Goal: Information Seeking & Learning: Learn about a topic

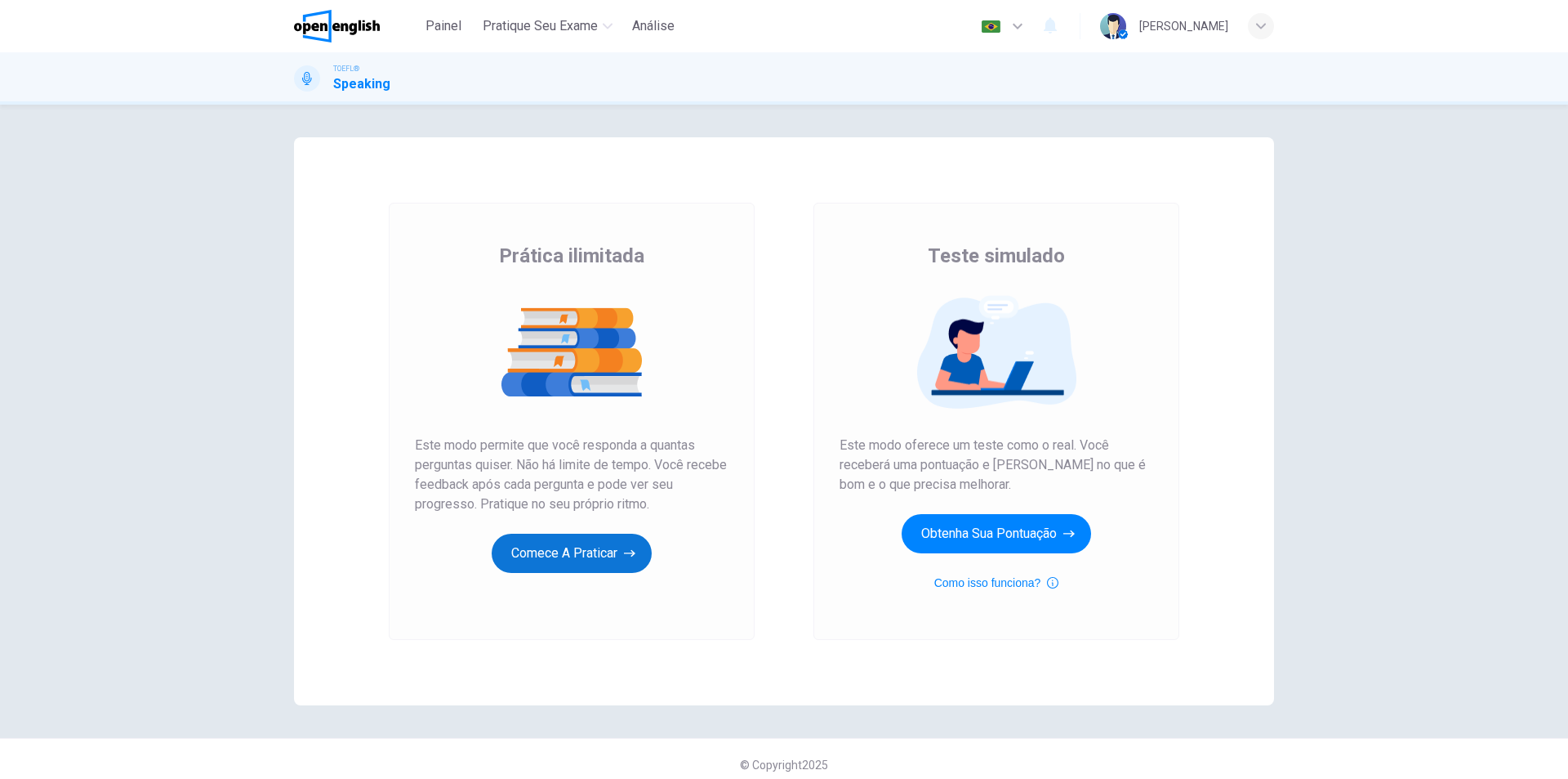
click at [556, 551] on button "Comece a praticar" at bounding box center [571, 552] width 160 height 39
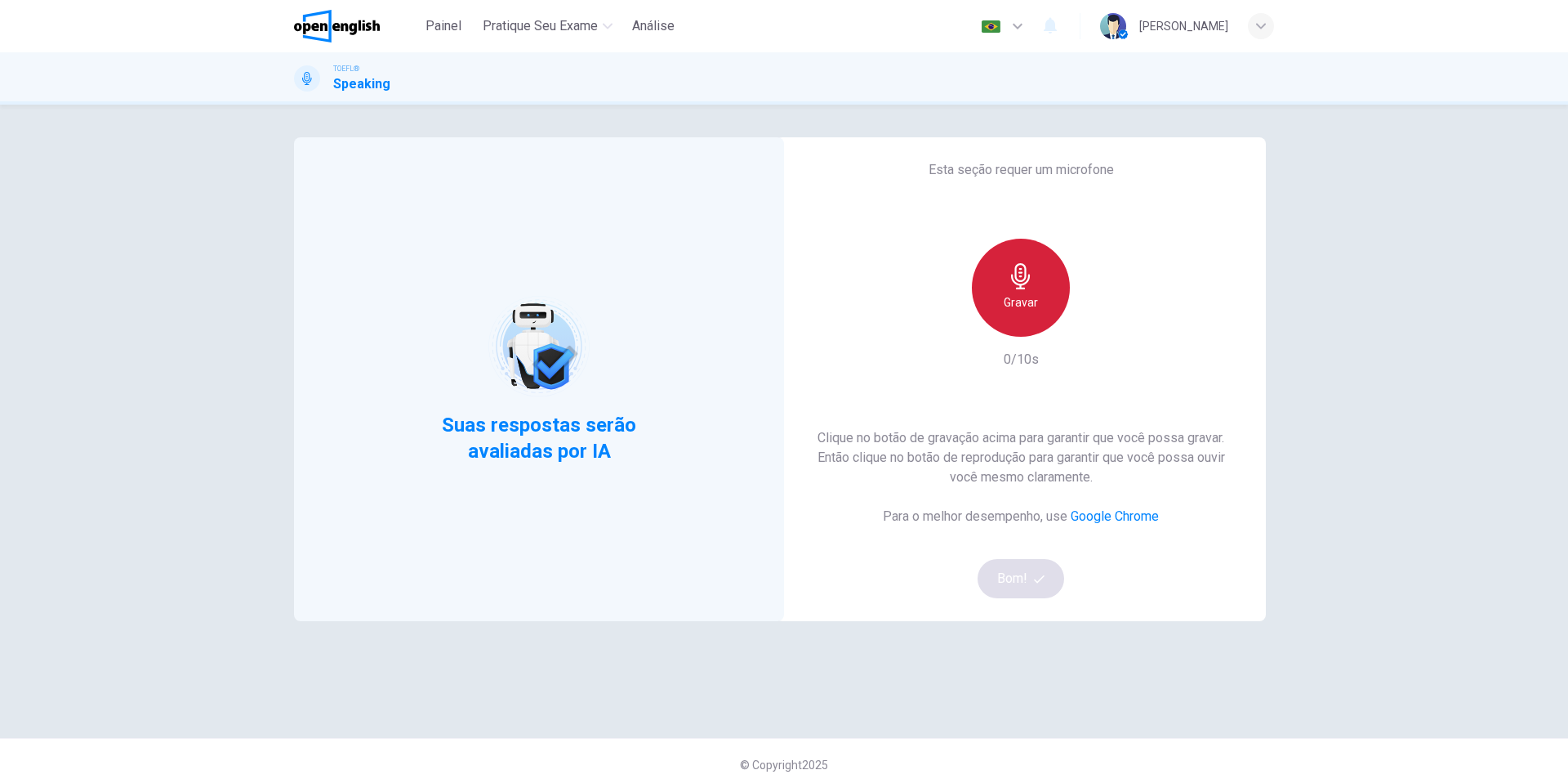
click at [1023, 295] on h6 "Gravar" at bounding box center [1020, 302] width 34 height 20
click at [1019, 278] on icon "button" at bounding box center [1021, 276] width 26 height 26
click at [1022, 579] on button "Bom!" at bounding box center [1021, 578] width 88 height 39
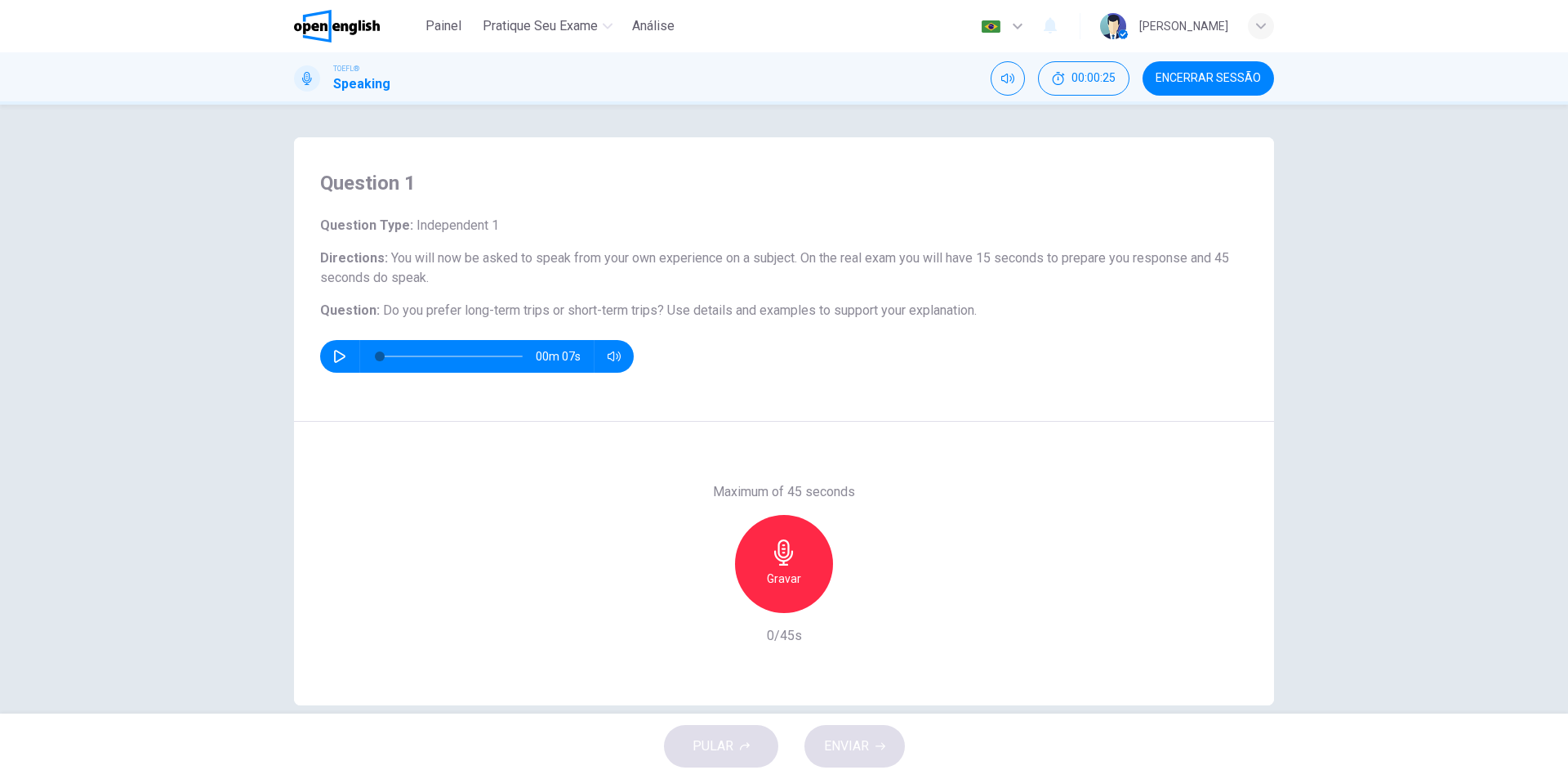
click at [683, 301] on h6 "Question : Do you prefer long-term trips or short-term trips? Use details and e…" at bounding box center [784, 310] width 928 height 20
click at [667, 310] on span "Use details and examples to support your explanation." at bounding box center [822, 310] width 309 height 16
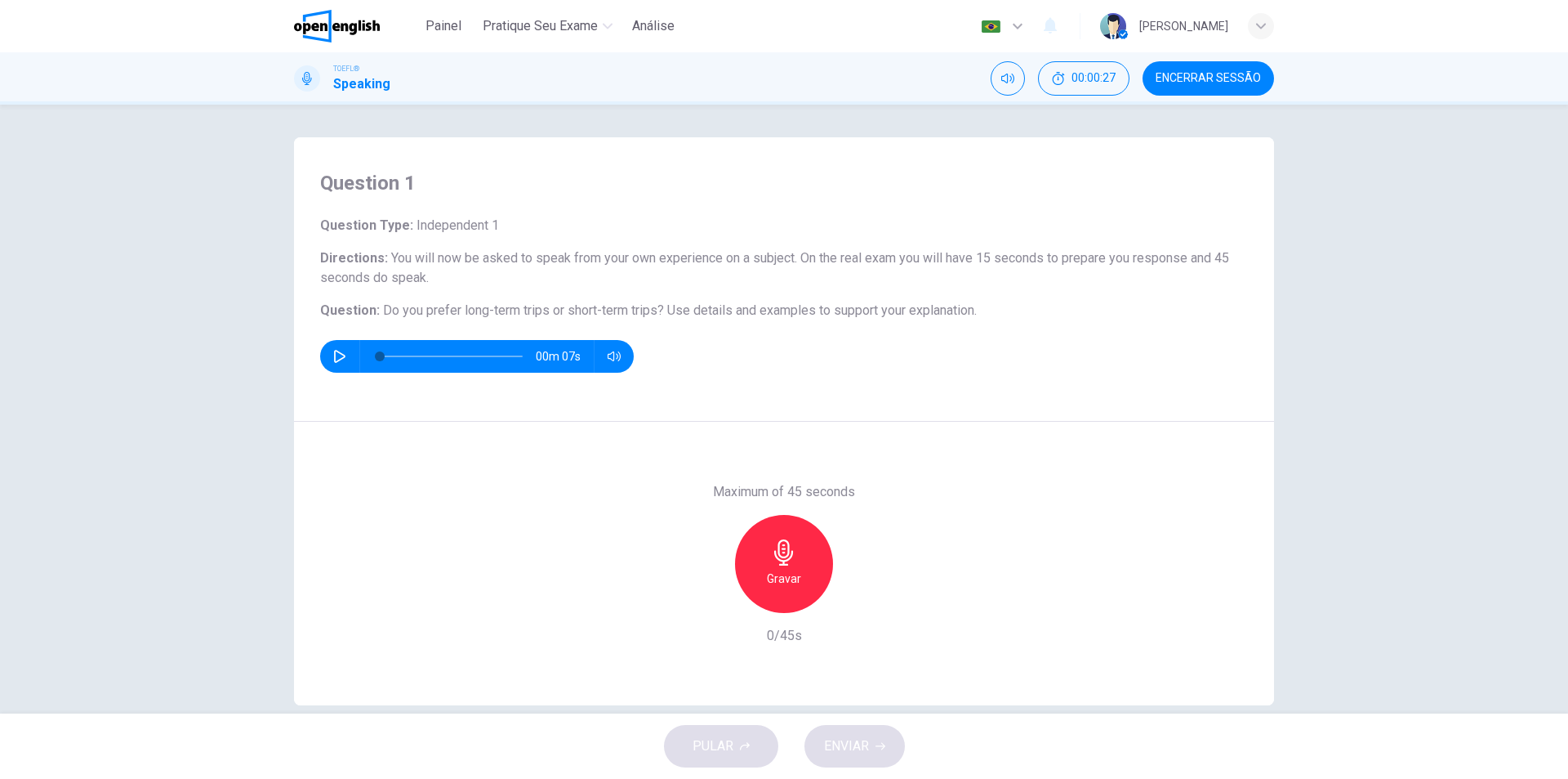
drag, startPoint x: 646, startPoint y: 305, endPoint x: 571, endPoint y: 305, distance: 75.0
click at [571, 305] on span "Do you prefer long-term trips or short-term trips?" at bounding box center [524, 310] width 281 height 16
click at [336, 359] on icon "button" at bounding box center [340, 356] width 12 height 13
type input "*"
click at [771, 559] on icon "button" at bounding box center [784, 552] width 26 height 26
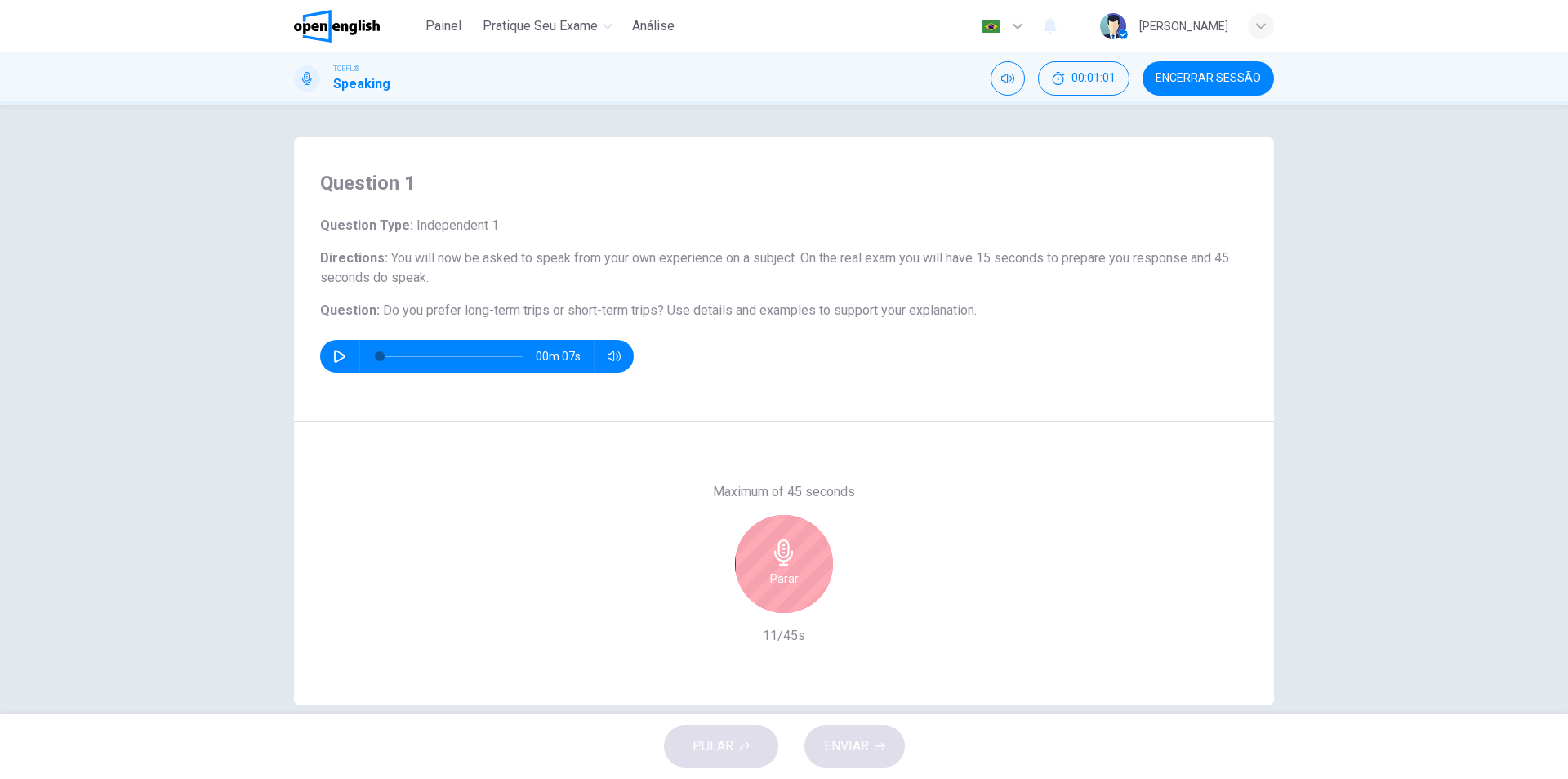
click at [771, 555] on icon "button" at bounding box center [784, 552] width 26 height 26
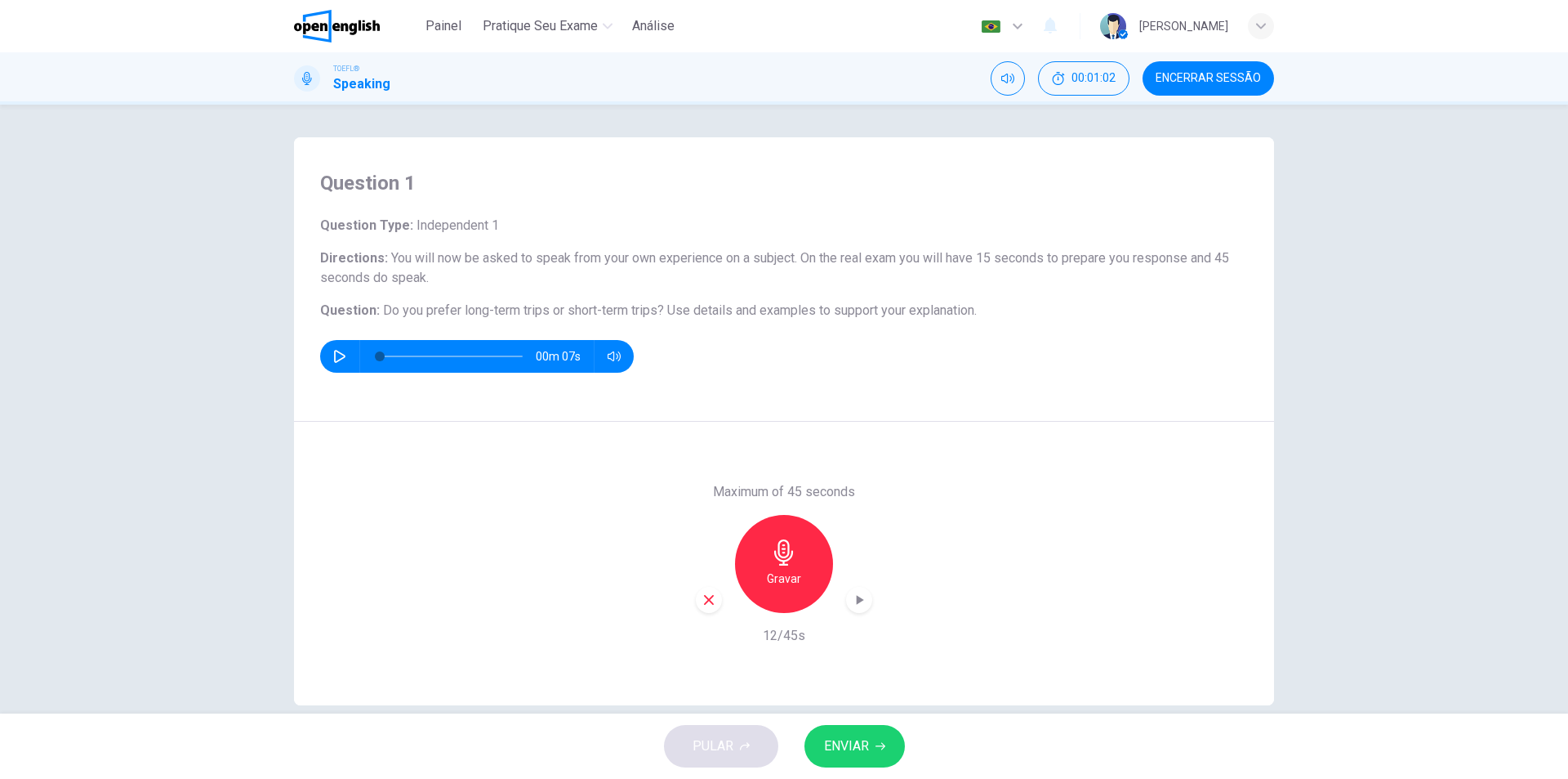
click at [703, 603] on icon "button" at bounding box center [709, 600] width 15 height 15
click at [776, 551] on icon "button" at bounding box center [784, 552] width 26 height 26
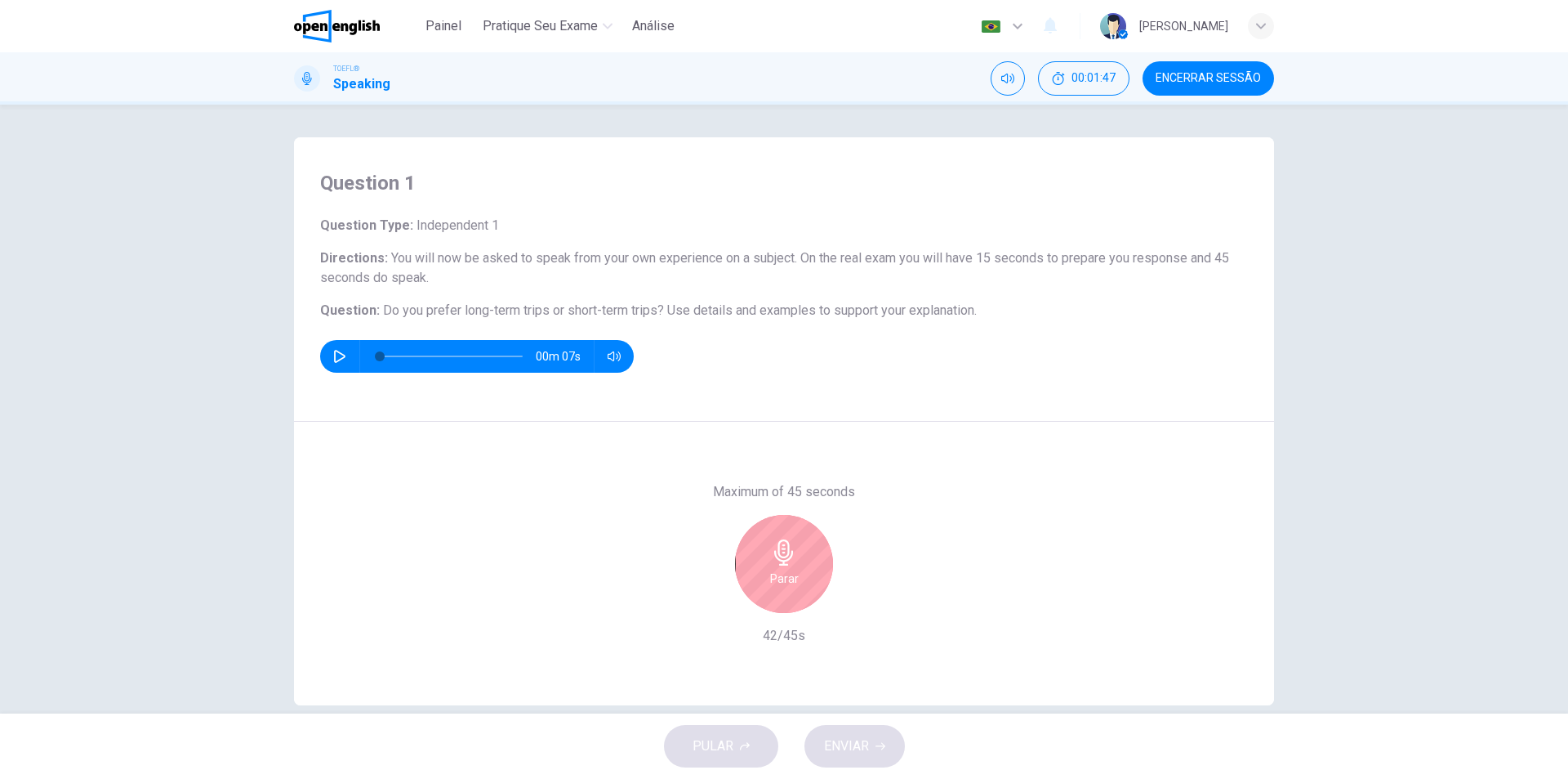
click at [776, 551] on icon "button" at bounding box center [784, 552] width 26 height 26
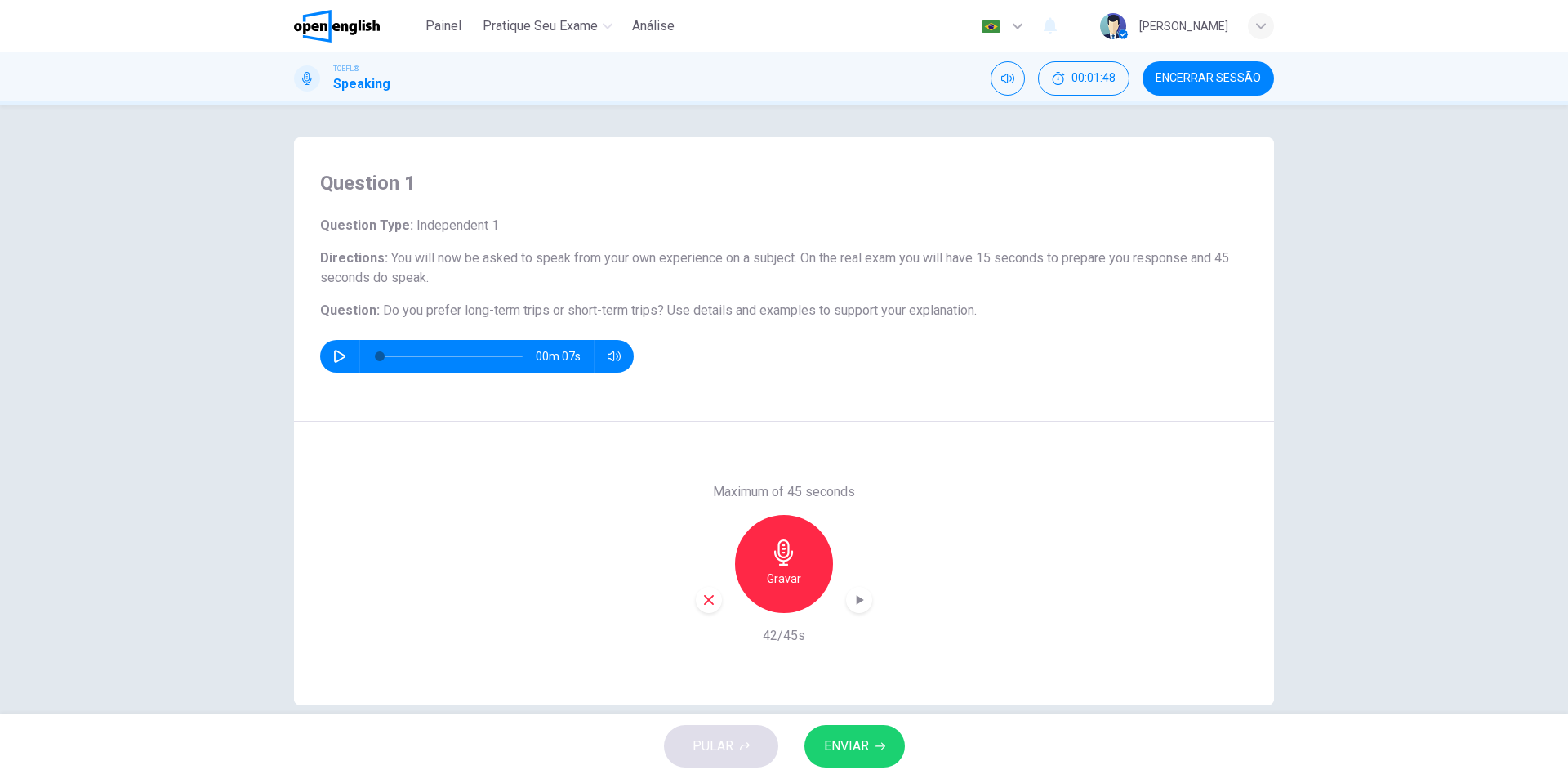
click at [866, 754] on span "ENVIAR" at bounding box center [846, 746] width 45 height 23
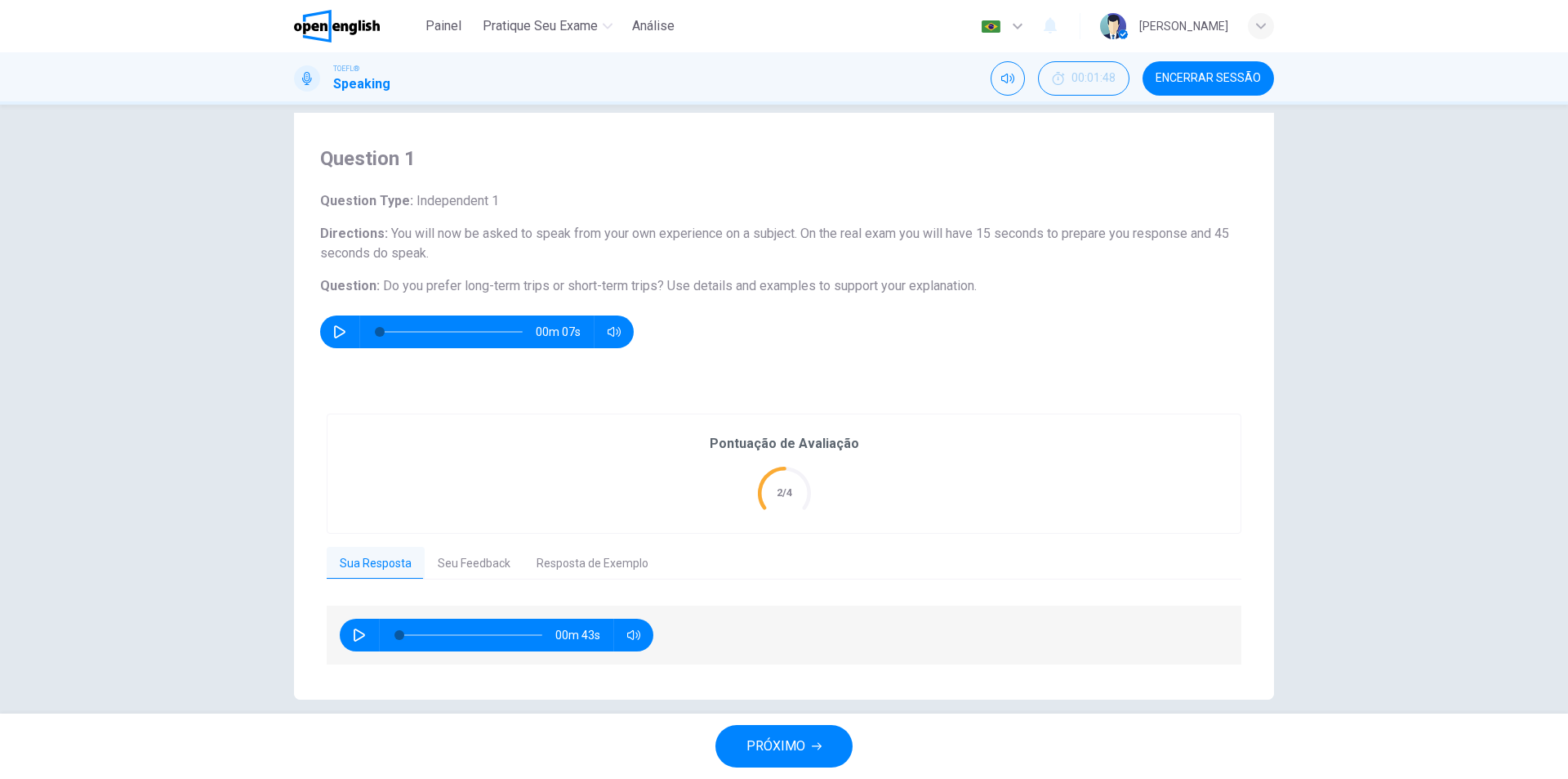
scroll to position [43, 0]
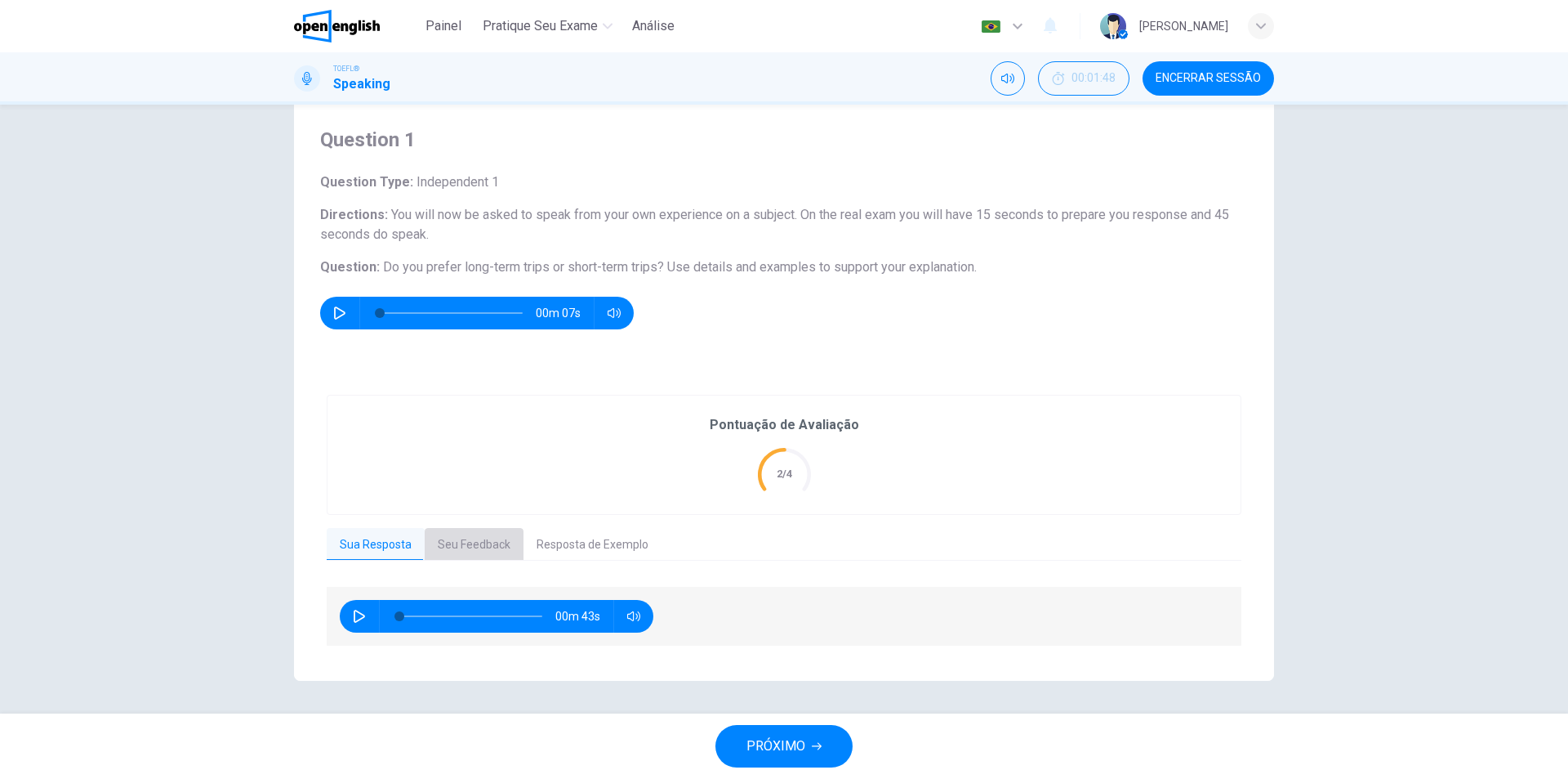
click at [483, 547] on button "Seu Feedback" at bounding box center [473, 545] width 98 height 34
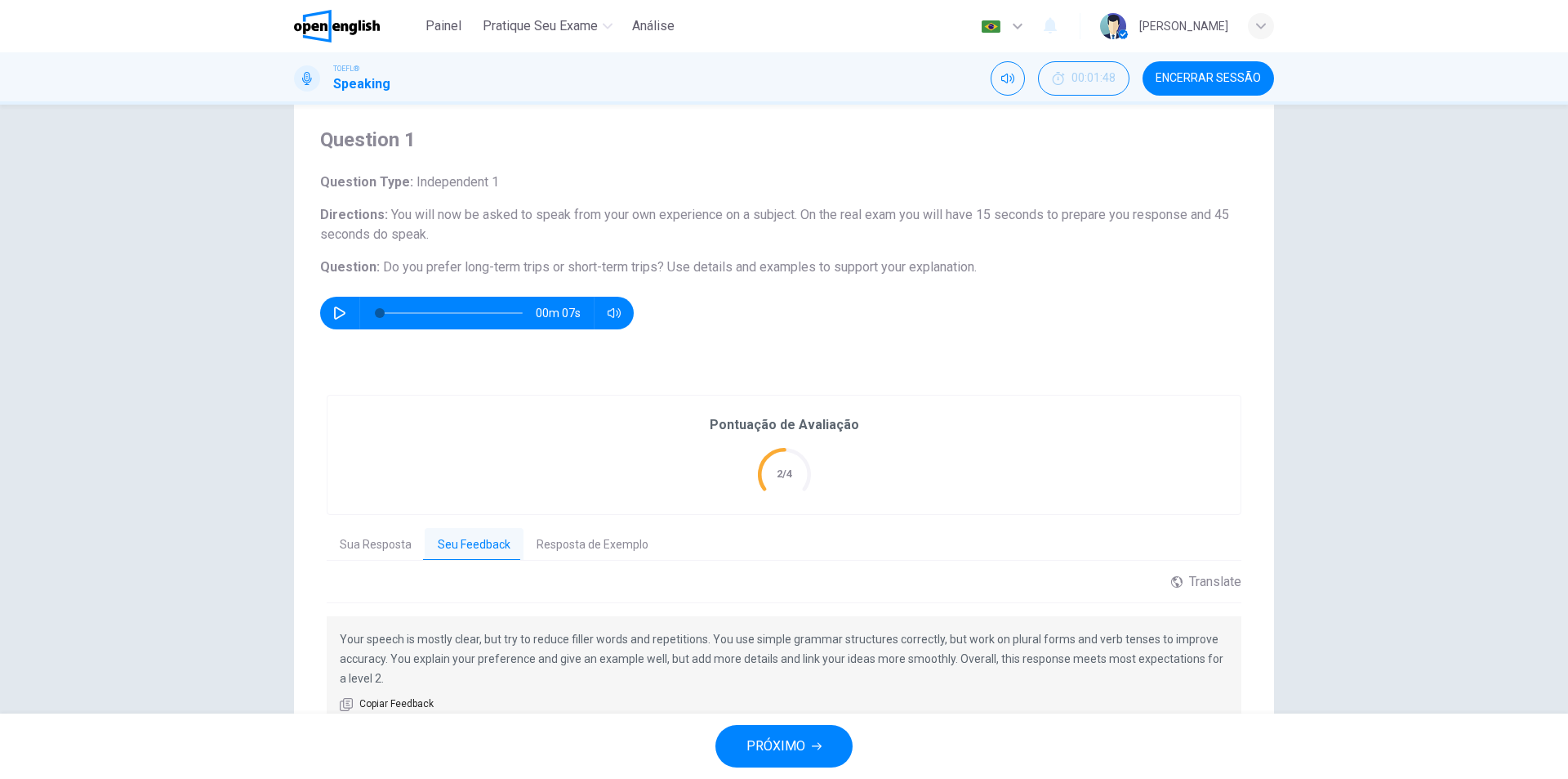
scroll to position [123, 0]
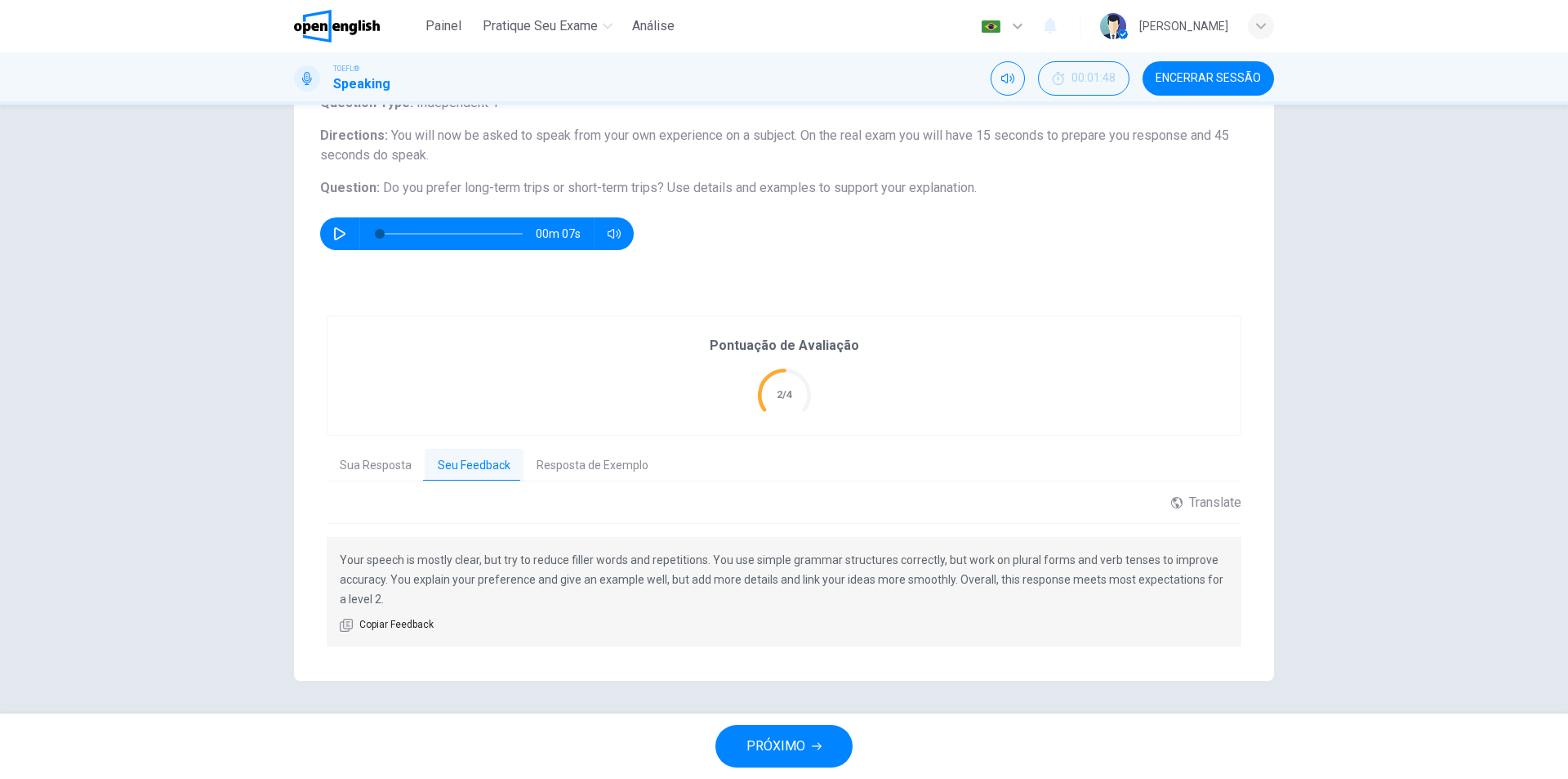
click at [583, 470] on button "Resposta de Exemplo" at bounding box center [592, 465] width 138 height 34
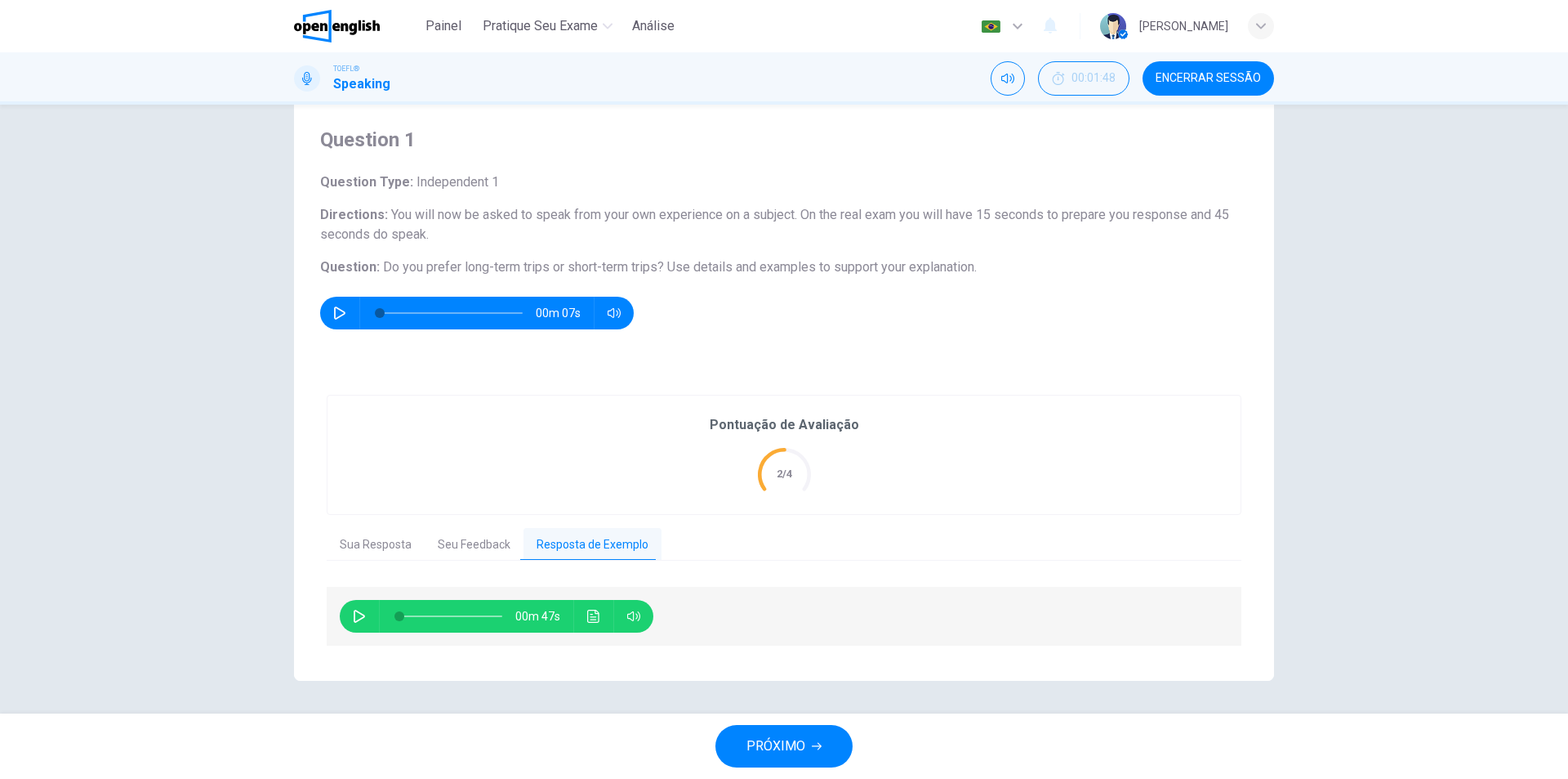
scroll to position [43, 0]
click at [350, 608] on button "button" at bounding box center [359, 615] width 26 height 32
type input "**"
type input "***"
click at [635, 647] on span at bounding box center [629, 646] width 60 height 23
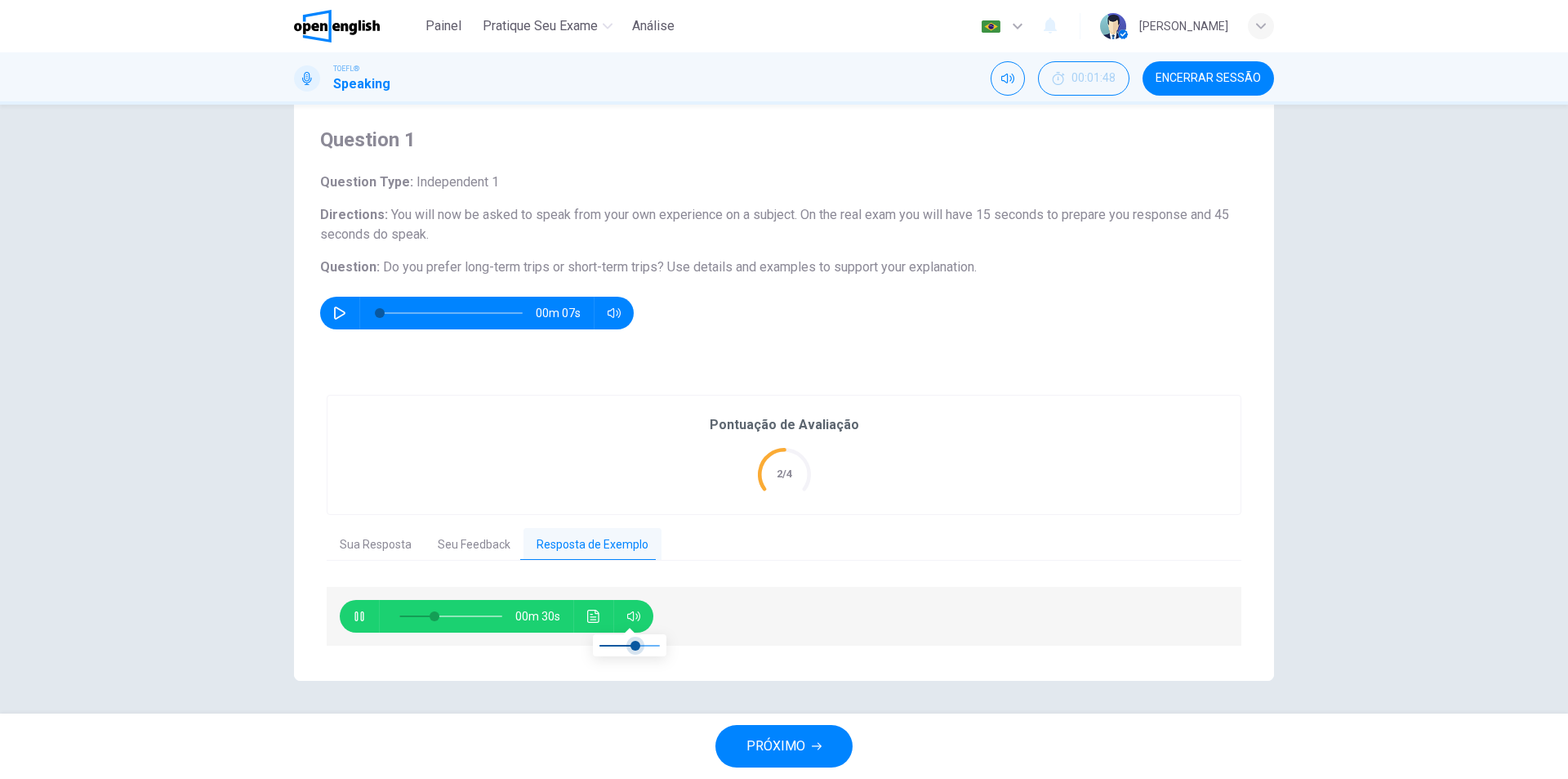
click at [638, 643] on span at bounding box center [635, 646] width 10 height 10
click at [590, 613] on icon "Clique para ver a transcrição do áudio" at bounding box center [594, 616] width 13 height 13
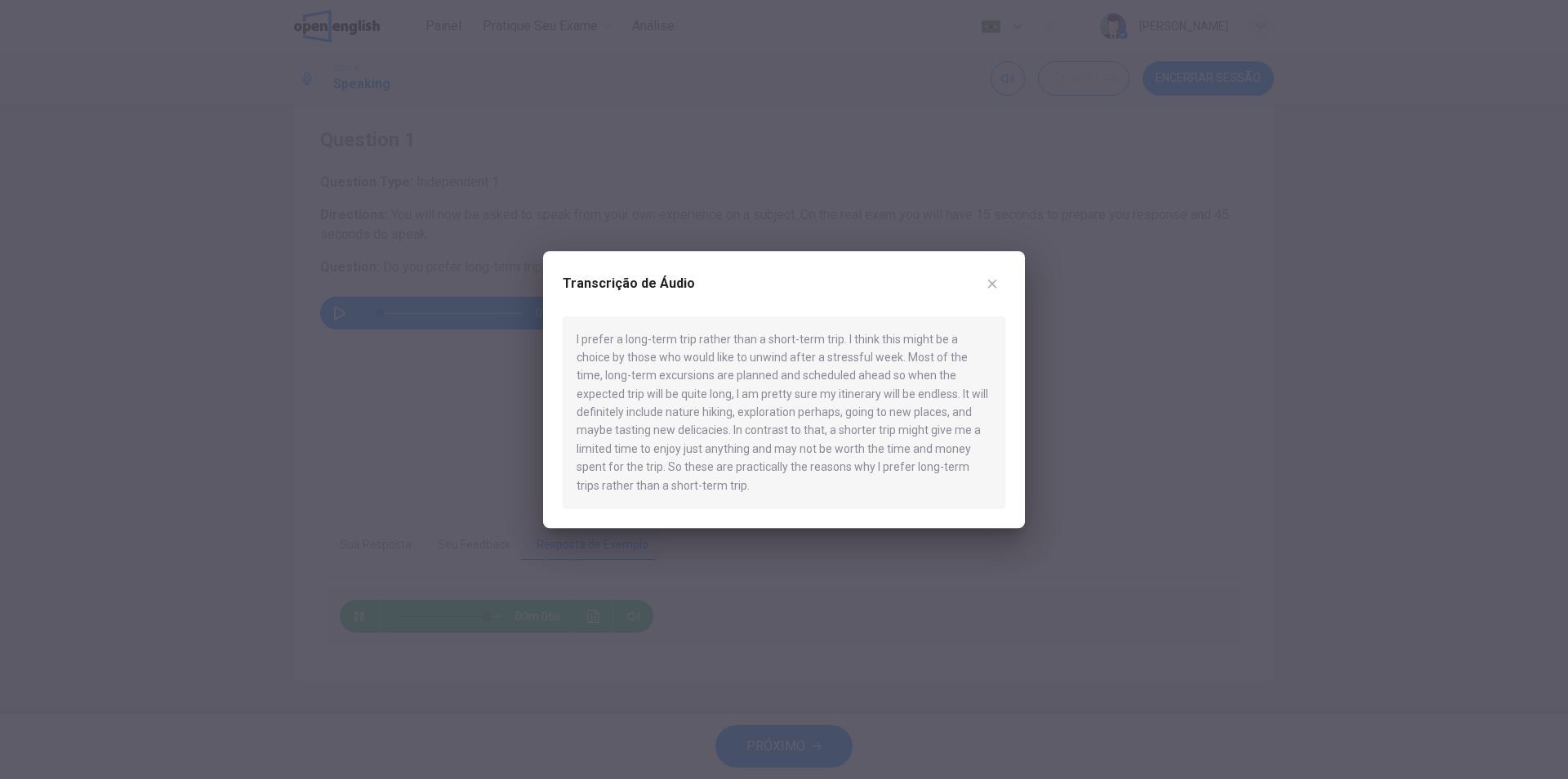
click at [979, 287] on div "Transcrição de Áudio" at bounding box center [784, 293] width 443 height 46
click at [987, 280] on icon "button" at bounding box center [992, 284] width 13 height 13
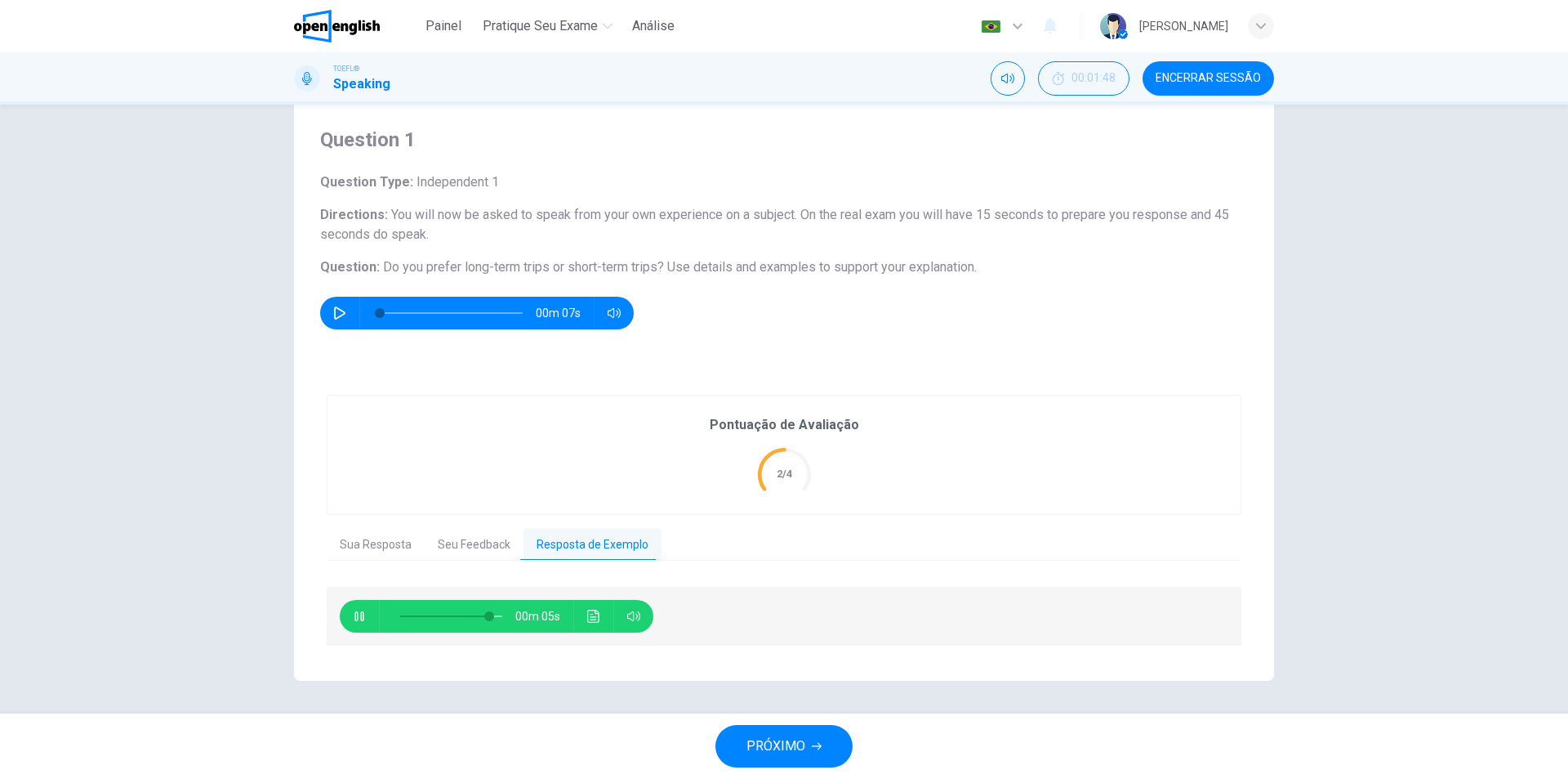
type input "**"
click at [803, 728] on button "PRÓXIMO" at bounding box center [784, 745] width 137 height 42
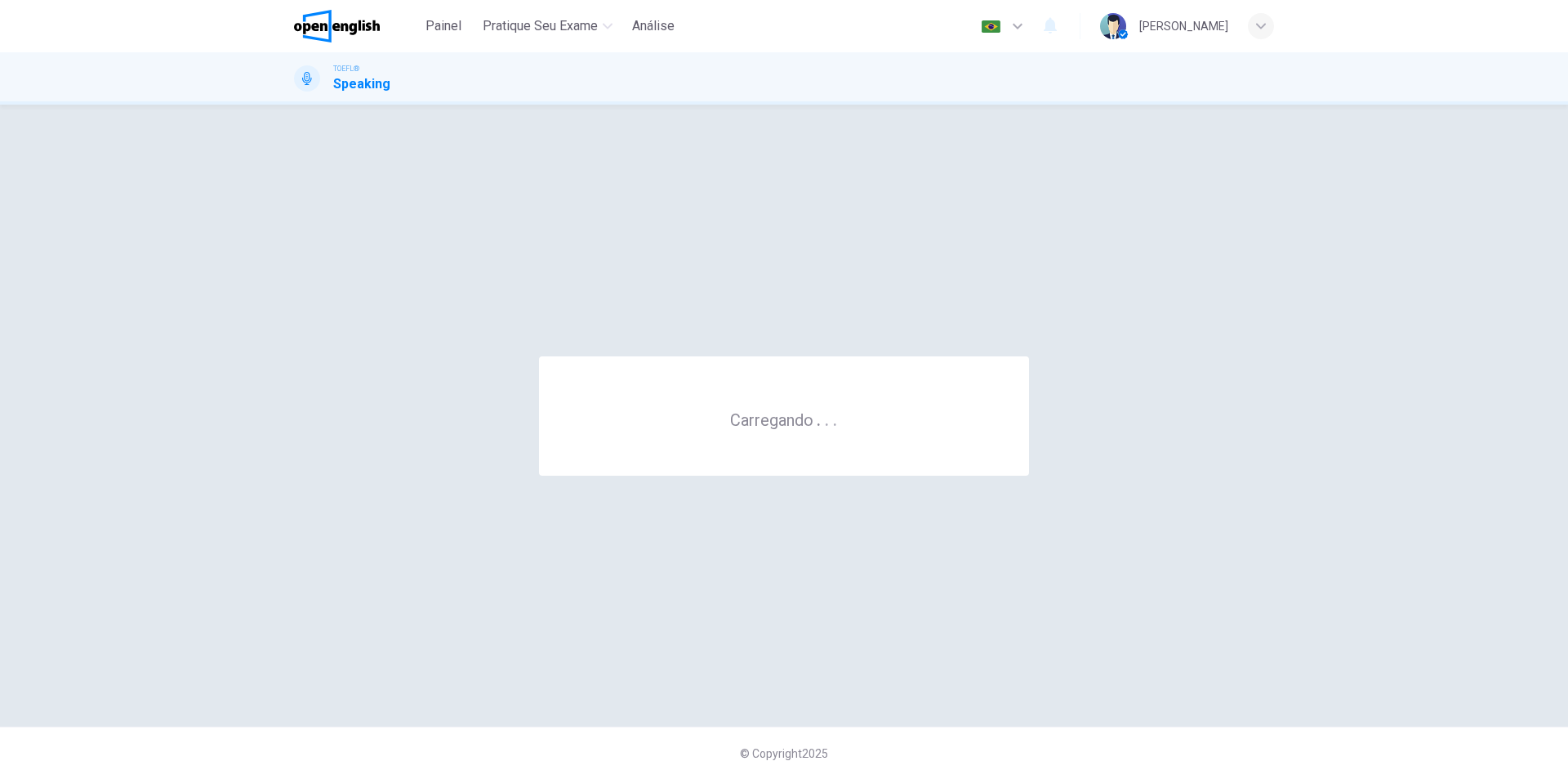
scroll to position [0, 0]
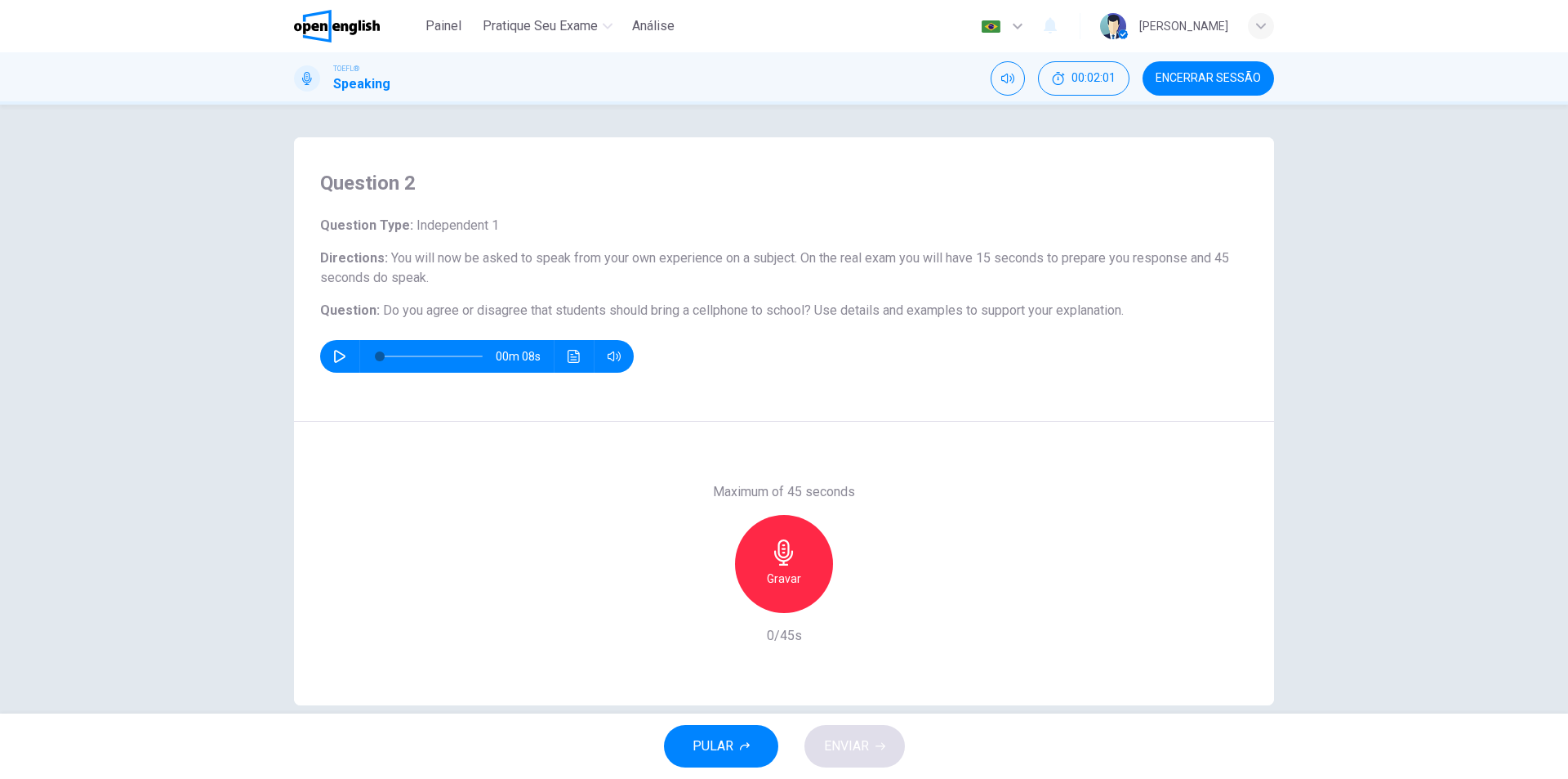
click at [786, 564] on icon "button" at bounding box center [784, 552] width 26 height 26
click at [770, 575] on h6 "Parar" at bounding box center [784, 579] width 29 height 20
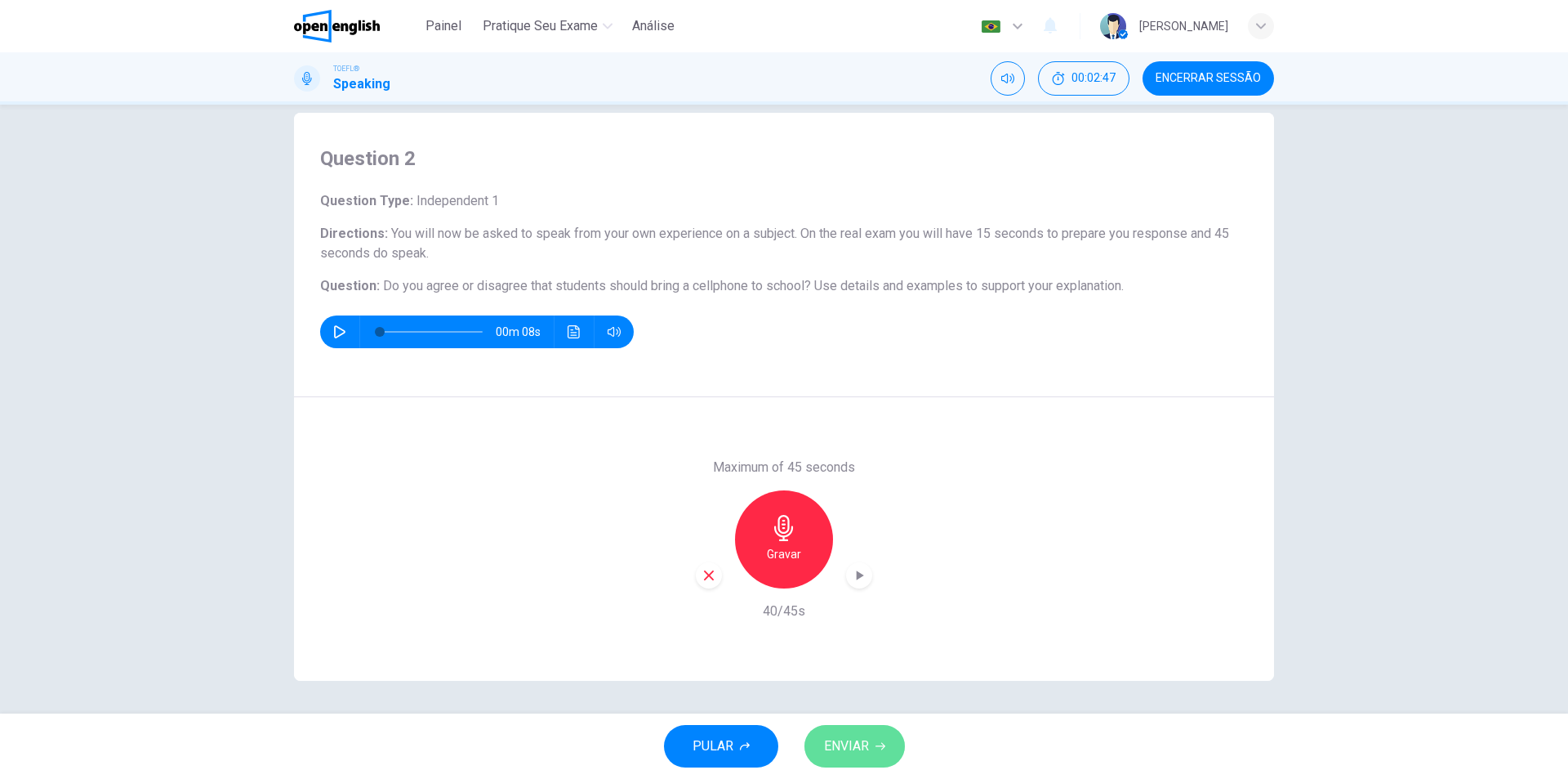
click at [859, 738] on span "ENVIAR" at bounding box center [846, 746] width 45 height 23
click at [856, 576] on icon "button" at bounding box center [860, 575] width 7 height 10
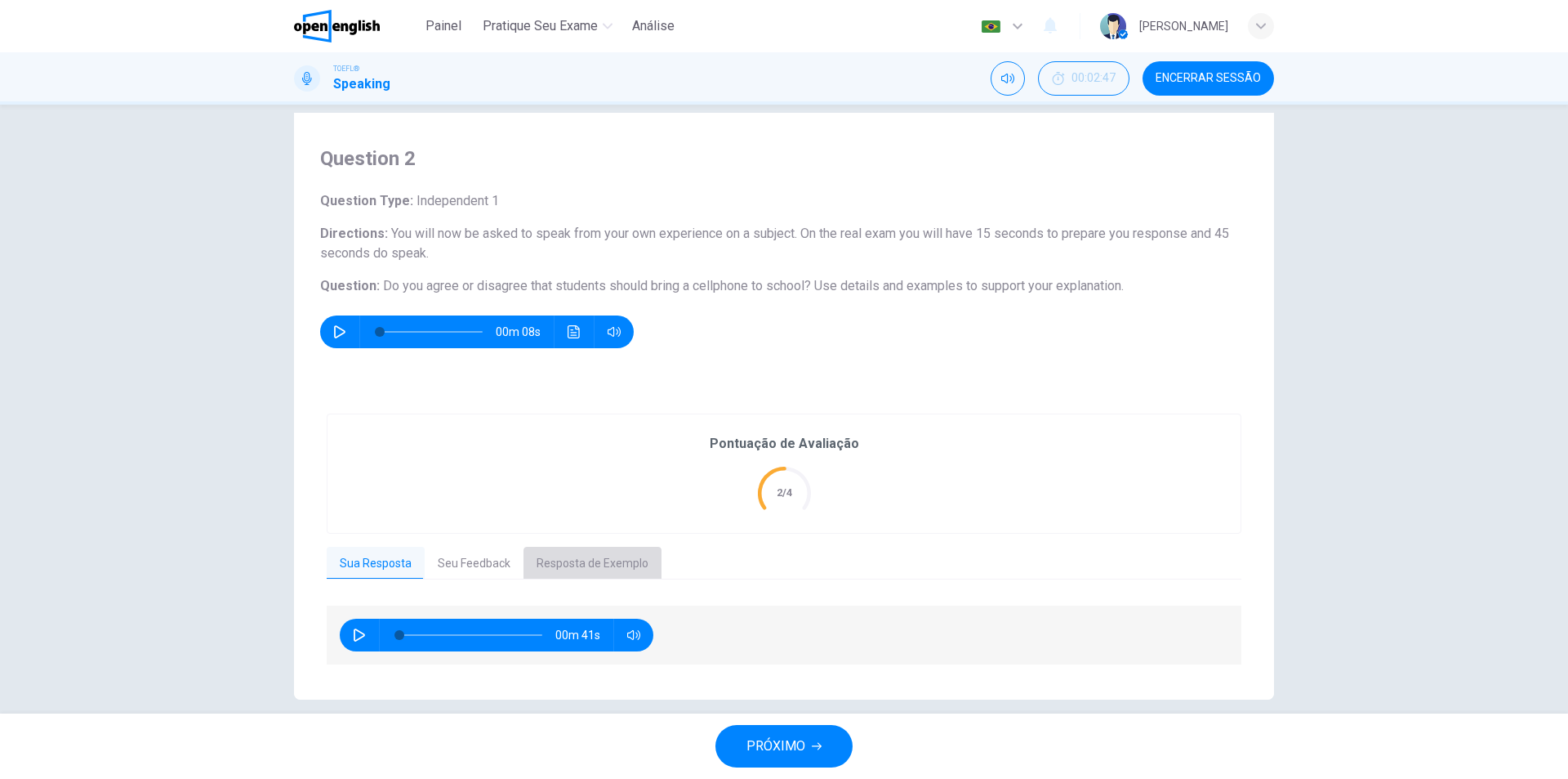
click at [588, 552] on button "Resposta de Exemplo" at bounding box center [592, 563] width 138 height 34
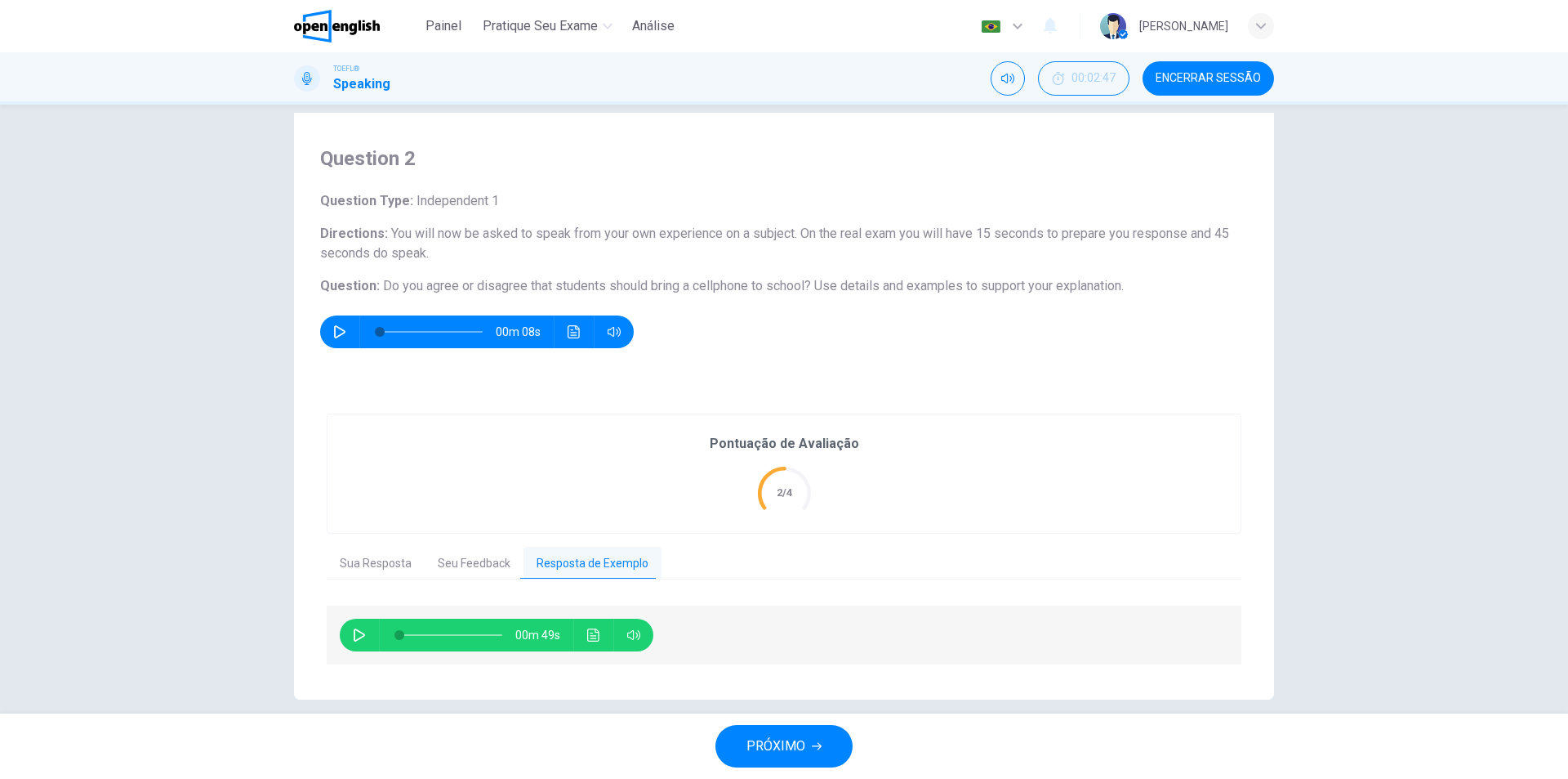
click at [340, 636] on div "00m 49s" at bounding box center [496, 634] width 314 height 32
click at [352, 636] on icon "button" at bounding box center [359, 635] width 13 height 13
click at [587, 633] on icon "Clique para ver a transcrição do áudio" at bounding box center [593, 635] width 12 height 13
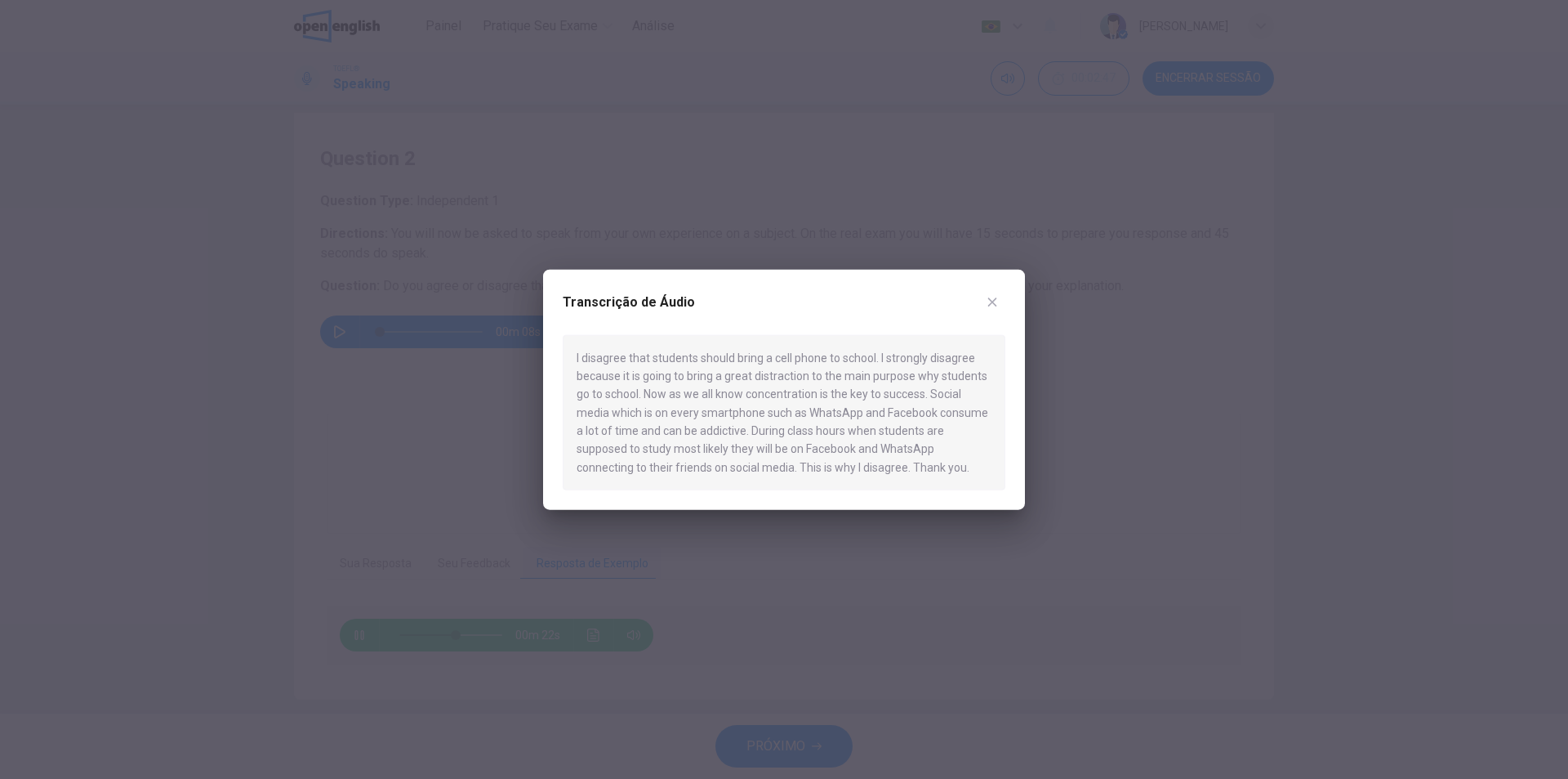
click at [1009, 291] on div "Transcrição de Áudio I disagree that students should bring a cell phone to scho…" at bounding box center [784, 389] width 482 height 241
click at [994, 298] on icon "button" at bounding box center [992, 301] width 13 height 13
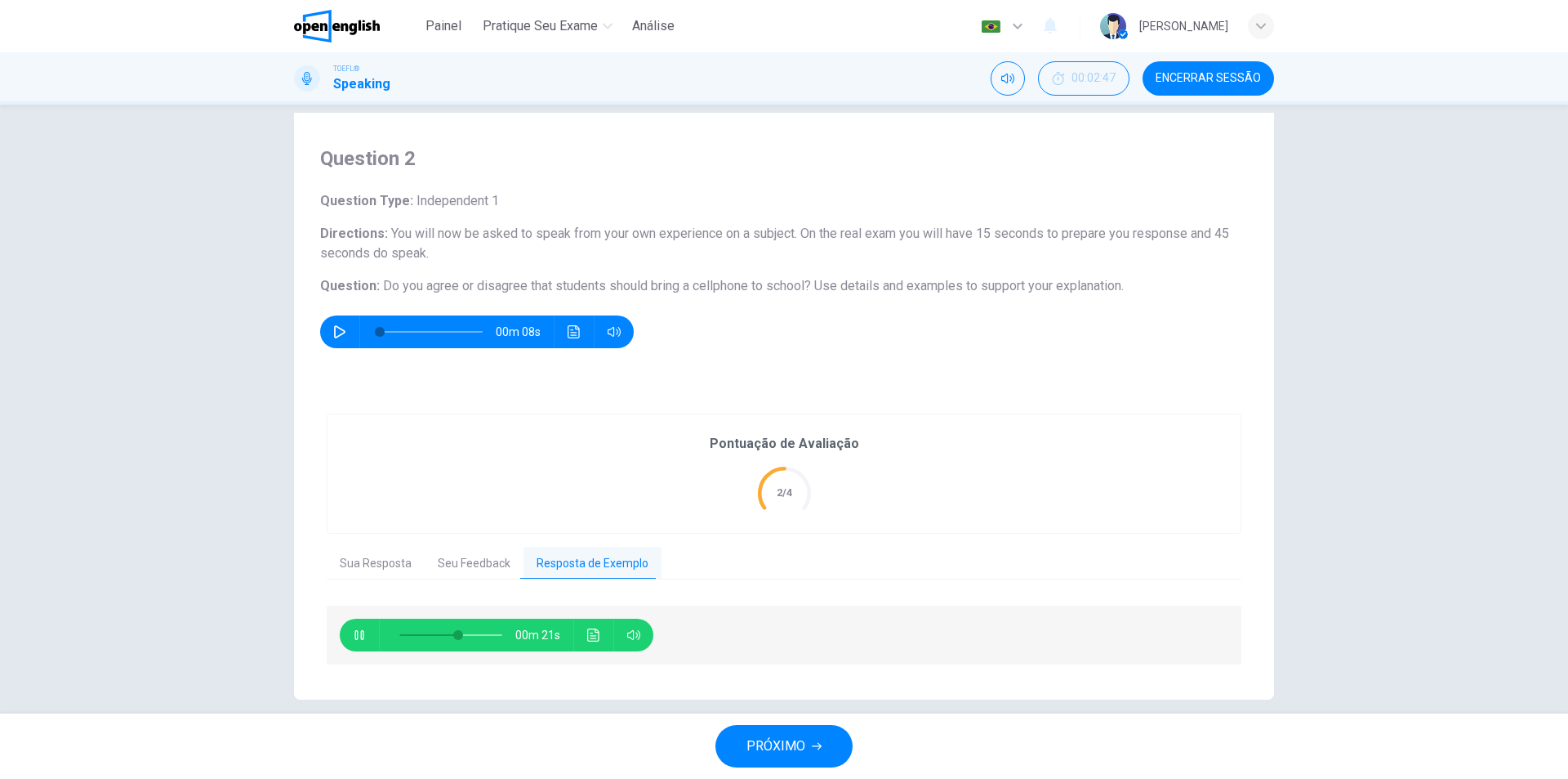
type input "**"
click at [810, 744] on button "PRÓXIMO" at bounding box center [784, 745] width 137 height 42
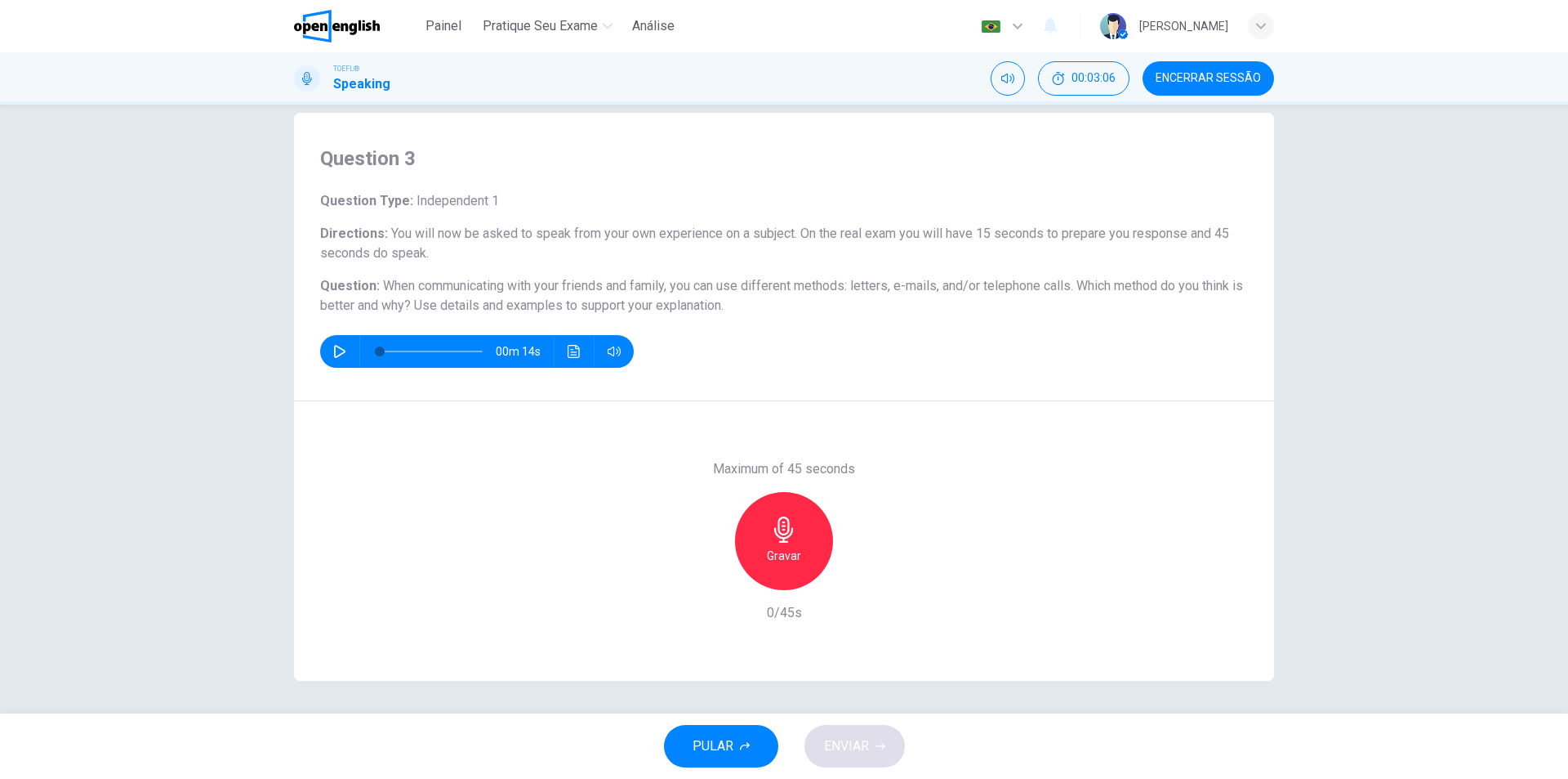
click at [1146, 285] on span "When communicating with your friends and family, you can use different methods:…" at bounding box center [781, 296] width 923 height 35
click at [803, 505] on div "Gravar" at bounding box center [784, 541] width 98 height 98
click at [791, 560] on h6 "Parar" at bounding box center [784, 555] width 29 height 20
click at [846, 750] on span "ENVIAR" at bounding box center [846, 746] width 45 height 23
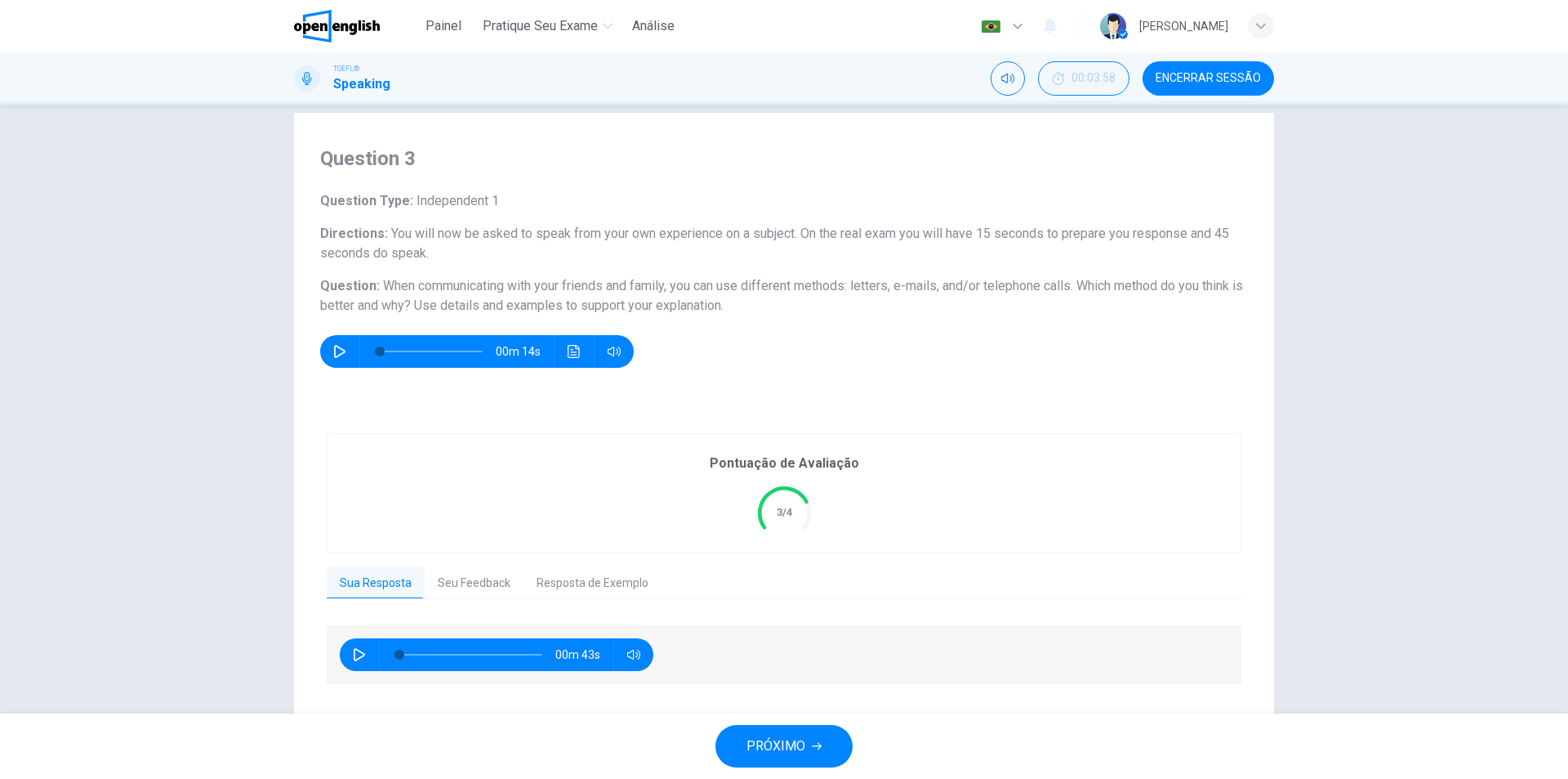
scroll to position [63, 0]
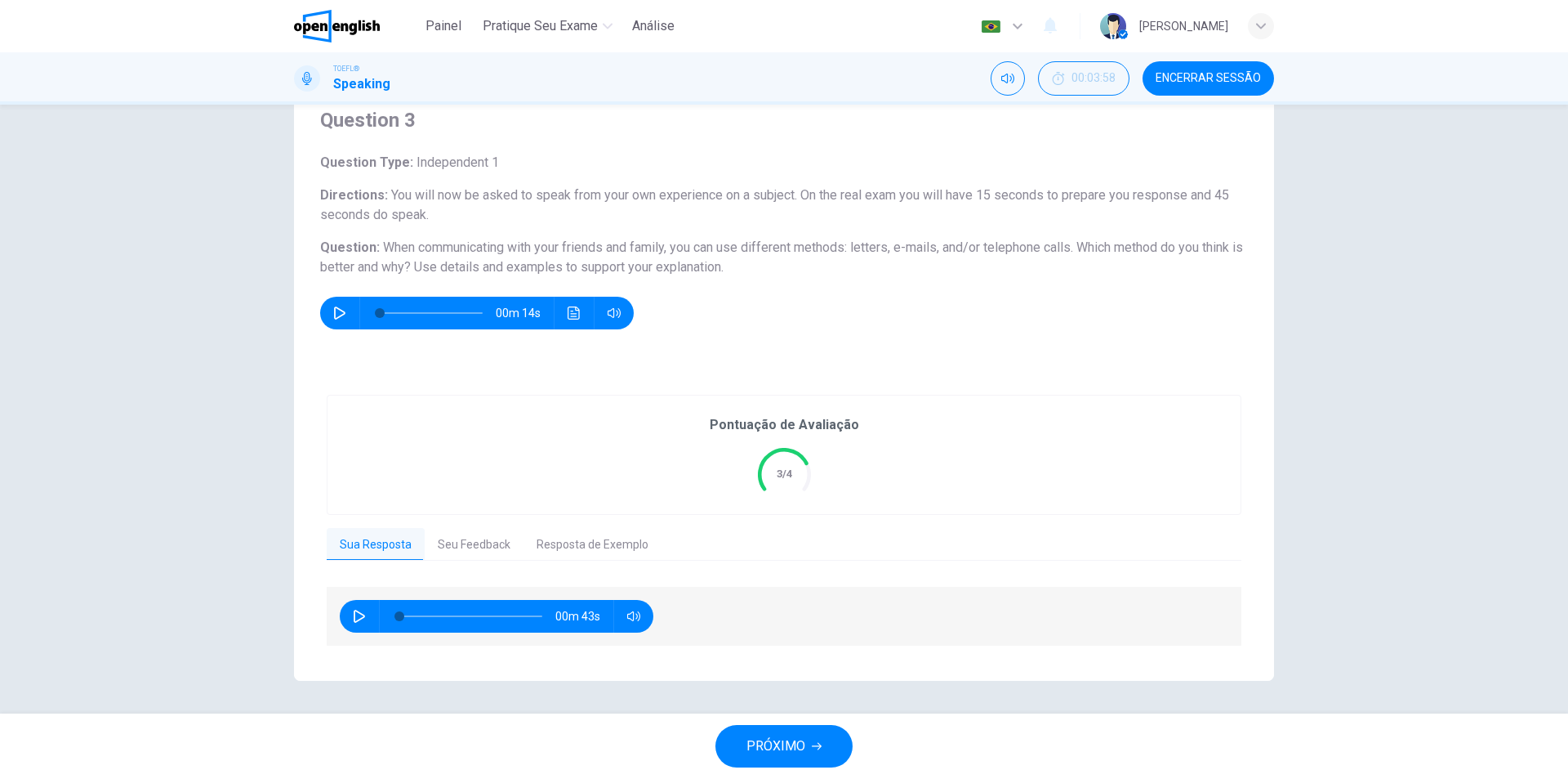
click at [491, 542] on button "Seu Feedback" at bounding box center [473, 545] width 98 height 34
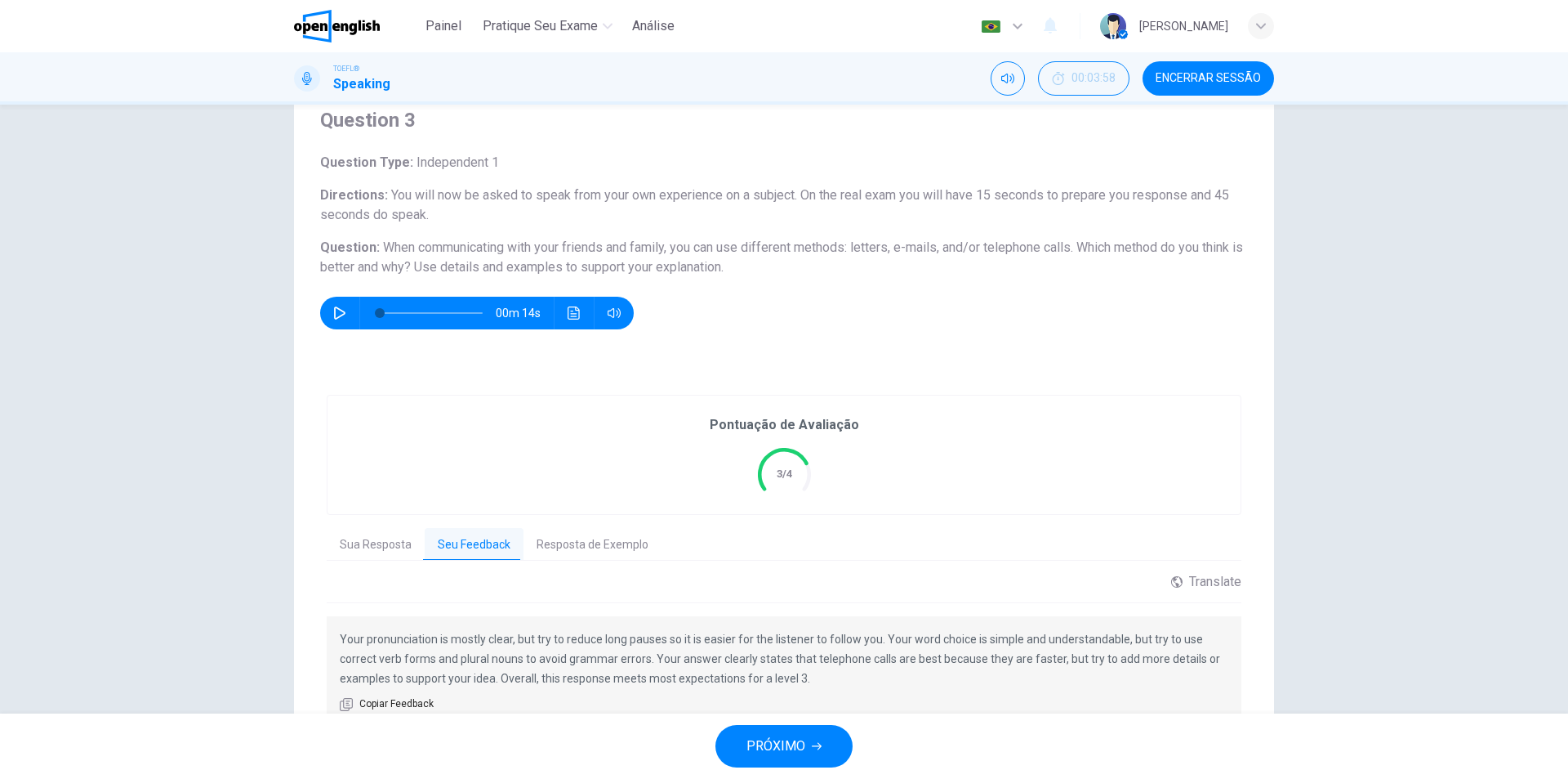
scroll to position [142, 0]
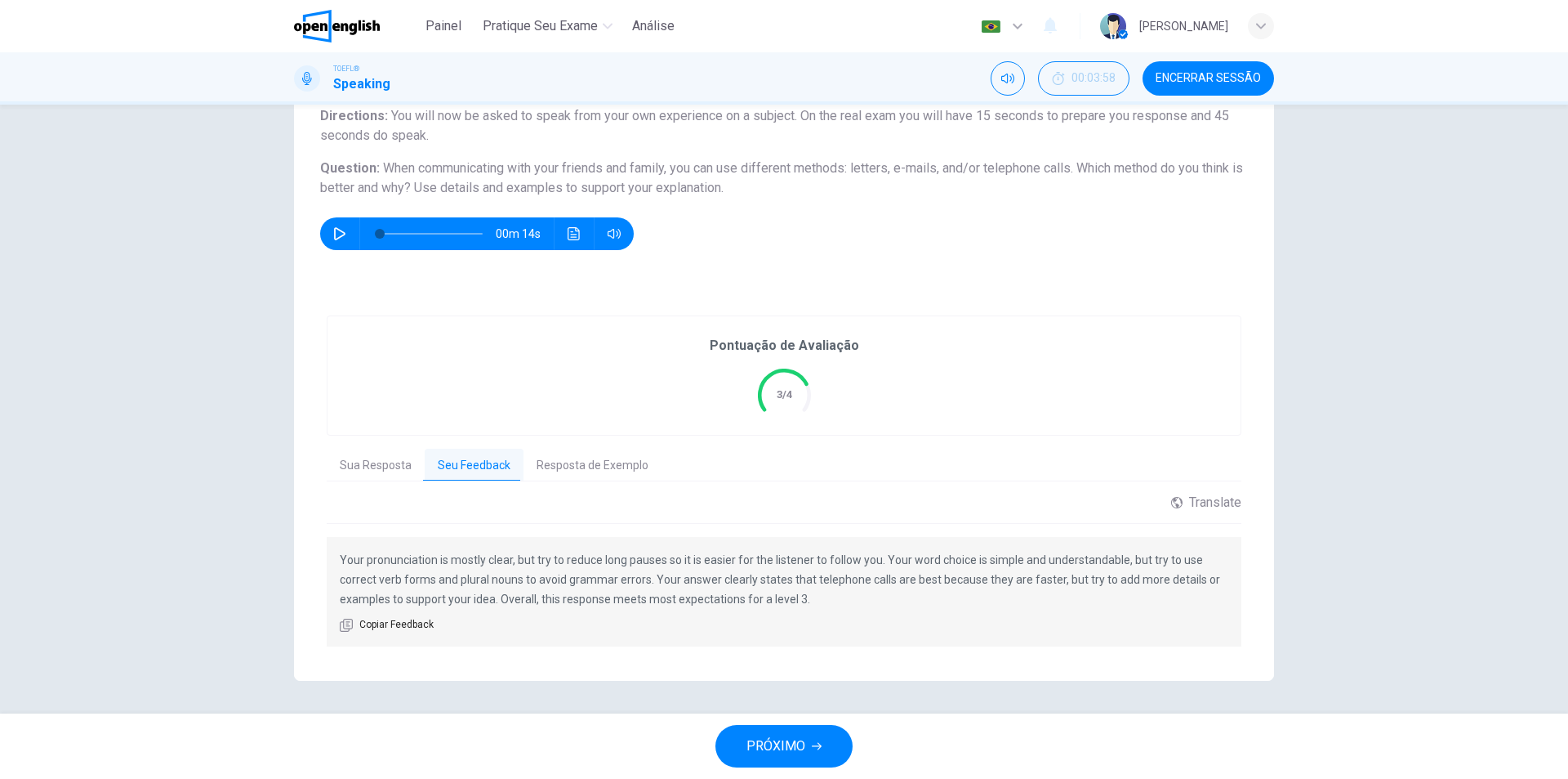
click at [797, 739] on span "PRÓXIMO" at bounding box center [775, 746] width 59 height 23
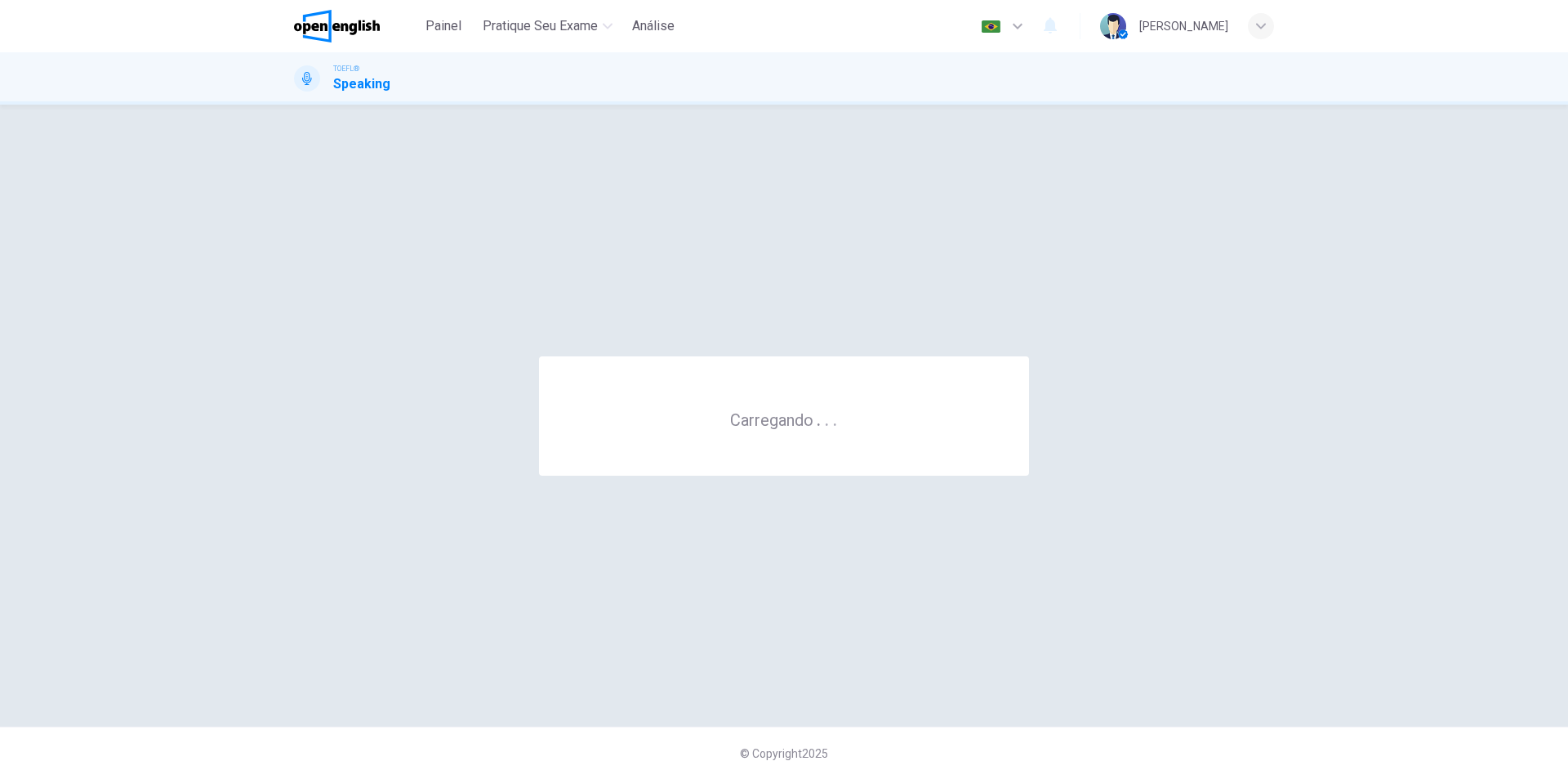
scroll to position [0, 0]
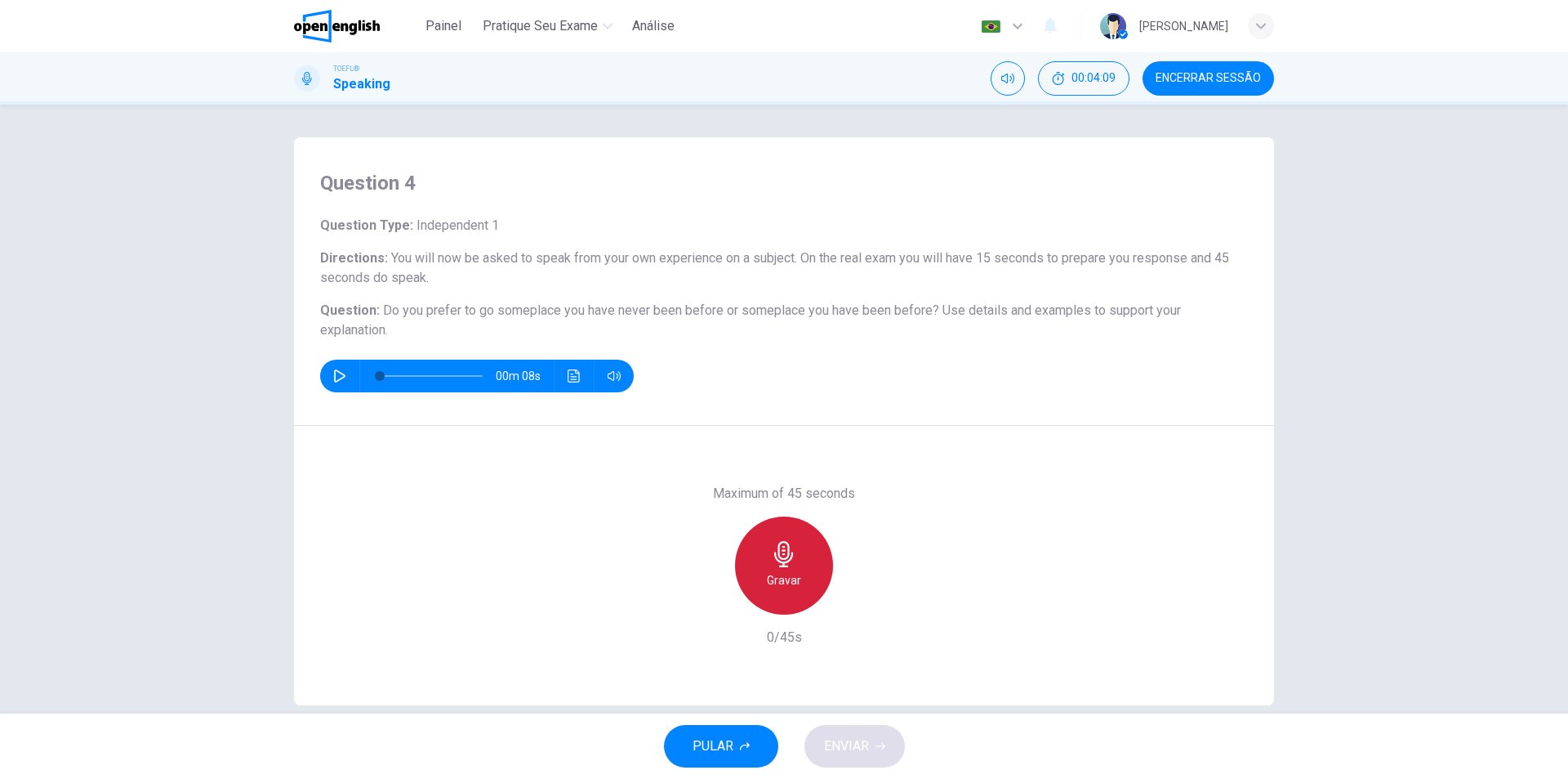
click at [781, 551] on icon "button" at bounding box center [784, 554] width 26 height 26
click at [790, 565] on icon "button" at bounding box center [784, 554] width 26 height 26
click at [866, 755] on span "ENVIAR" at bounding box center [846, 746] width 45 height 23
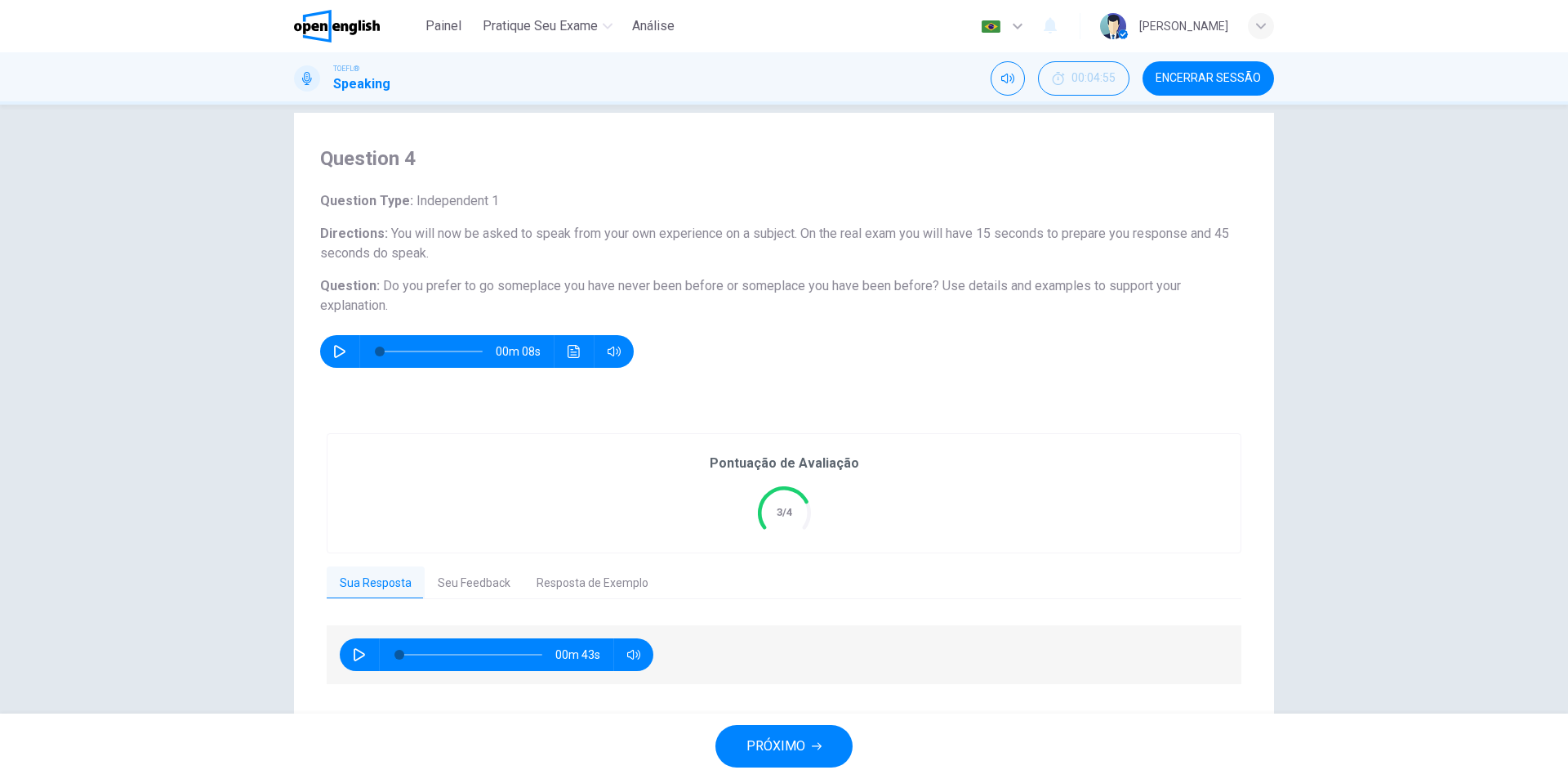
scroll to position [63, 0]
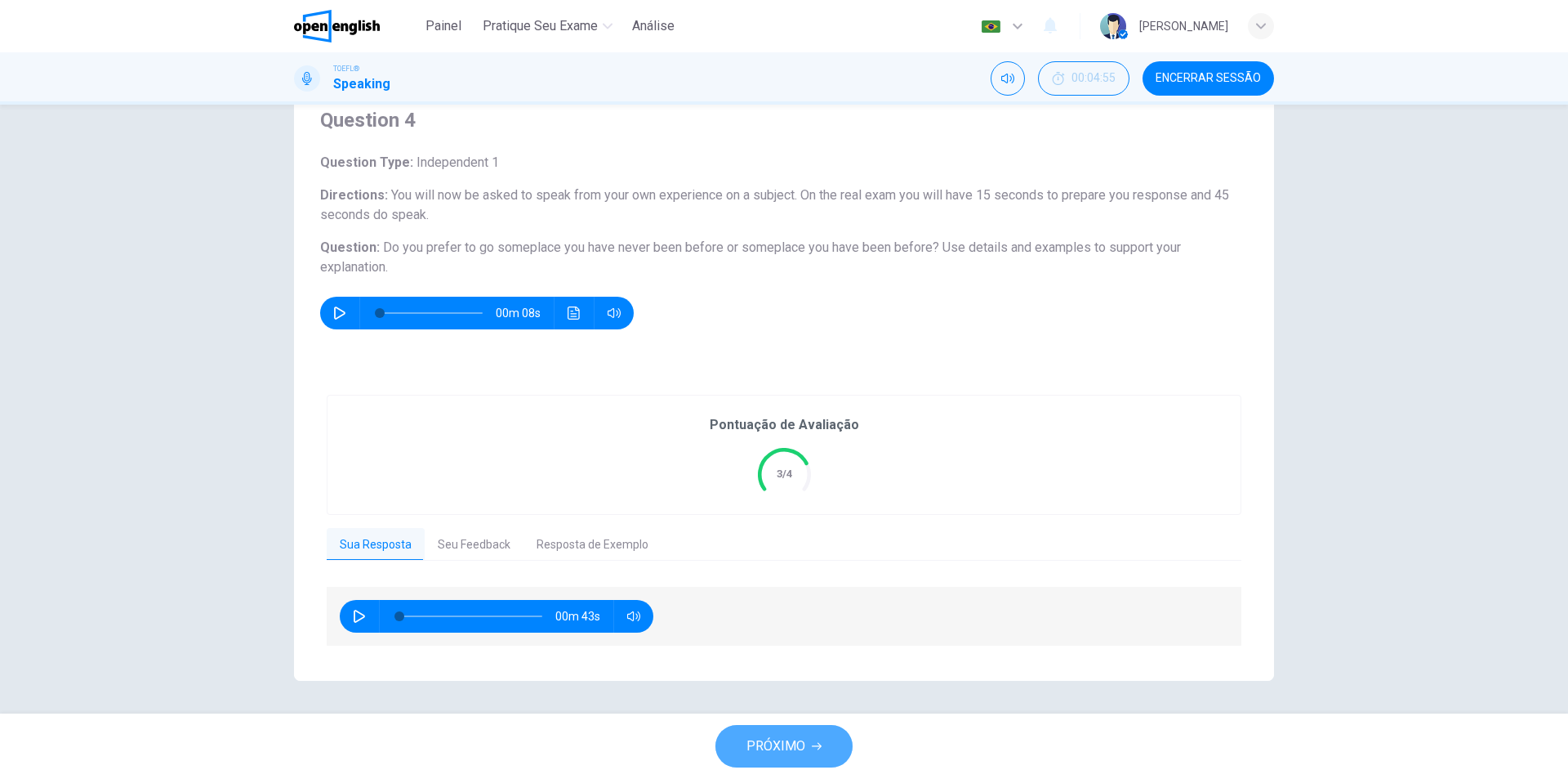
click at [802, 738] on span "PRÓXIMO" at bounding box center [775, 746] width 59 height 23
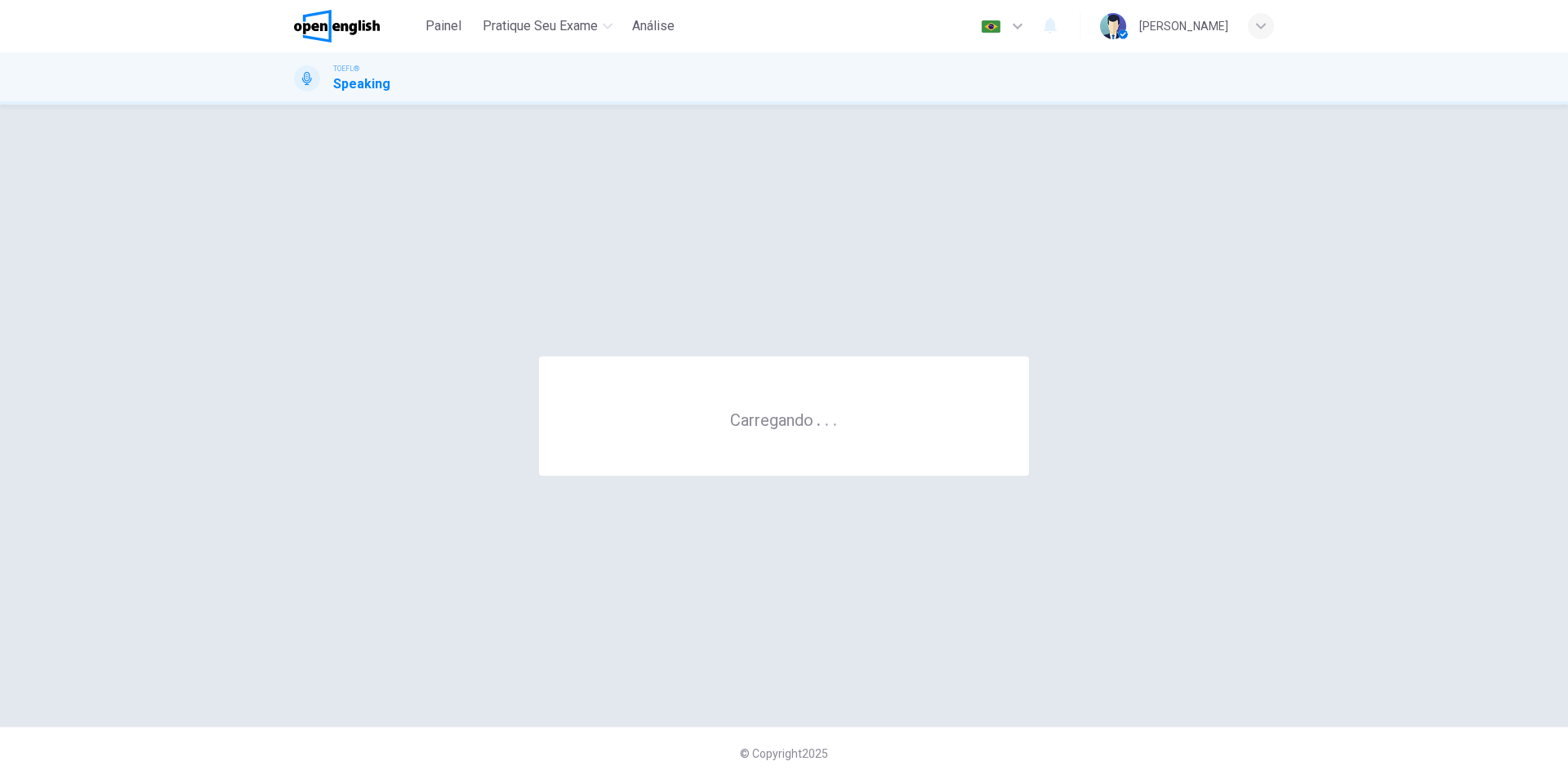
scroll to position [0, 0]
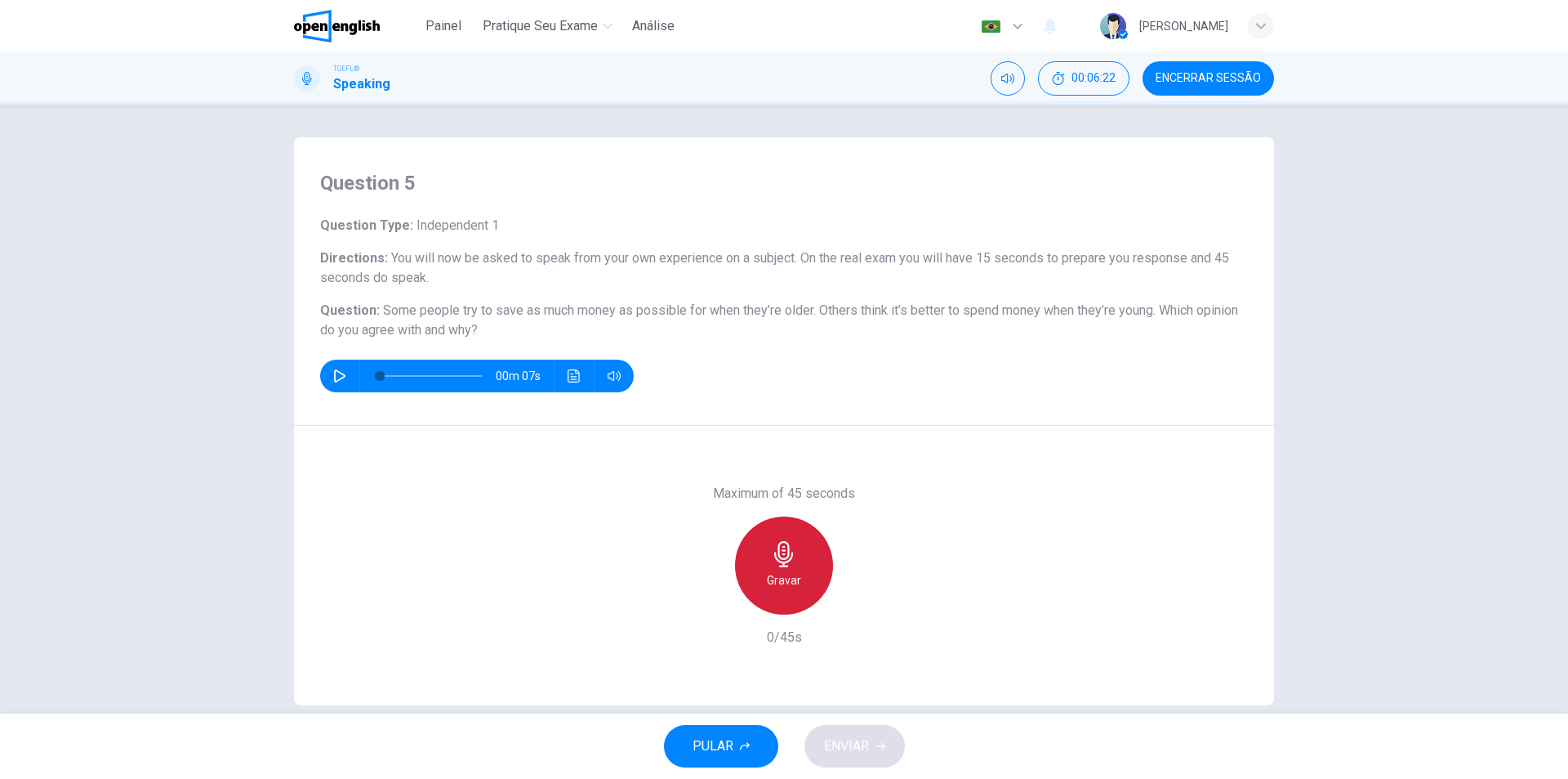
click at [795, 582] on h6 "Gravar" at bounding box center [784, 580] width 34 height 20
click at [807, 575] on div "Parar" at bounding box center [784, 565] width 98 height 98
click at [687, 607] on div "Maximum of 45 seconds Gravar 4/45s" at bounding box center [784, 565] width 980 height 280
click at [704, 600] on icon "button" at bounding box center [709, 601] width 10 height 10
click at [787, 551] on icon "button" at bounding box center [784, 554] width 26 height 26
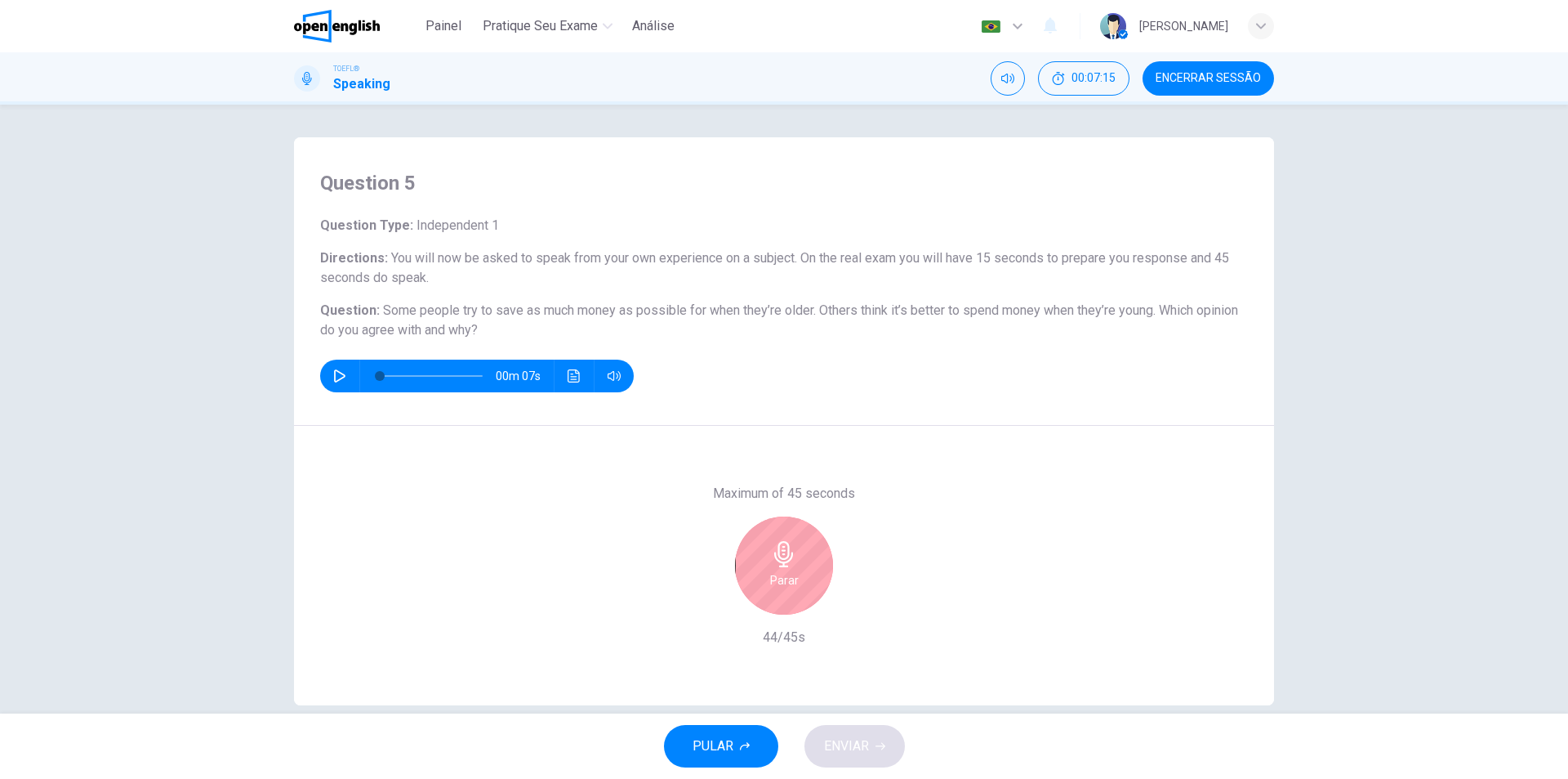
click at [786, 555] on icon "button" at bounding box center [784, 554] width 26 height 26
click at [856, 744] on span "ENVIAR" at bounding box center [846, 746] width 45 height 23
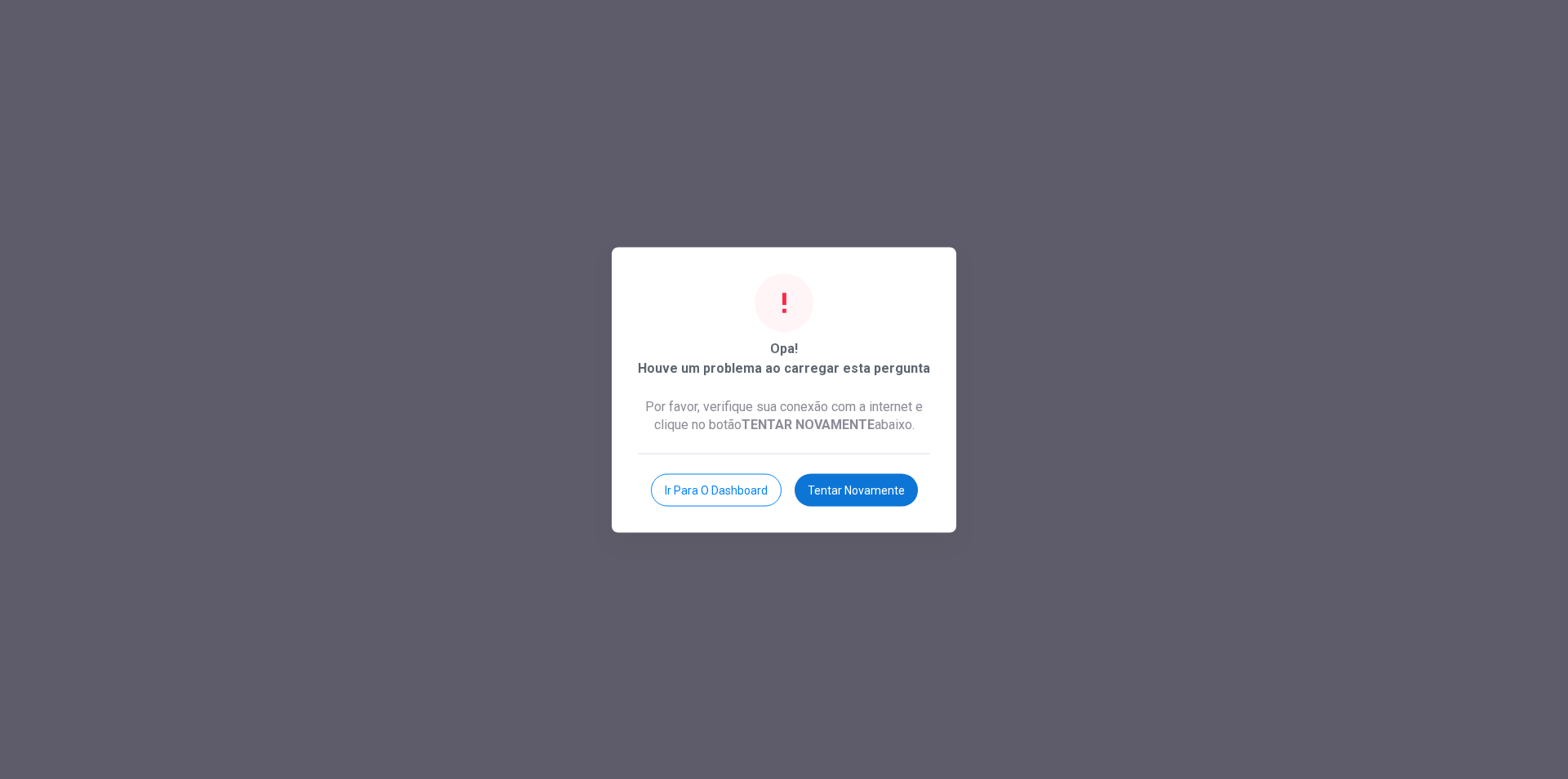
click at [846, 492] on button "Tentar novamente" at bounding box center [856, 488] width 123 height 32
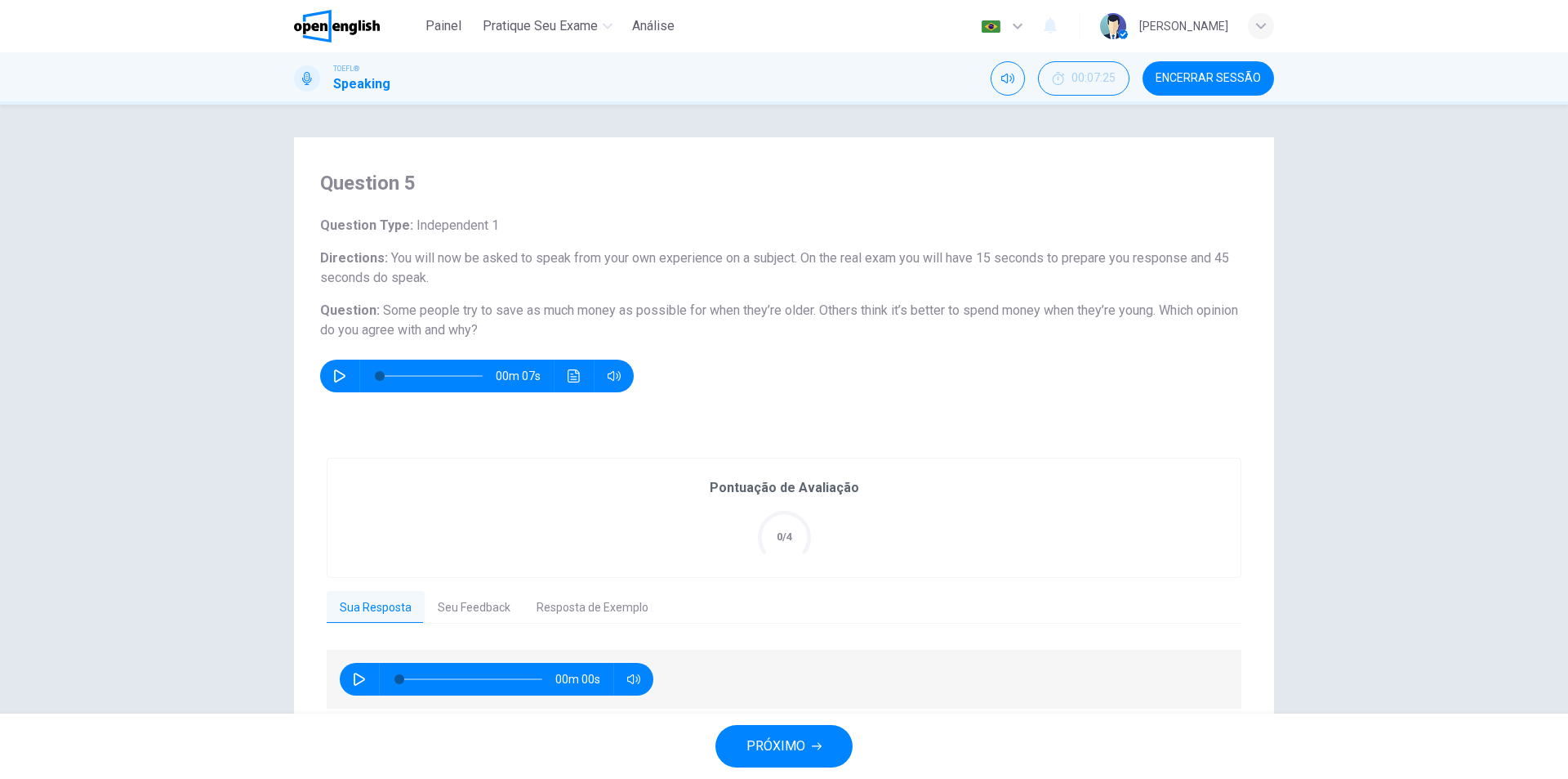
scroll to position [63, 0]
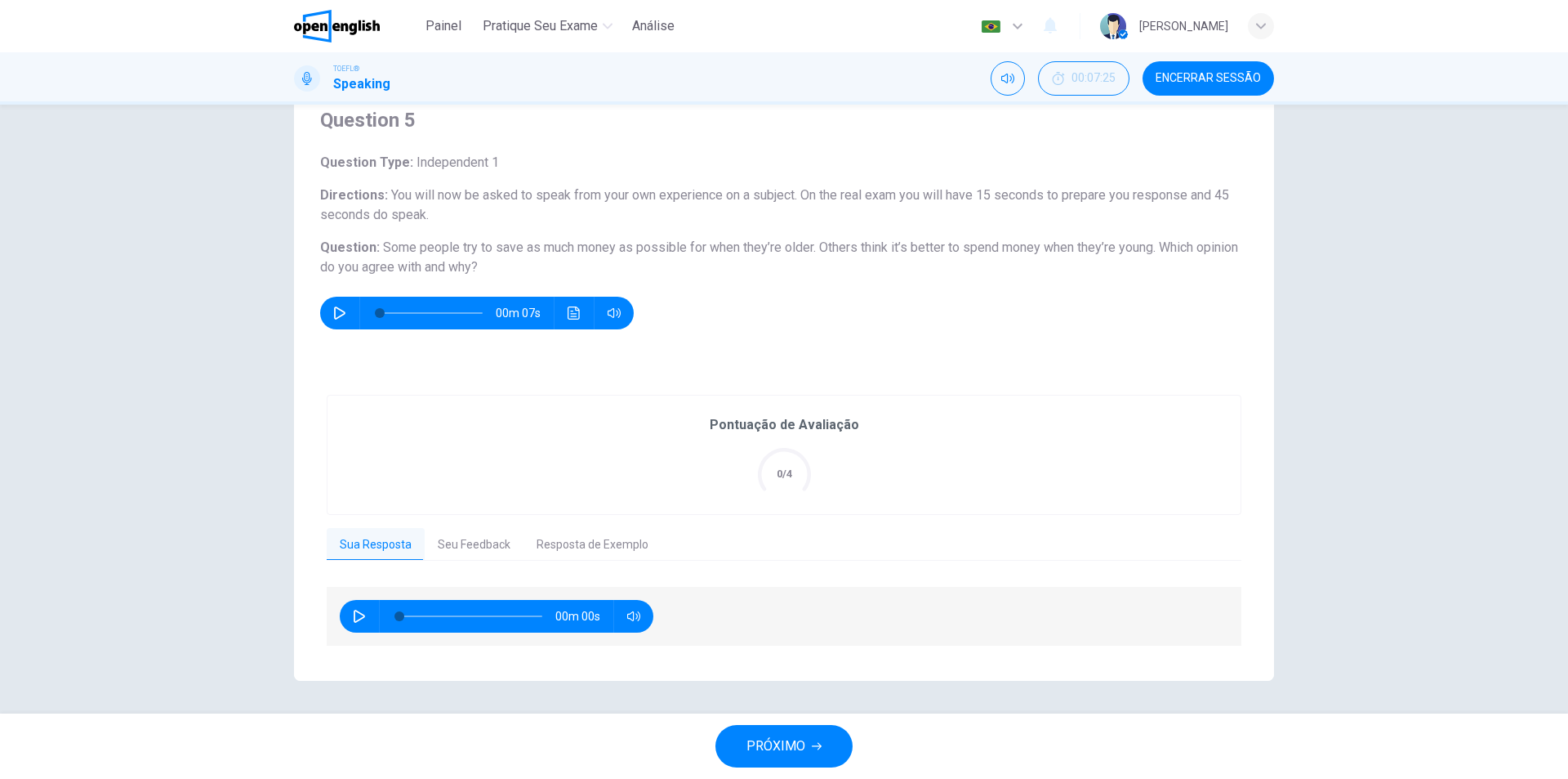
click at [457, 541] on button "Seu Feedback" at bounding box center [473, 545] width 98 height 34
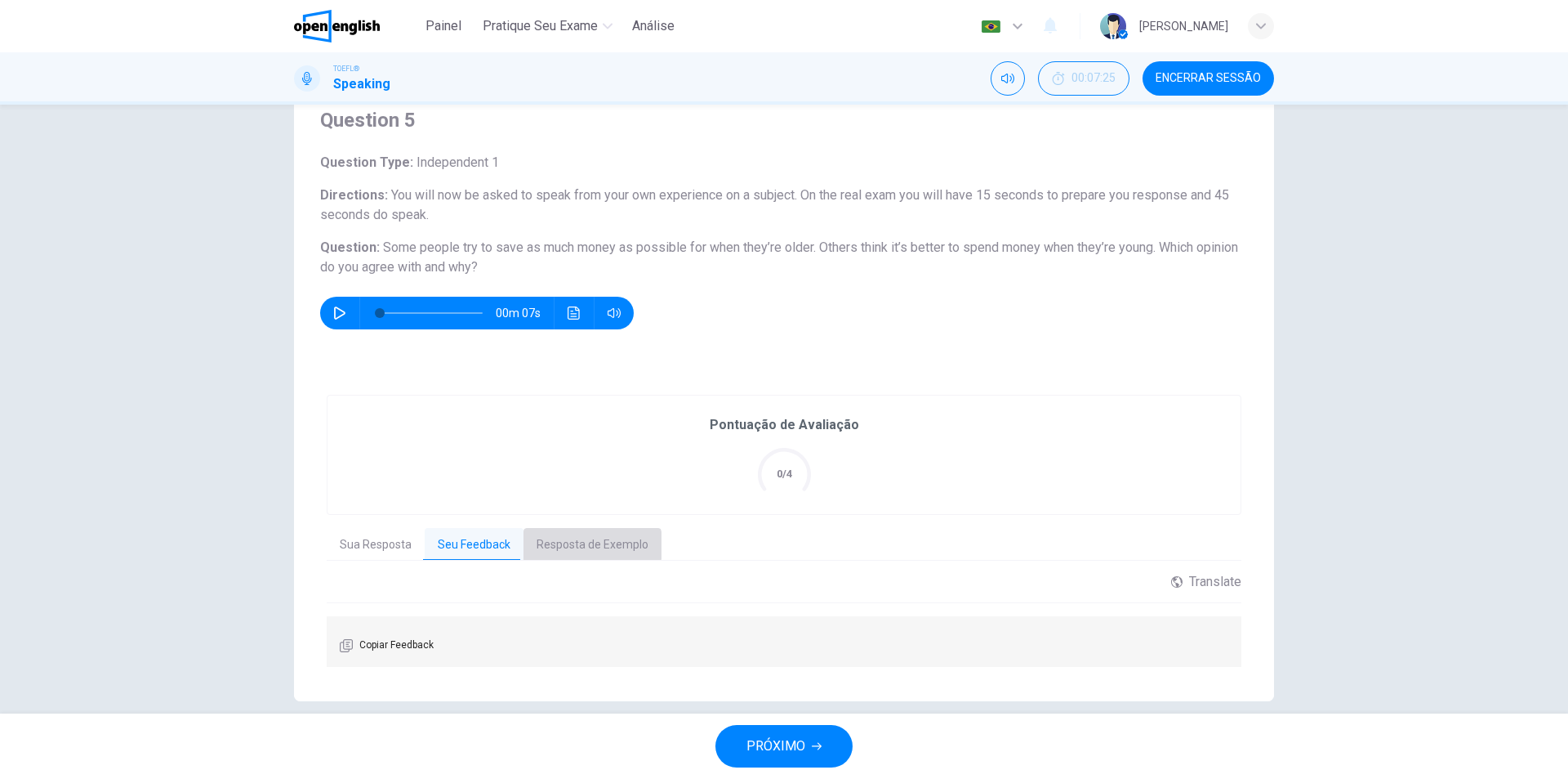
click at [547, 545] on button "Resposta de Exemplo" at bounding box center [592, 545] width 138 height 34
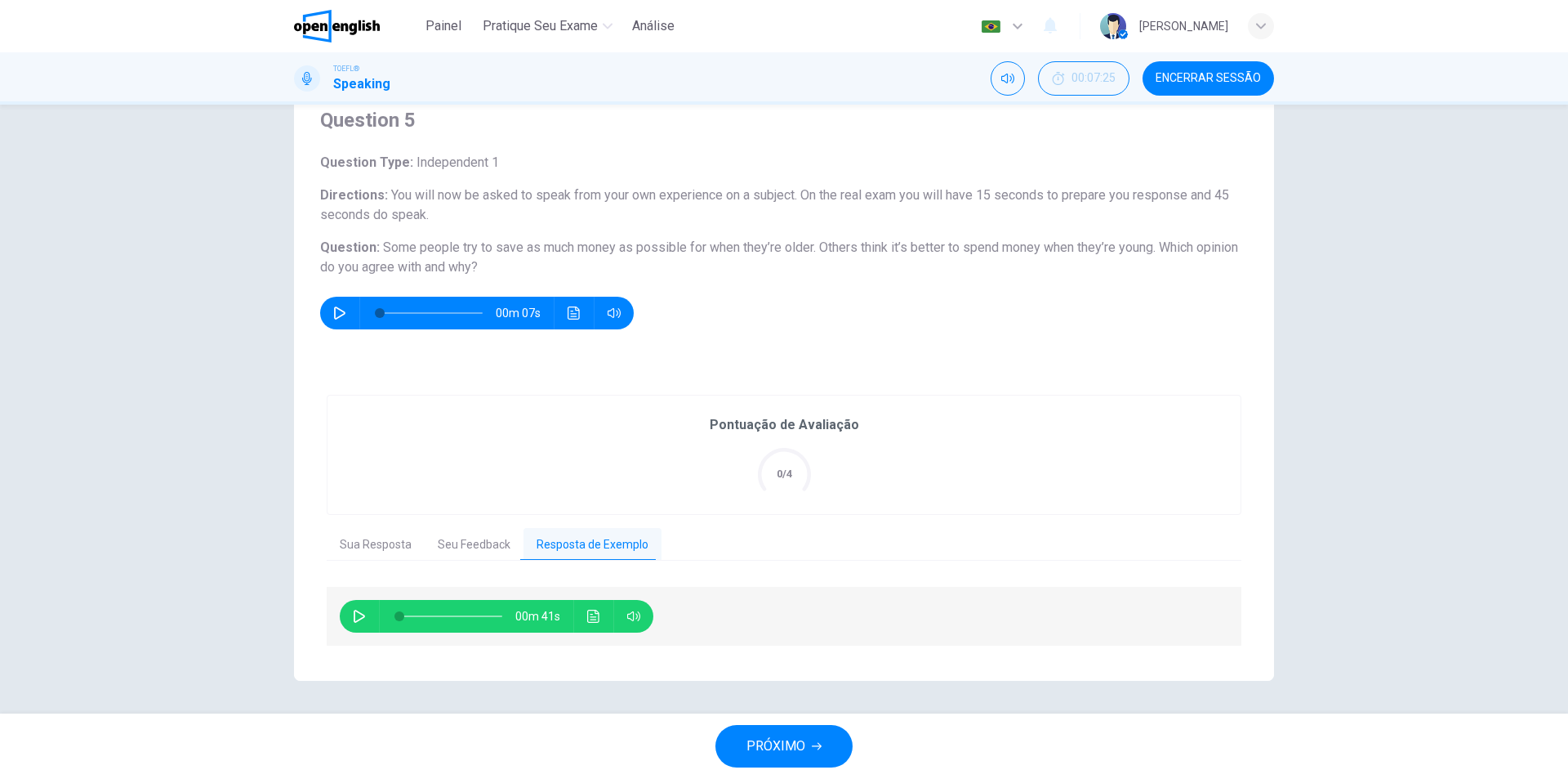
click at [389, 537] on button "Sua Resposta" at bounding box center [376, 545] width 98 height 34
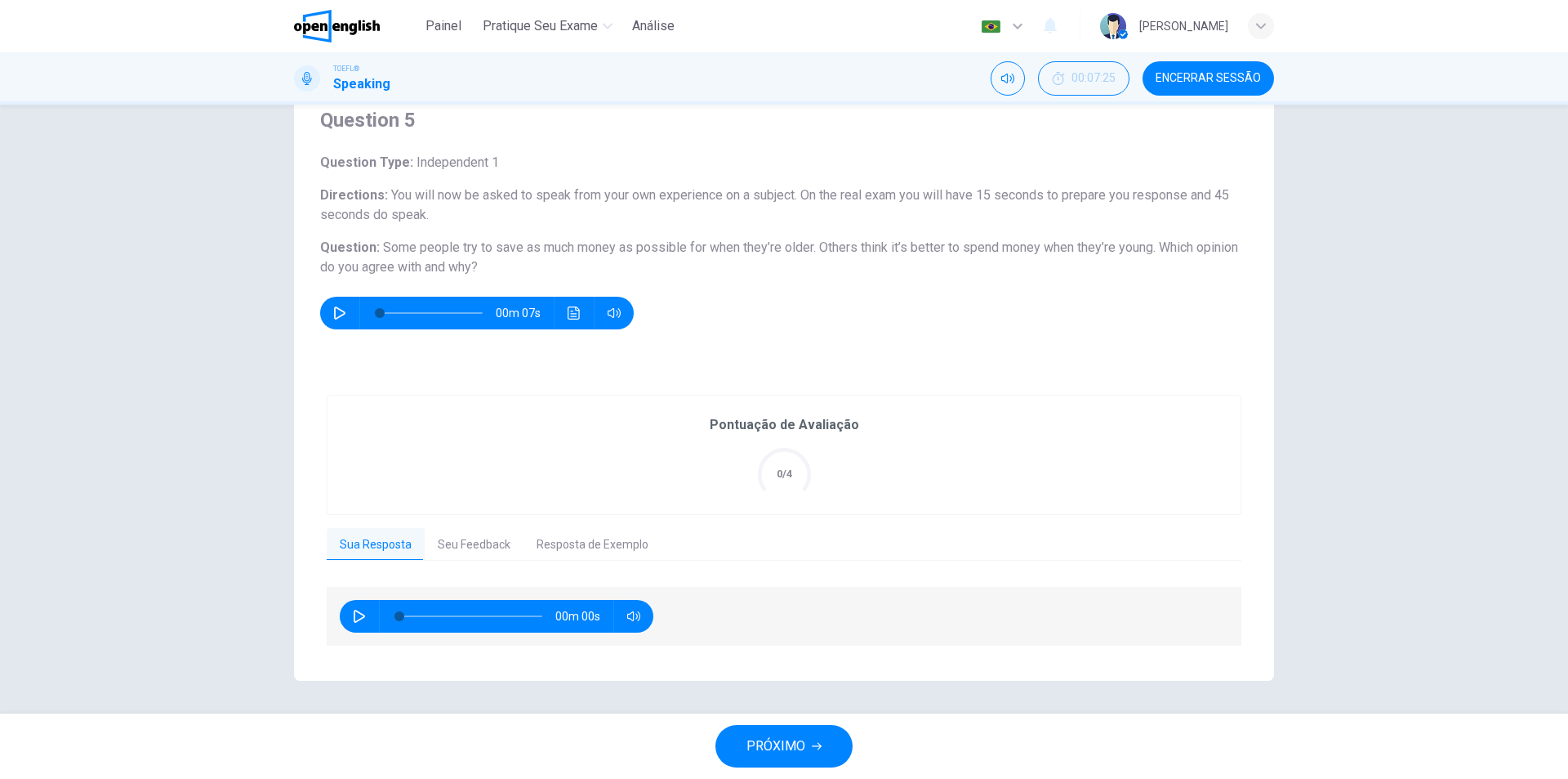
scroll to position [0, 0]
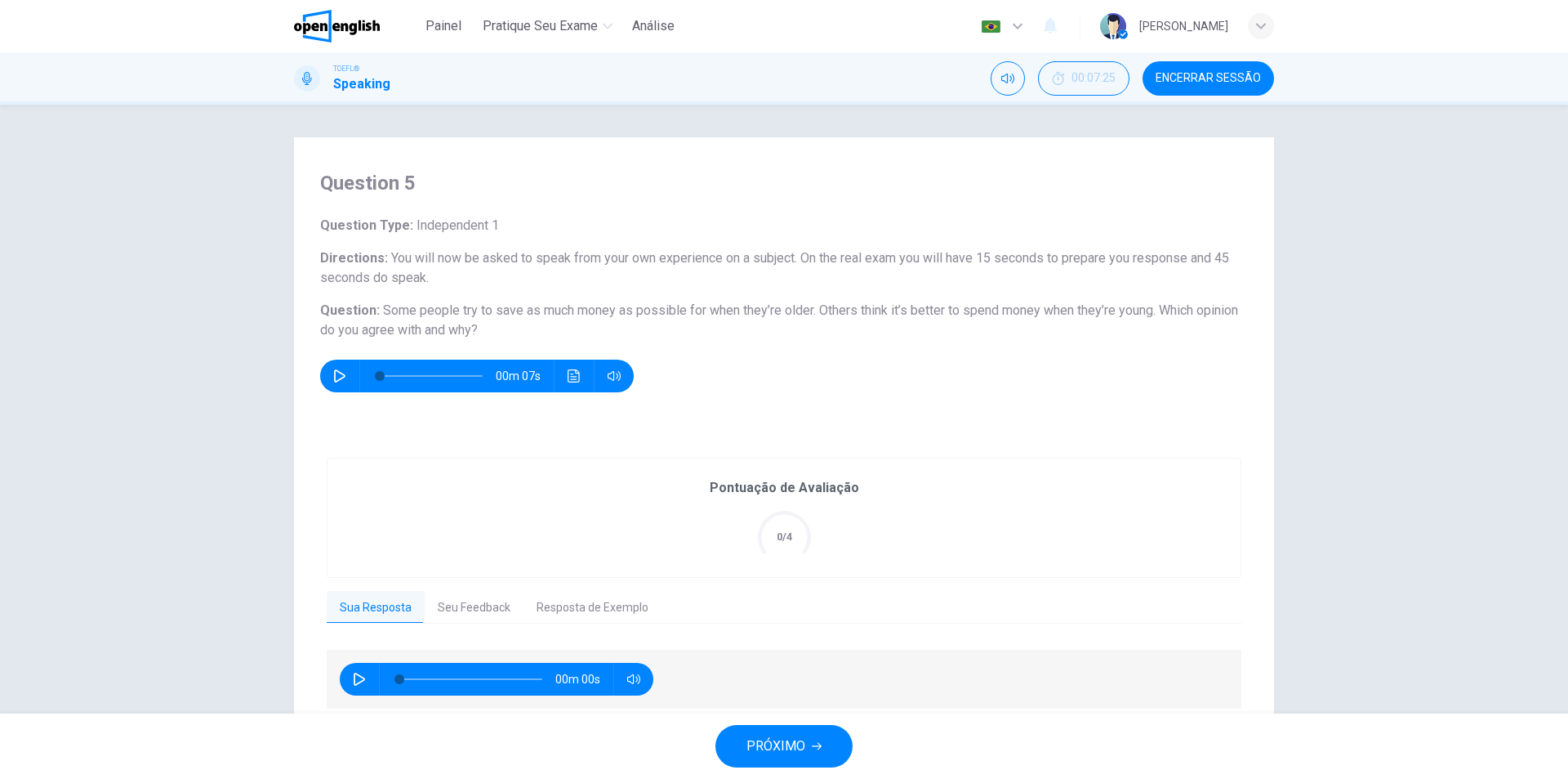
drag, startPoint x: 815, startPoint y: 533, endPoint x: 762, endPoint y: 526, distance: 53.5
click at [814, 533] on div "Pontuação de Avaliação 0/4" at bounding box center [784, 517] width 150 height 79
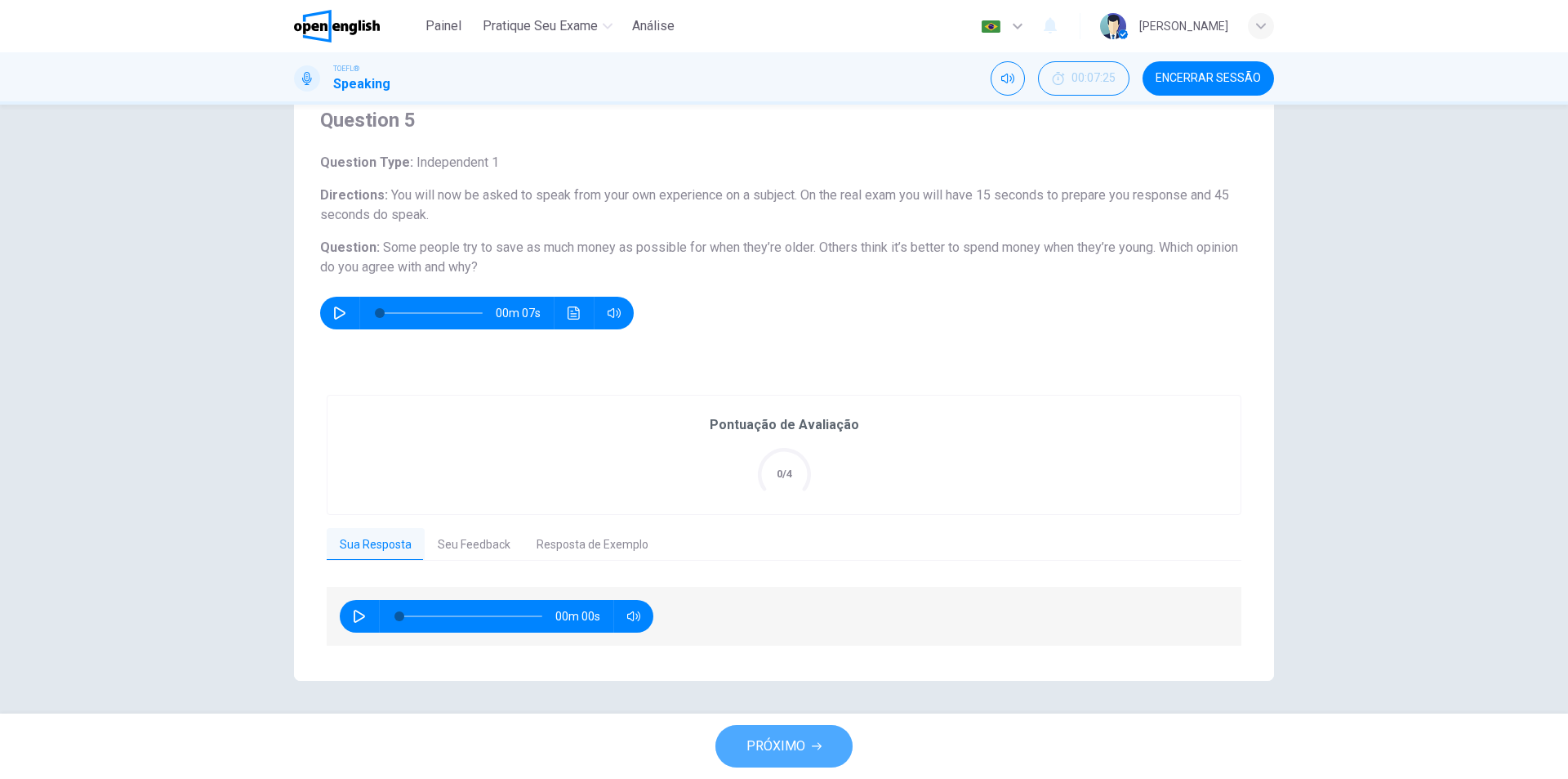
click at [798, 753] on span "PRÓXIMO" at bounding box center [775, 746] width 59 height 23
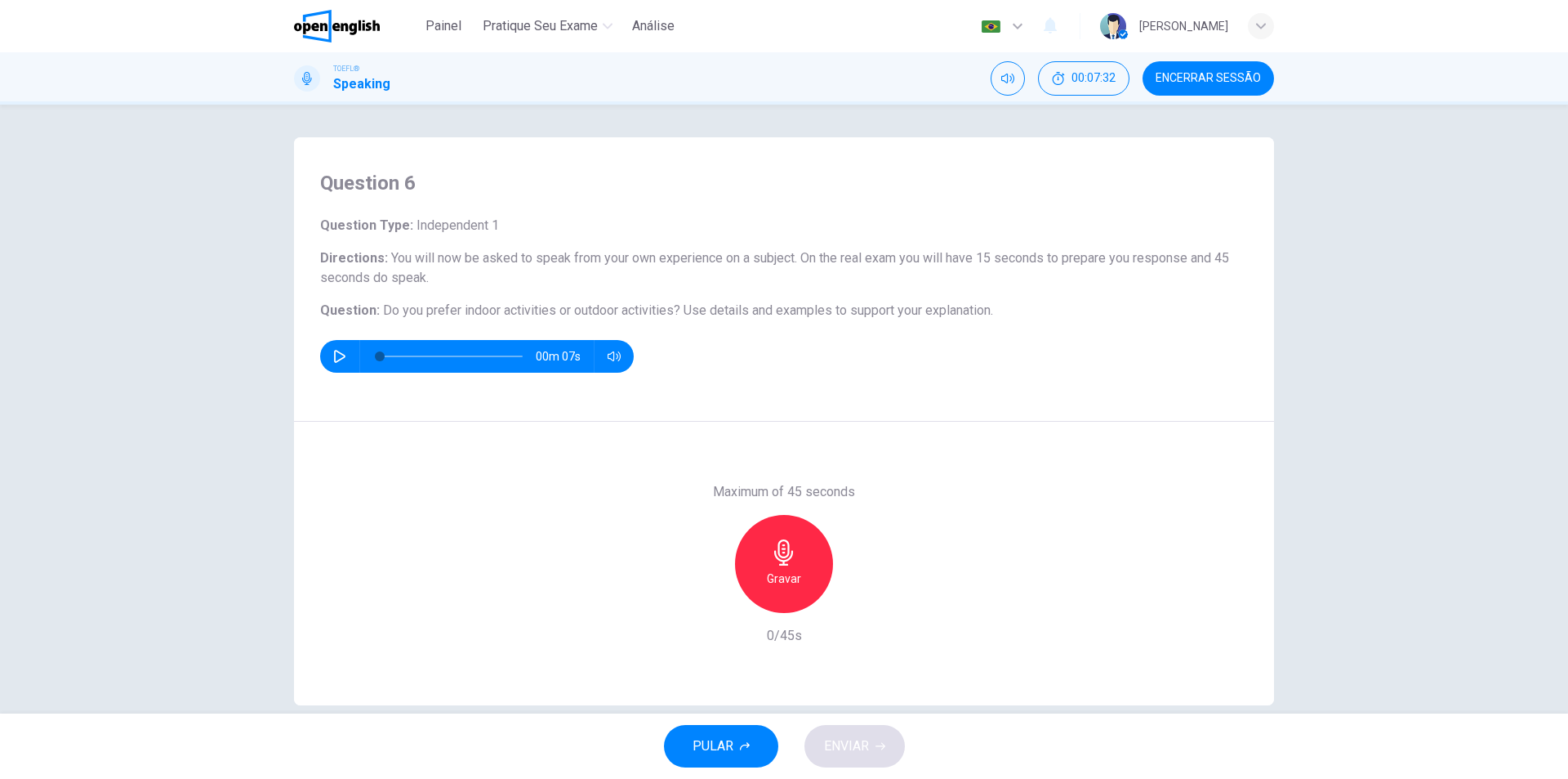
drag, startPoint x: 419, startPoint y: 309, endPoint x: 1052, endPoint y: 323, distance: 633.2
click at [554, 307] on span "Do you prefer indoor activities or outdoor activities?" at bounding box center [531, 310] width 297 height 16
click at [810, 541] on div "Gravar" at bounding box center [784, 564] width 98 height 98
click at [771, 539] on icon "button" at bounding box center [784, 552] width 26 height 26
click at [851, 747] on span "ENVIAR" at bounding box center [846, 746] width 45 height 23
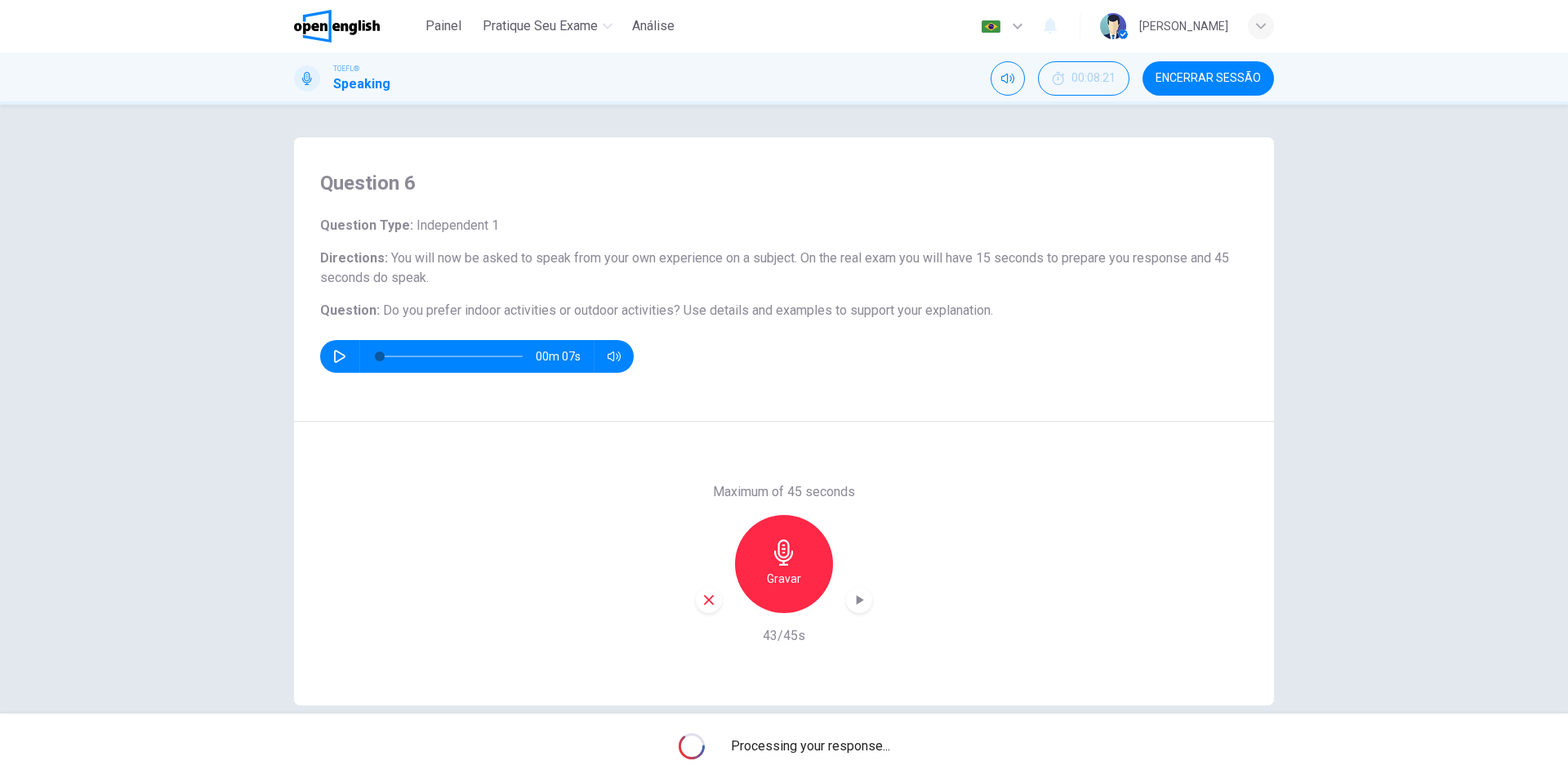
scroll to position [25, 0]
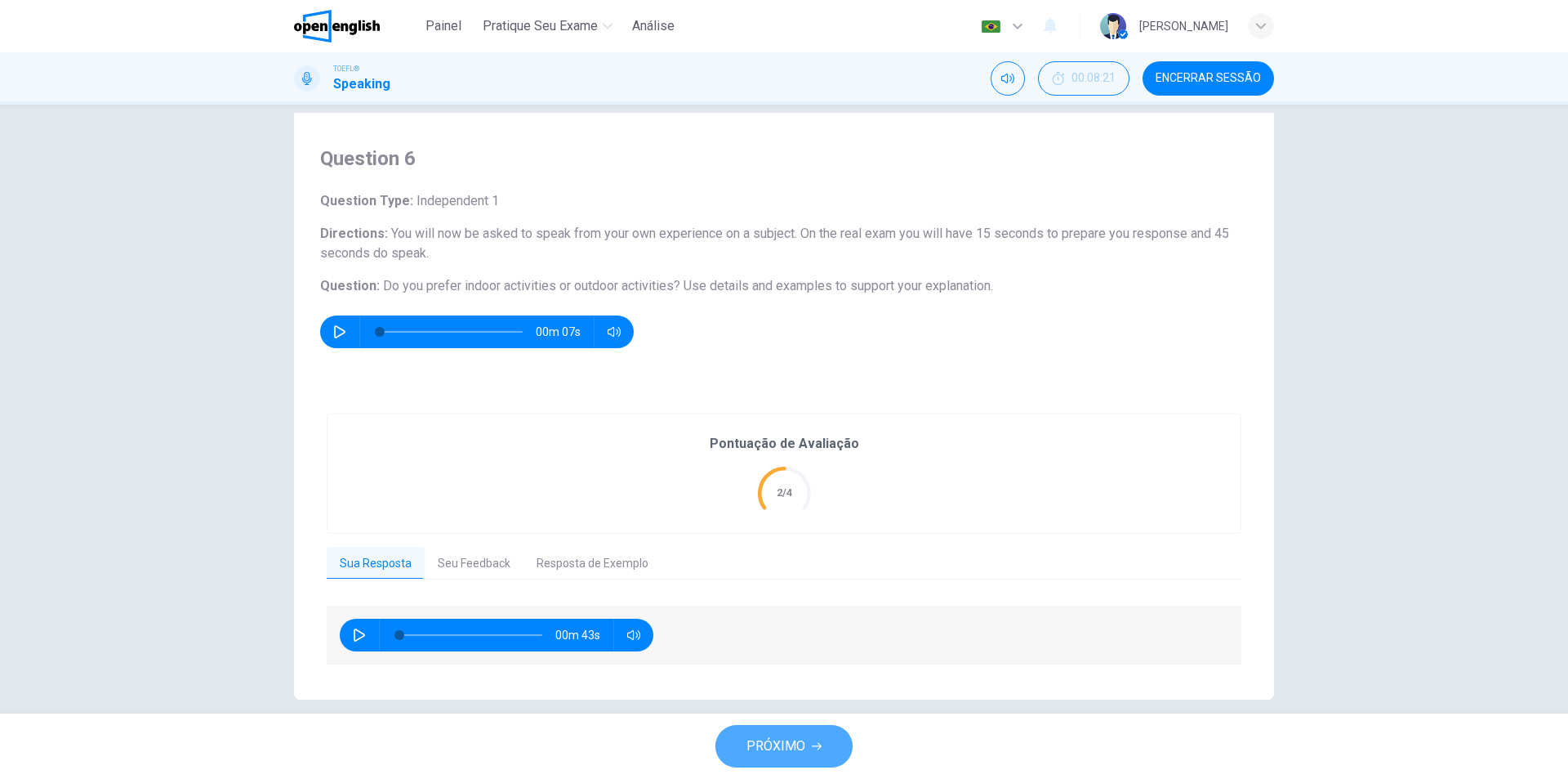
click at [803, 745] on span "PRÓXIMO" at bounding box center [775, 746] width 59 height 23
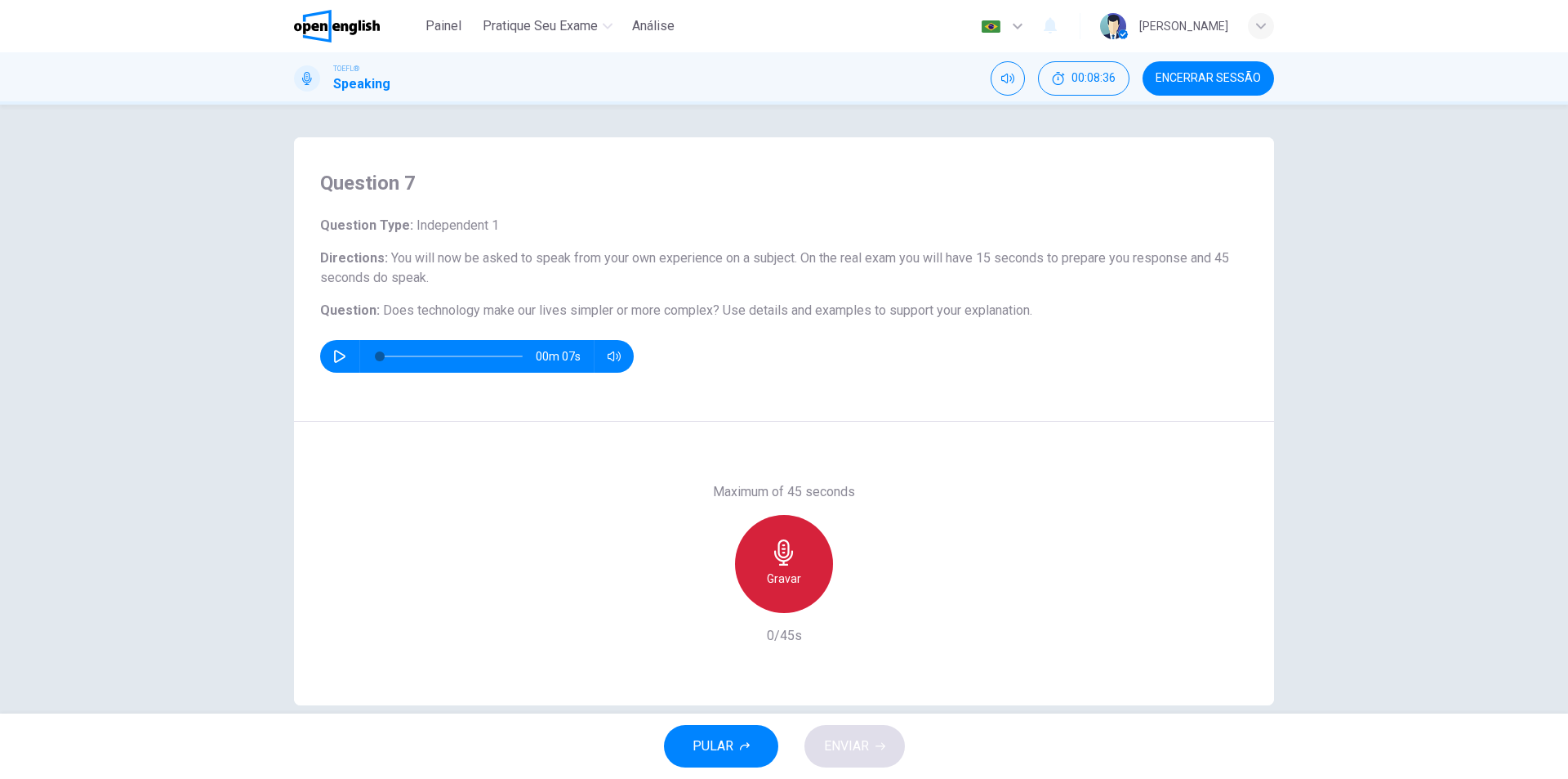
click at [778, 548] on icon "button" at bounding box center [784, 552] width 19 height 26
click at [803, 541] on div "Parar" at bounding box center [784, 564] width 98 height 98
click at [850, 730] on button "ENVIAR" at bounding box center [854, 745] width 100 height 42
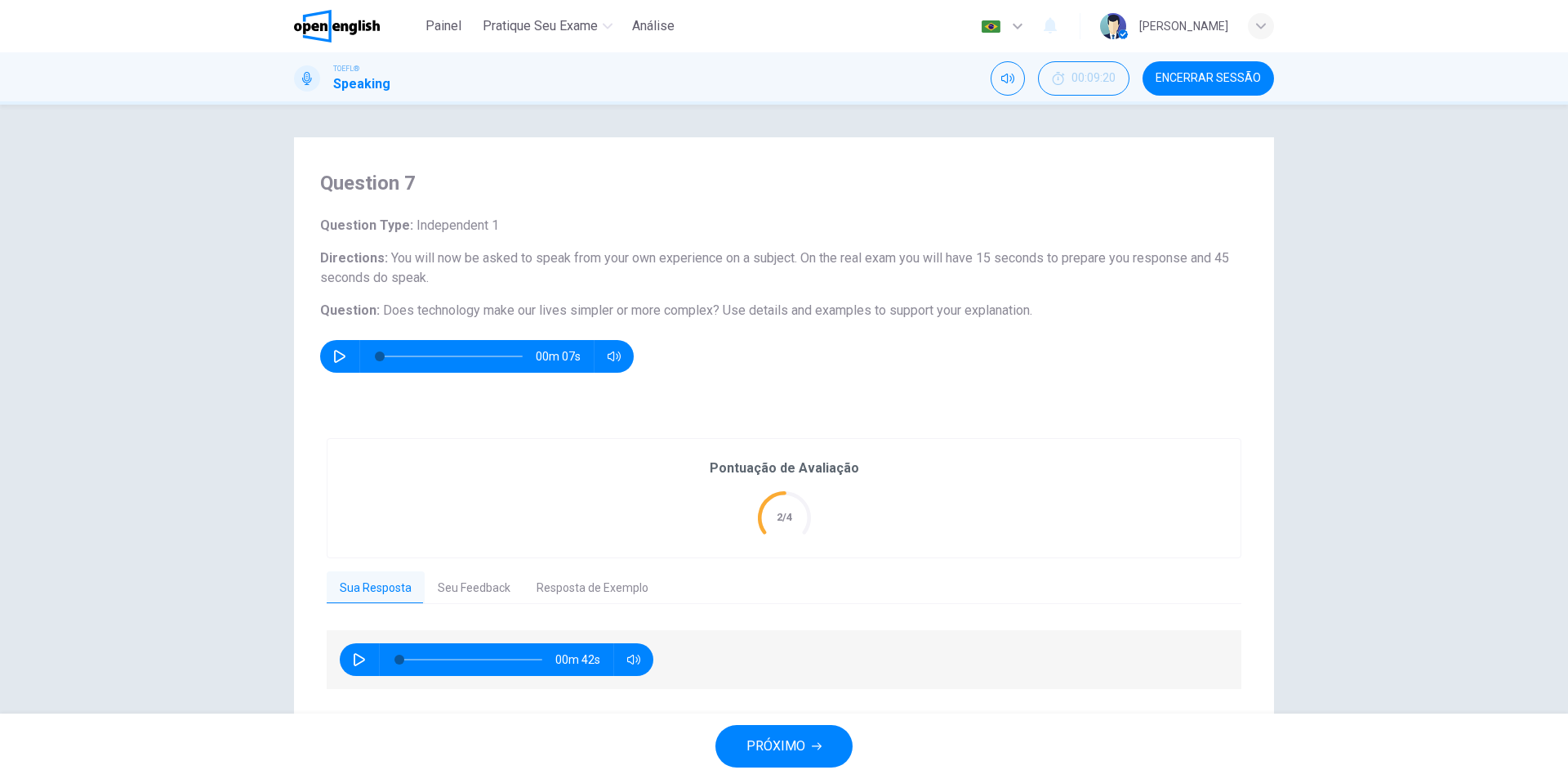
click at [487, 585] on button "Seu Feedback" at bounding box center [473, 588] width 98 height 34
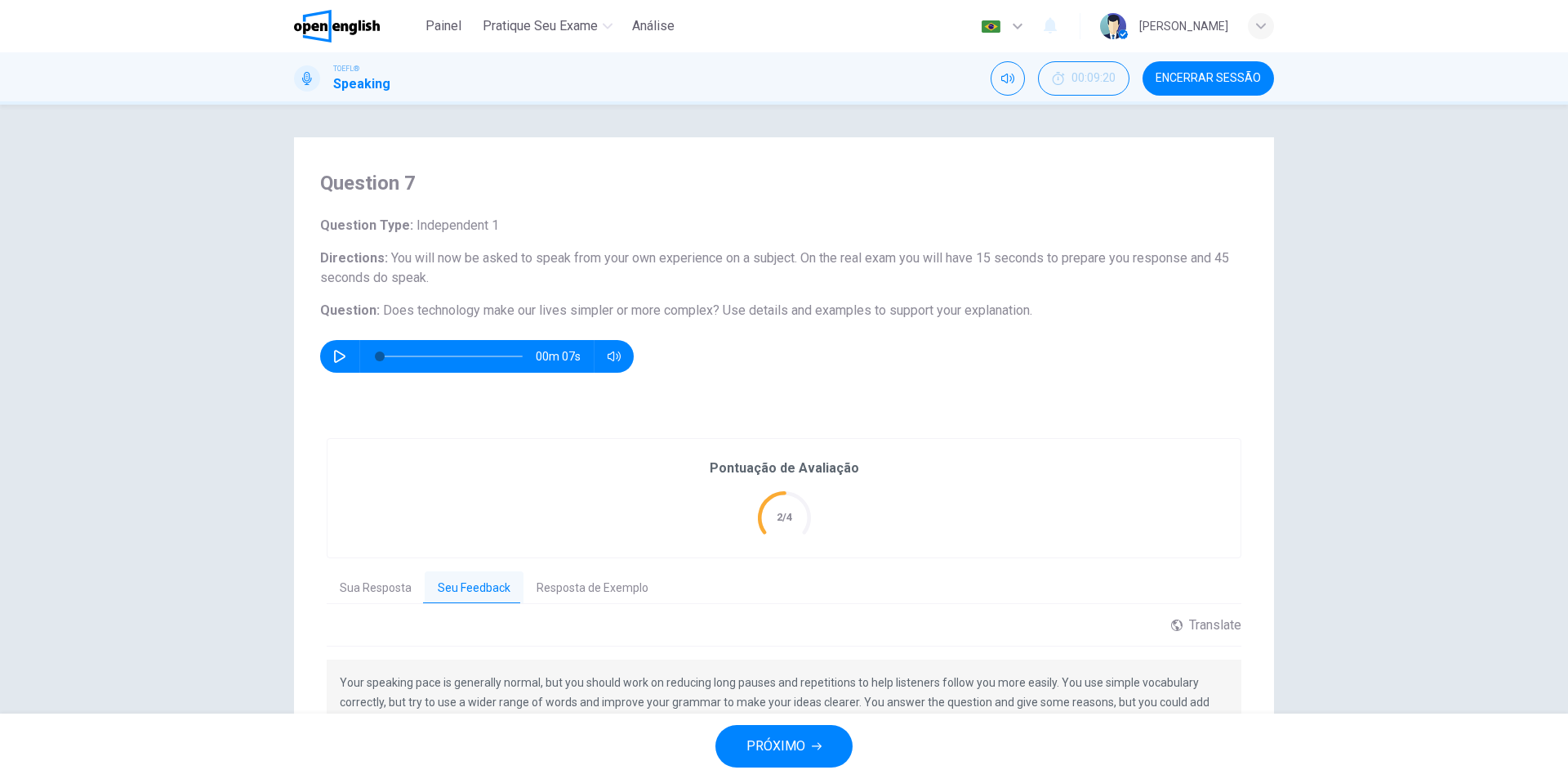
scroll to position [82, 0]
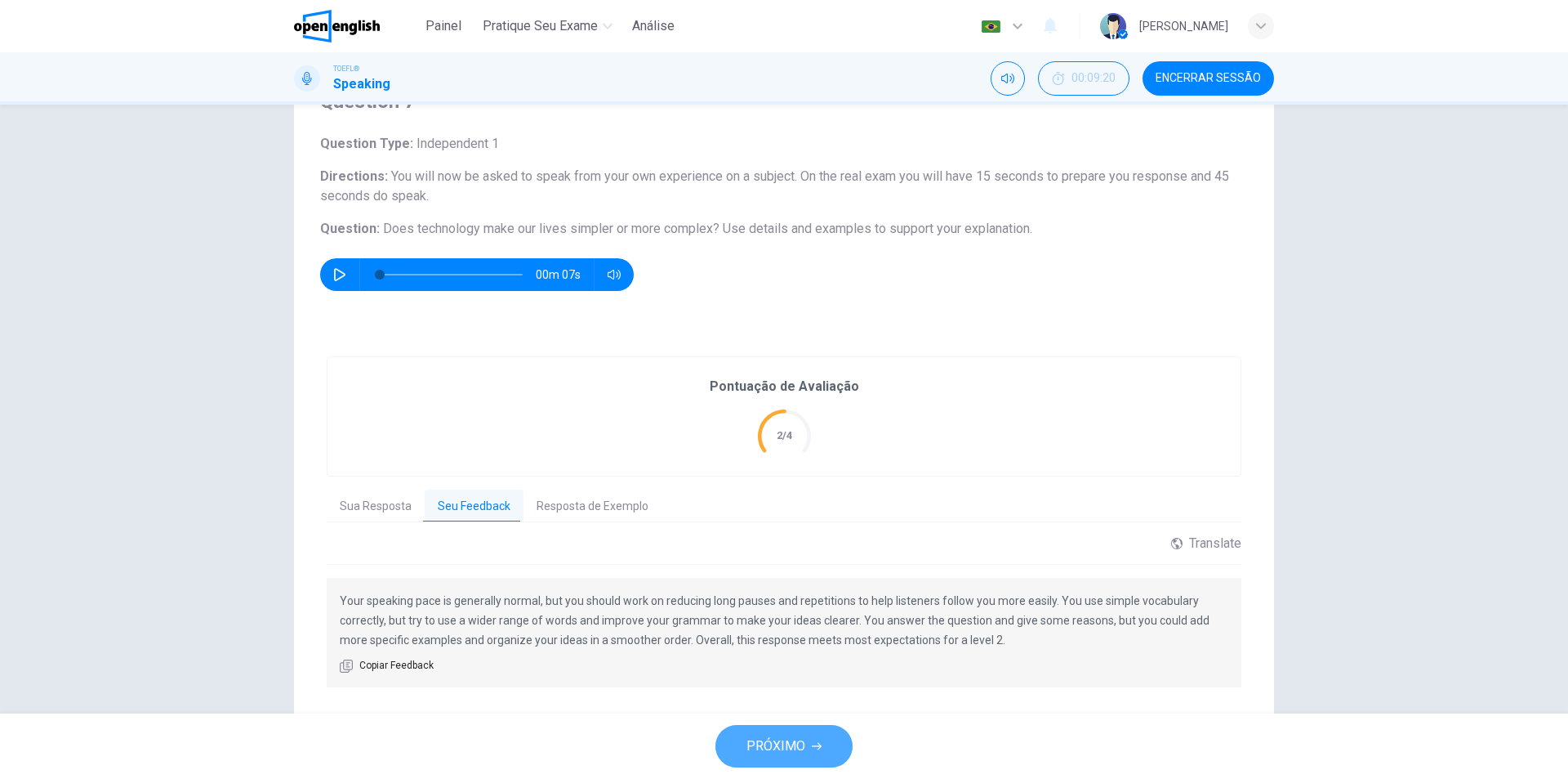
click at [797, 743] on span "PRÓXIMO" at bounding box center [775, 746] width 59 height 23
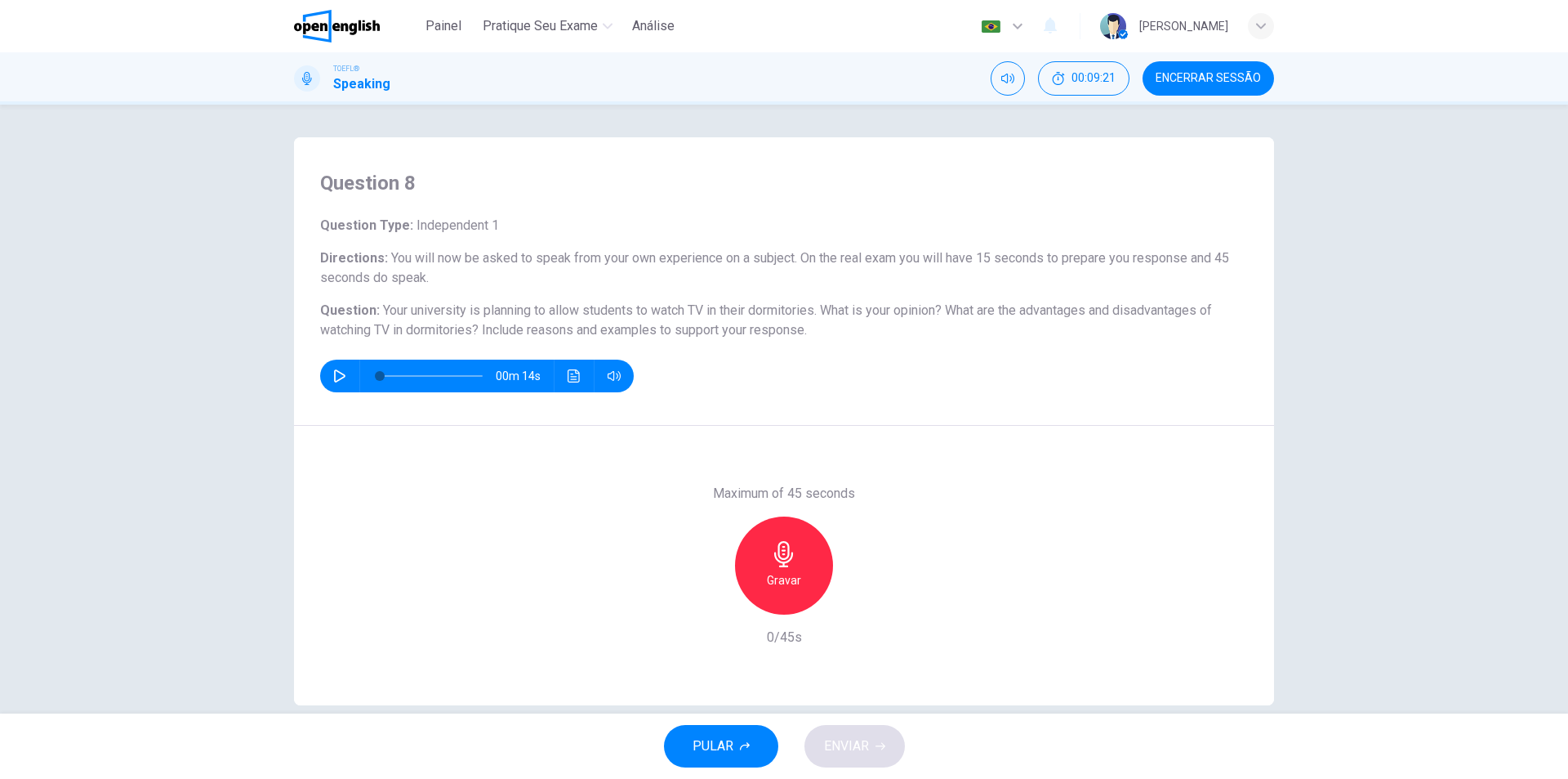
scroll to position [25, 0]
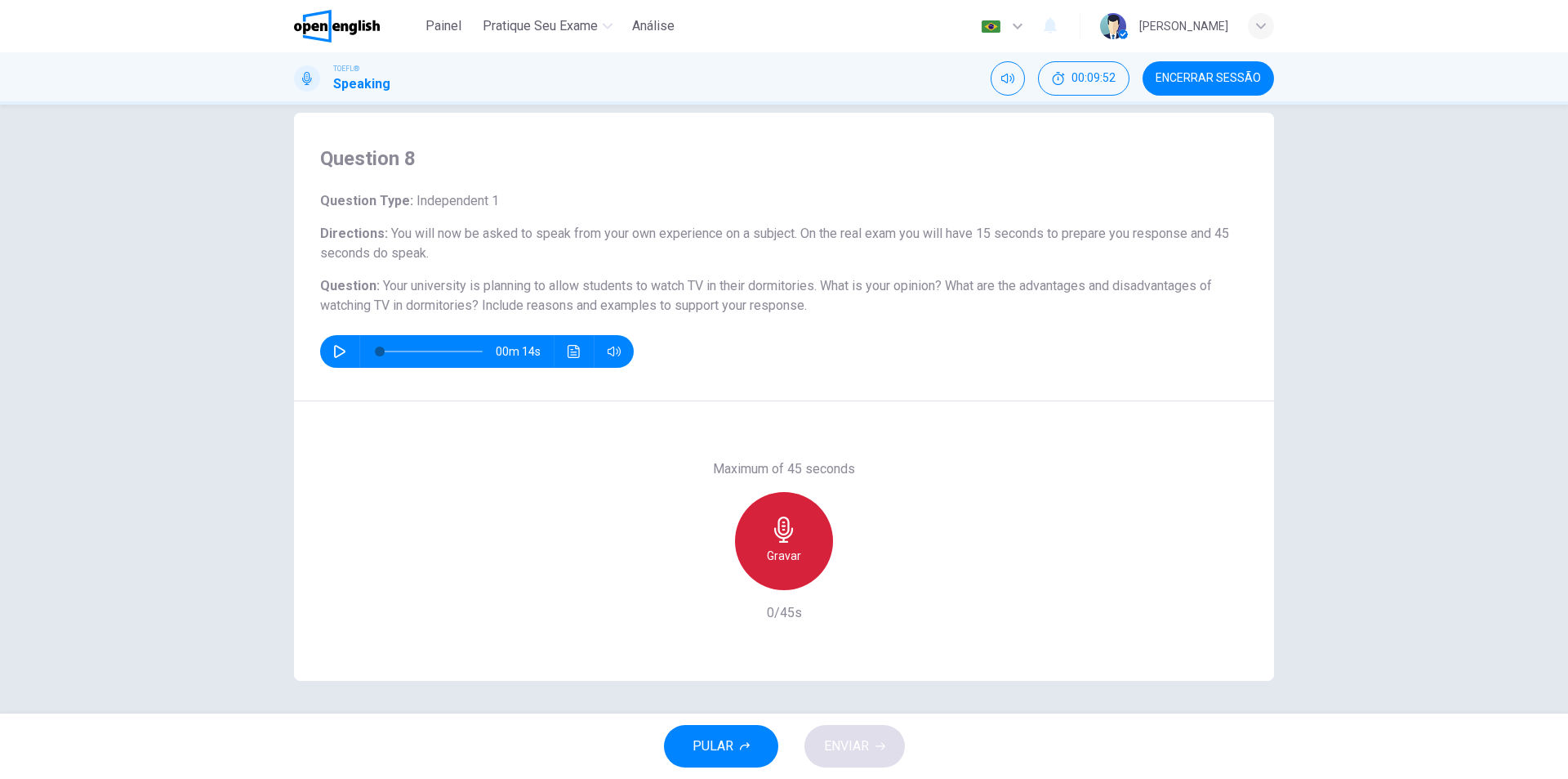
click at [795, 529] on div "Gravar" at bounding box center [784, 541] width 98 height 98
click at [784, 535] on icon "button" at bounding box center [784, 530] width 19 height 26
click at [878, 736] on button "ENVIAR" at bounding box center [854, 745] width 100 height 42
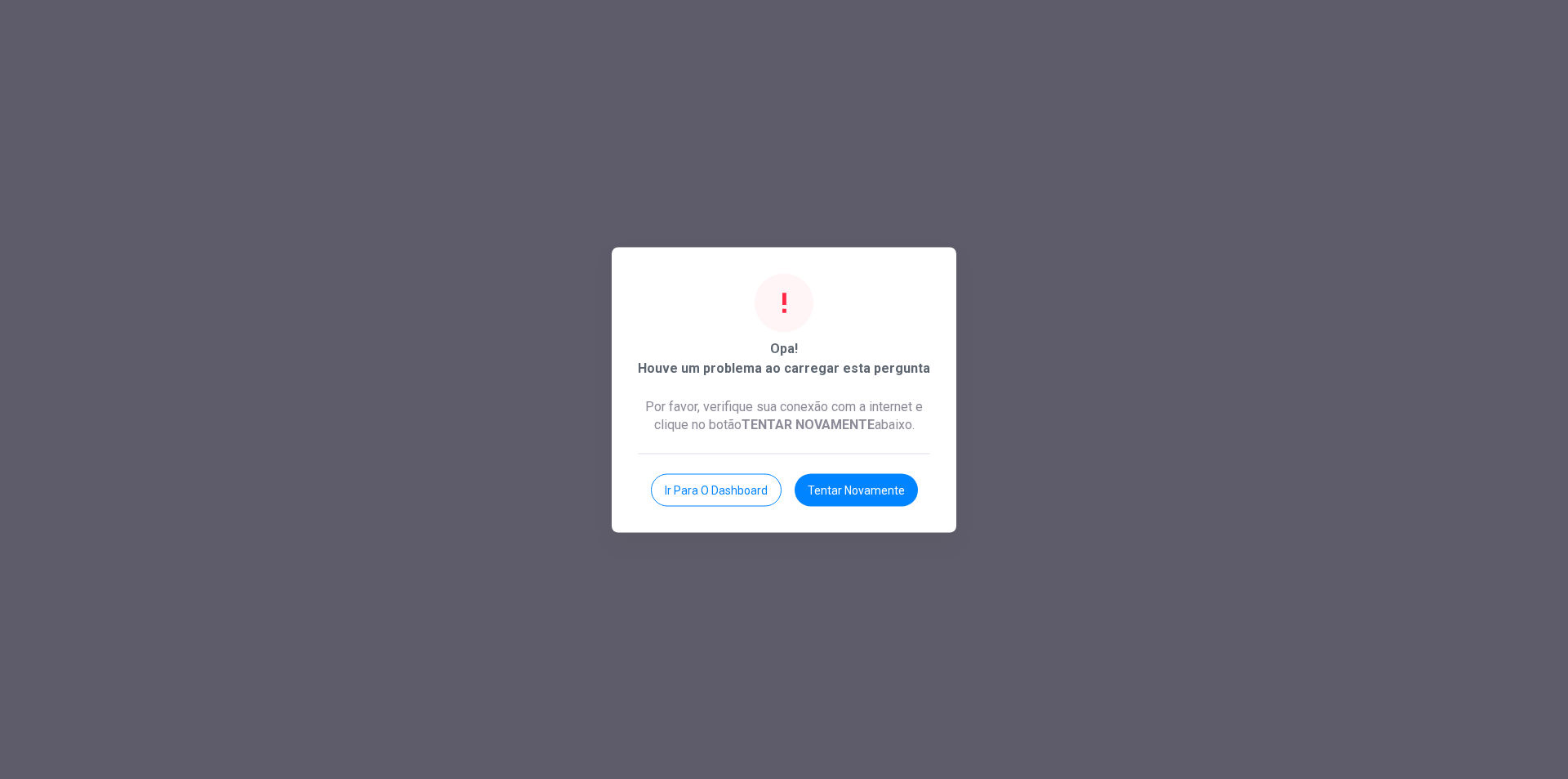
click at [880, 478] on div "Ir para o Dashboard Tentar novamente" at bounding box center [784, 479] width 292 height 53
click at [870, 499] on button "Tentar novamente" at bounding box center [856, 488] width 123 height 32
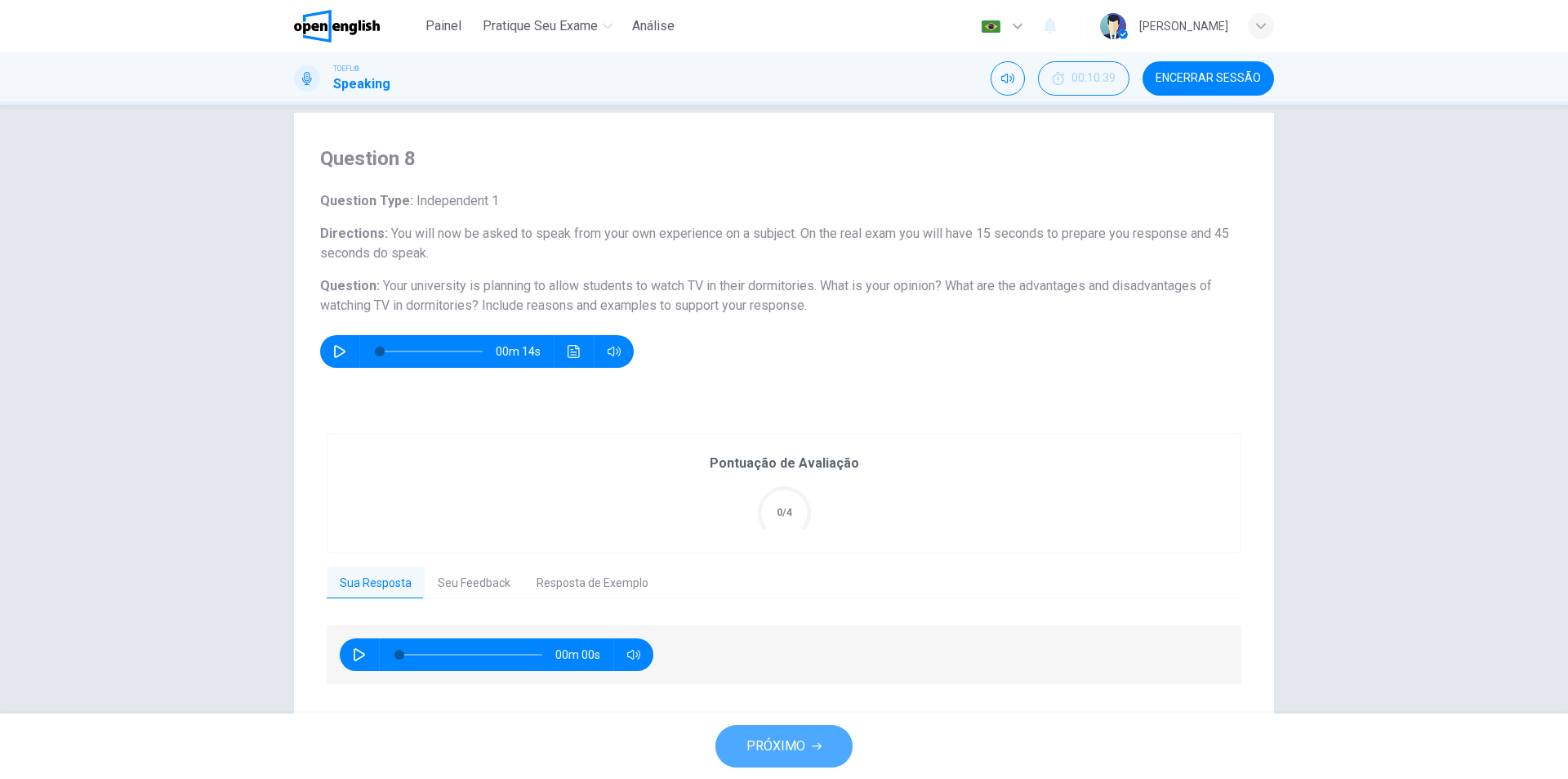
click at [809, 736] on button "PRÓXIMO" at bounding box center [784, 745] width 137 height 42
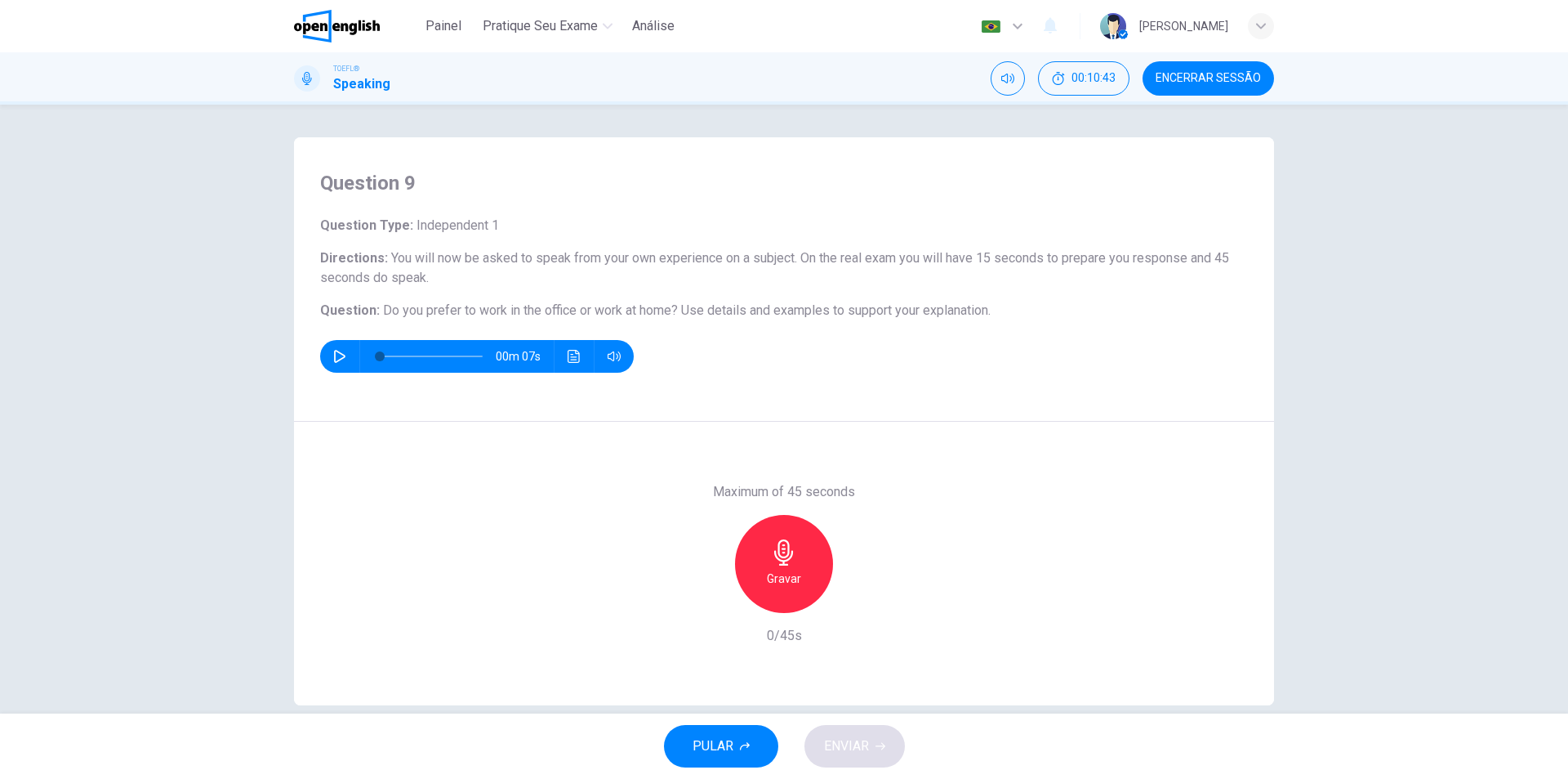
click at [771, 560] on icon "button" at bounding box center [784, 552] width 26 height 26
click at [774, 557] on icon "button" at bounding box center [784, 552] width 19 height 26
click at [853, 753] on span "ENVIAR" at bounding box center [846, 746] width 45 height 23
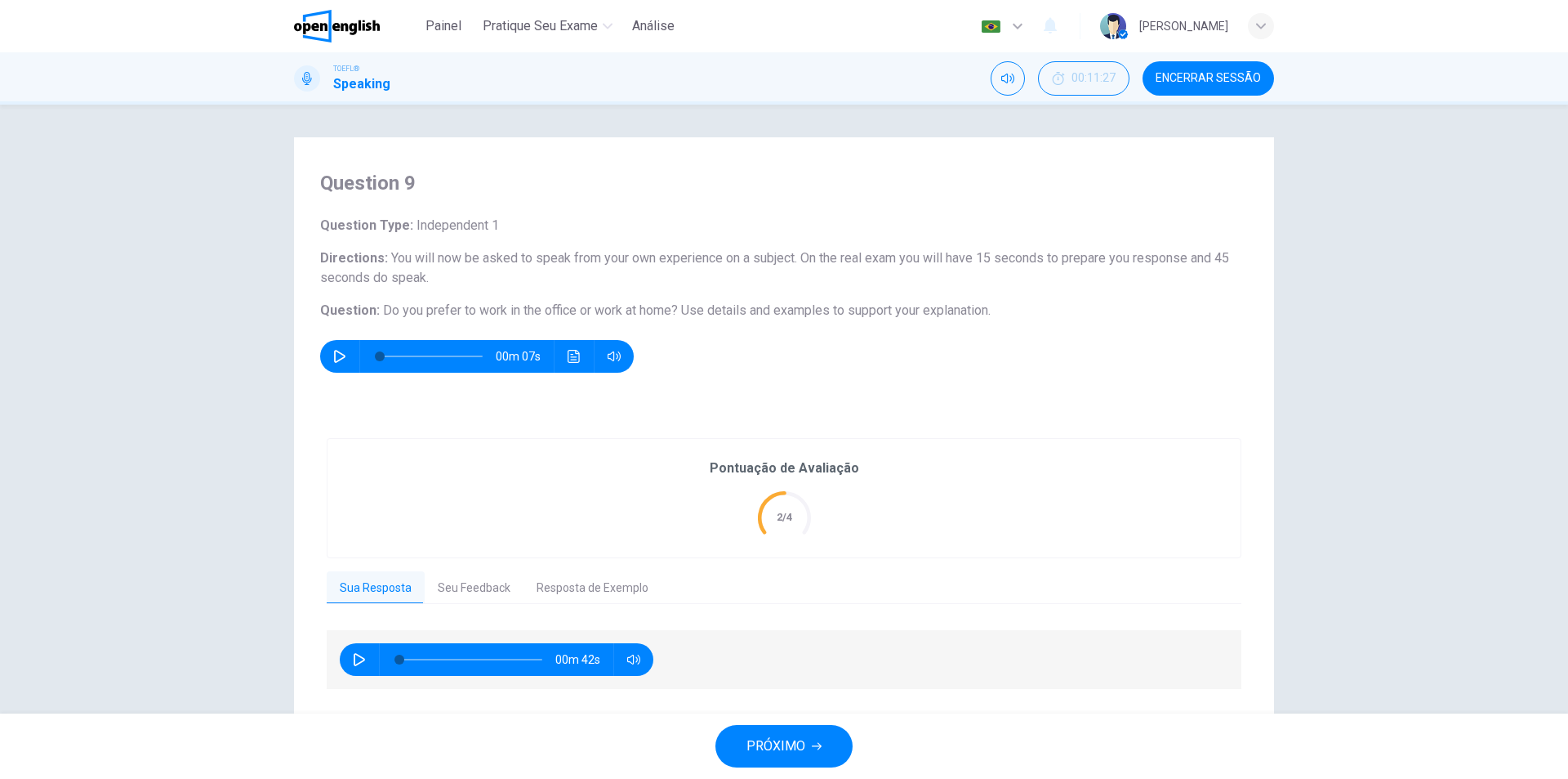
scroll to position [43, 0]
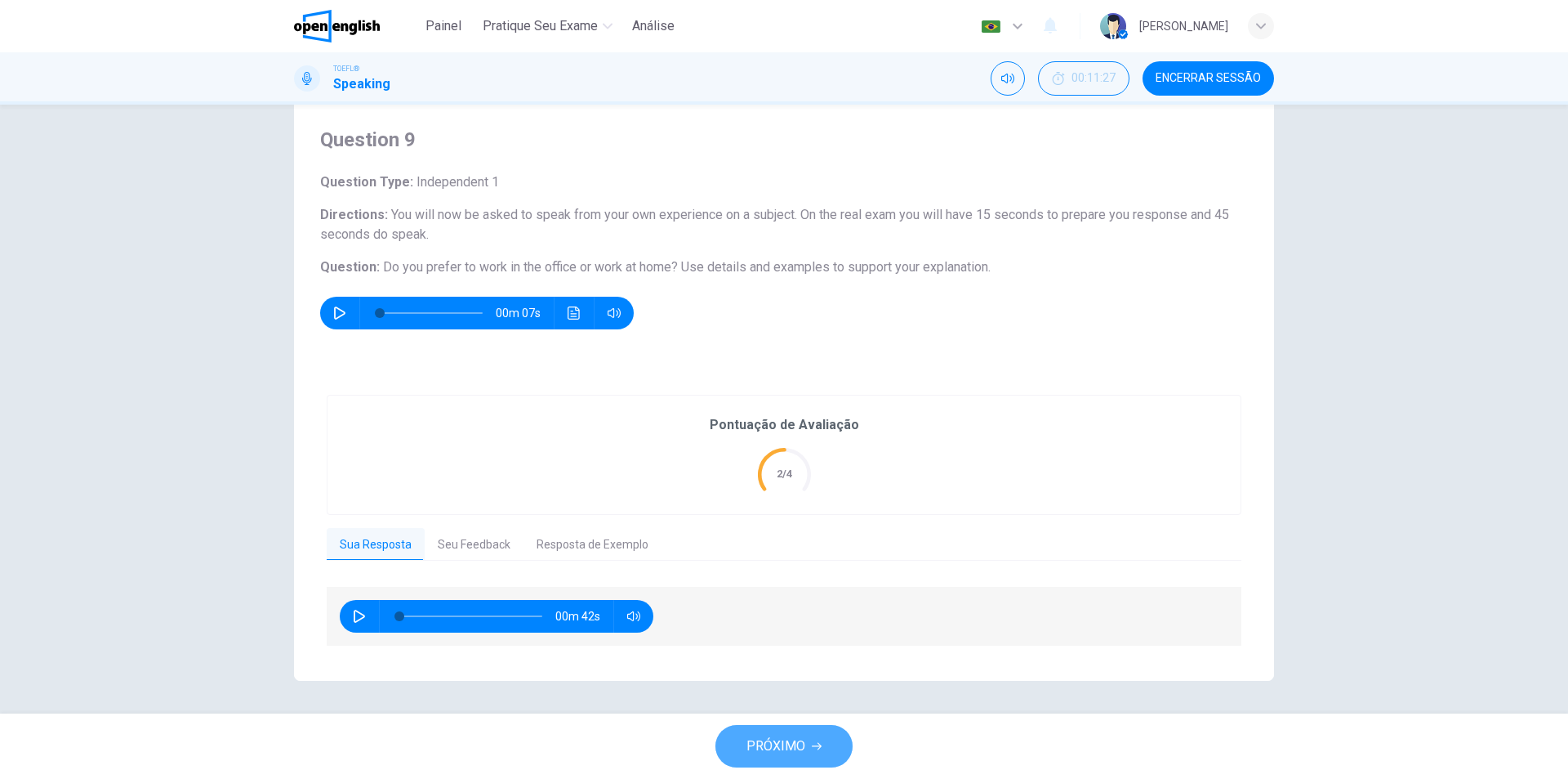
click at [786, 745] on span "PRÓXIMO" at bounding box center [775, 746] width 59 height 23
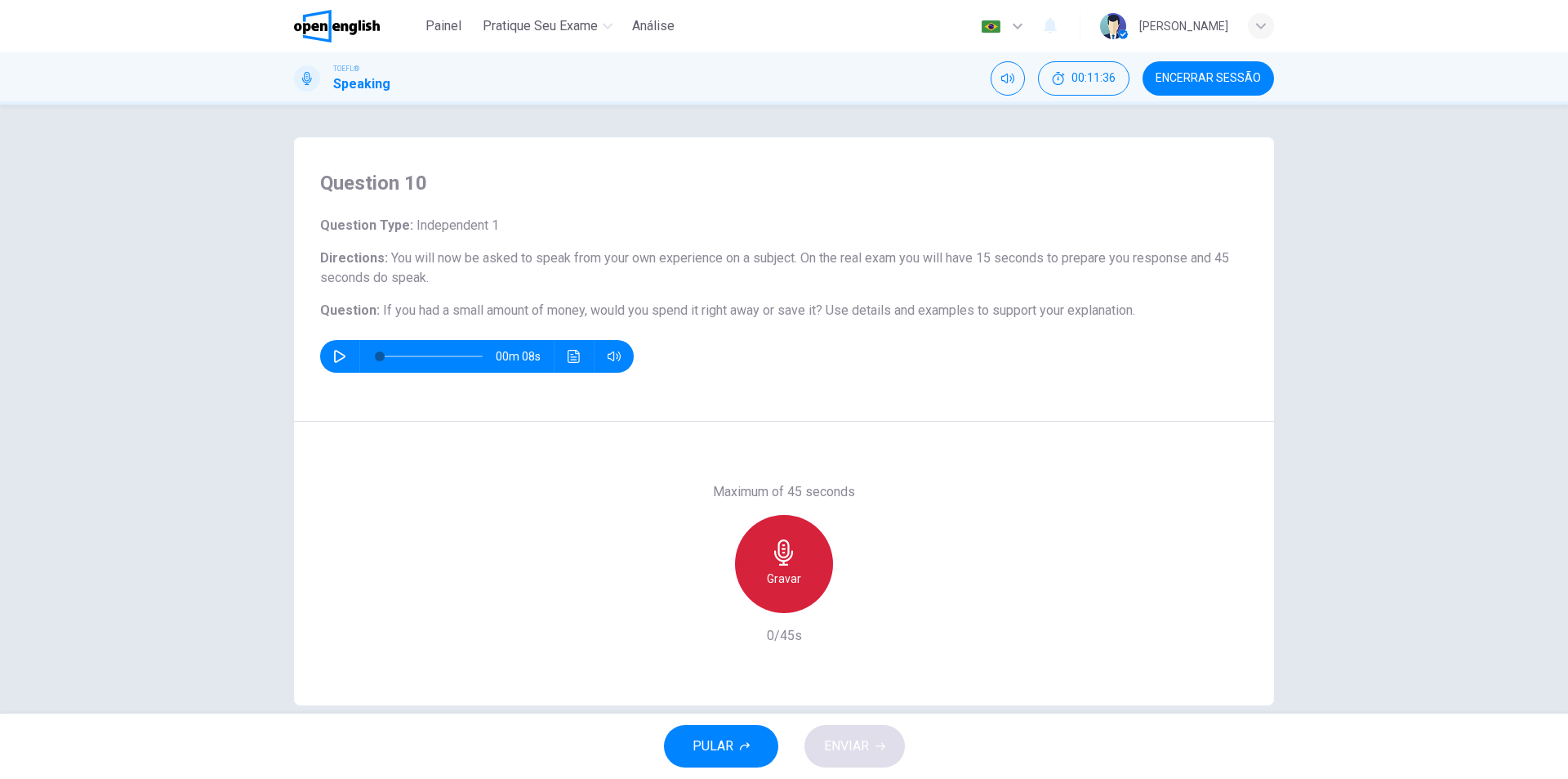
click at [787, 569] on h6 "Gravar" at bounding box center [784, 579] width 34 height 20
click at [765, 564] on div "Parar" at bounding box center [784, 564] width 98 height 98
click at [714, 601] on div "button" at bounding box center [709, 600] width 26 height 26
click at [777, 560] on icon "button" at bounding box center [784, 552] width 19 height 26
click at [800, 565] on div "Parar" at bounding box center [784, 564] width 98 height 98
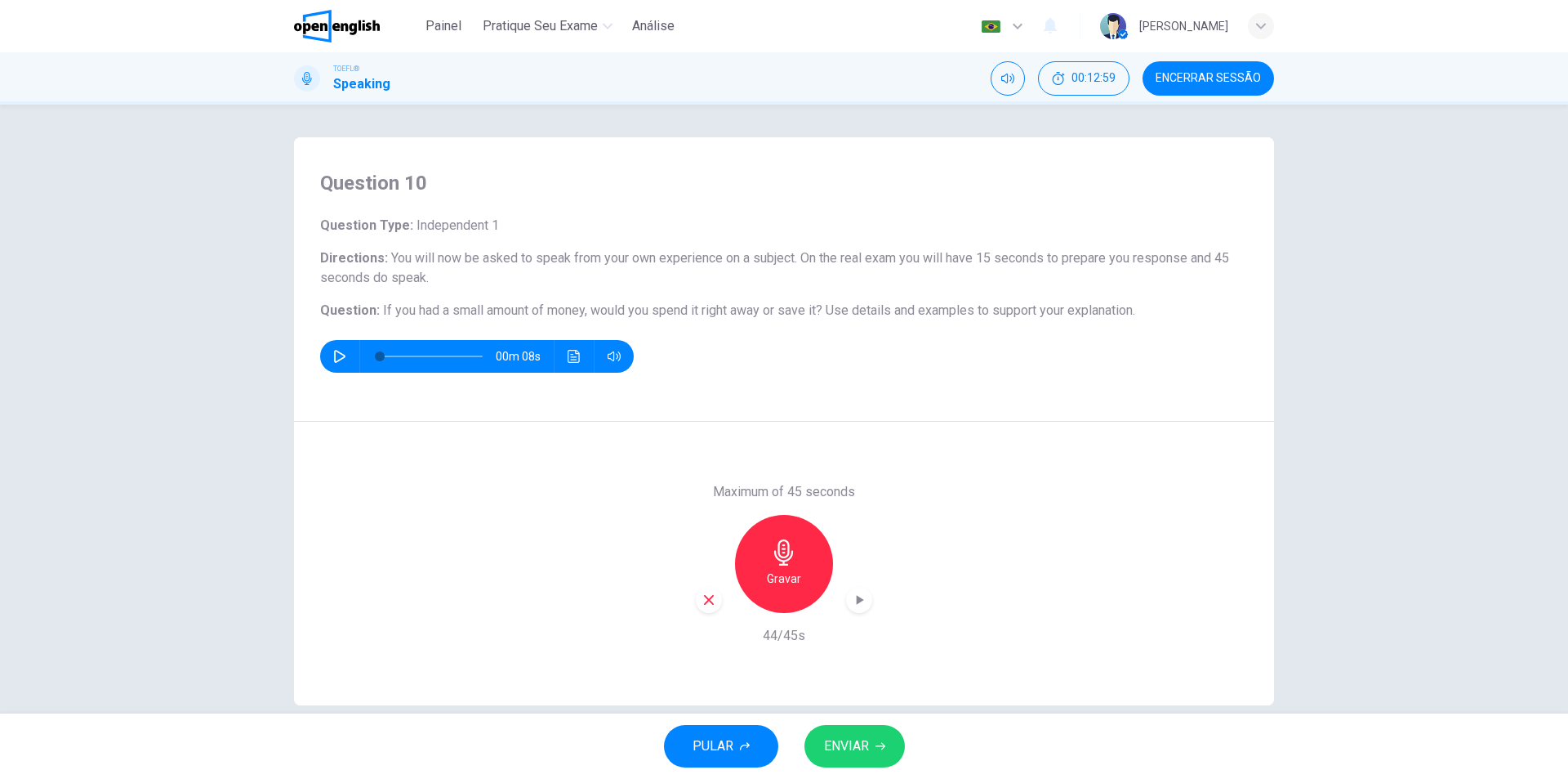
click at [863, 761] on button "ENVIAR" at bounding box center [854, 745] width 100 height 42
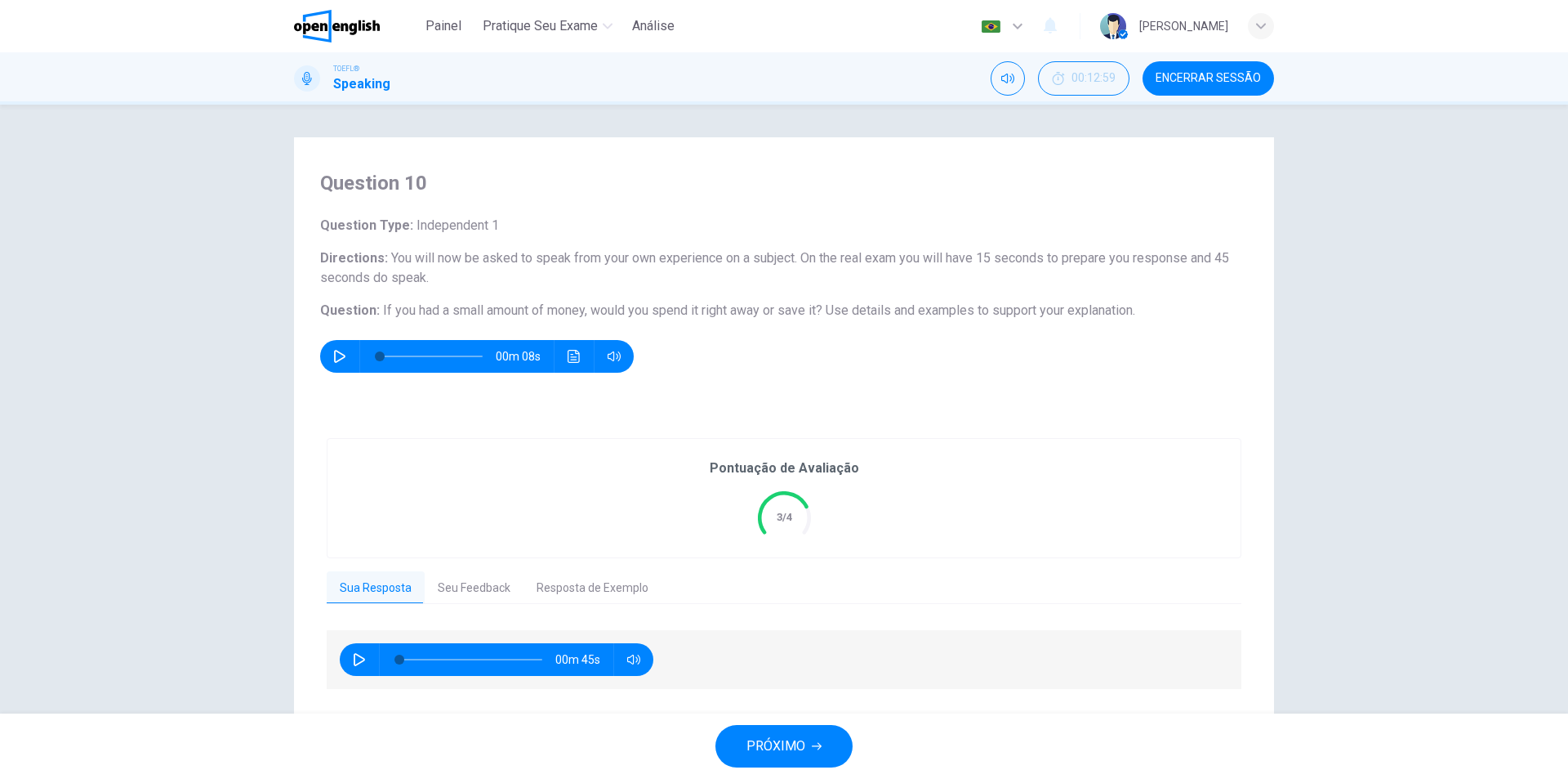
scroll to position [43, 0]
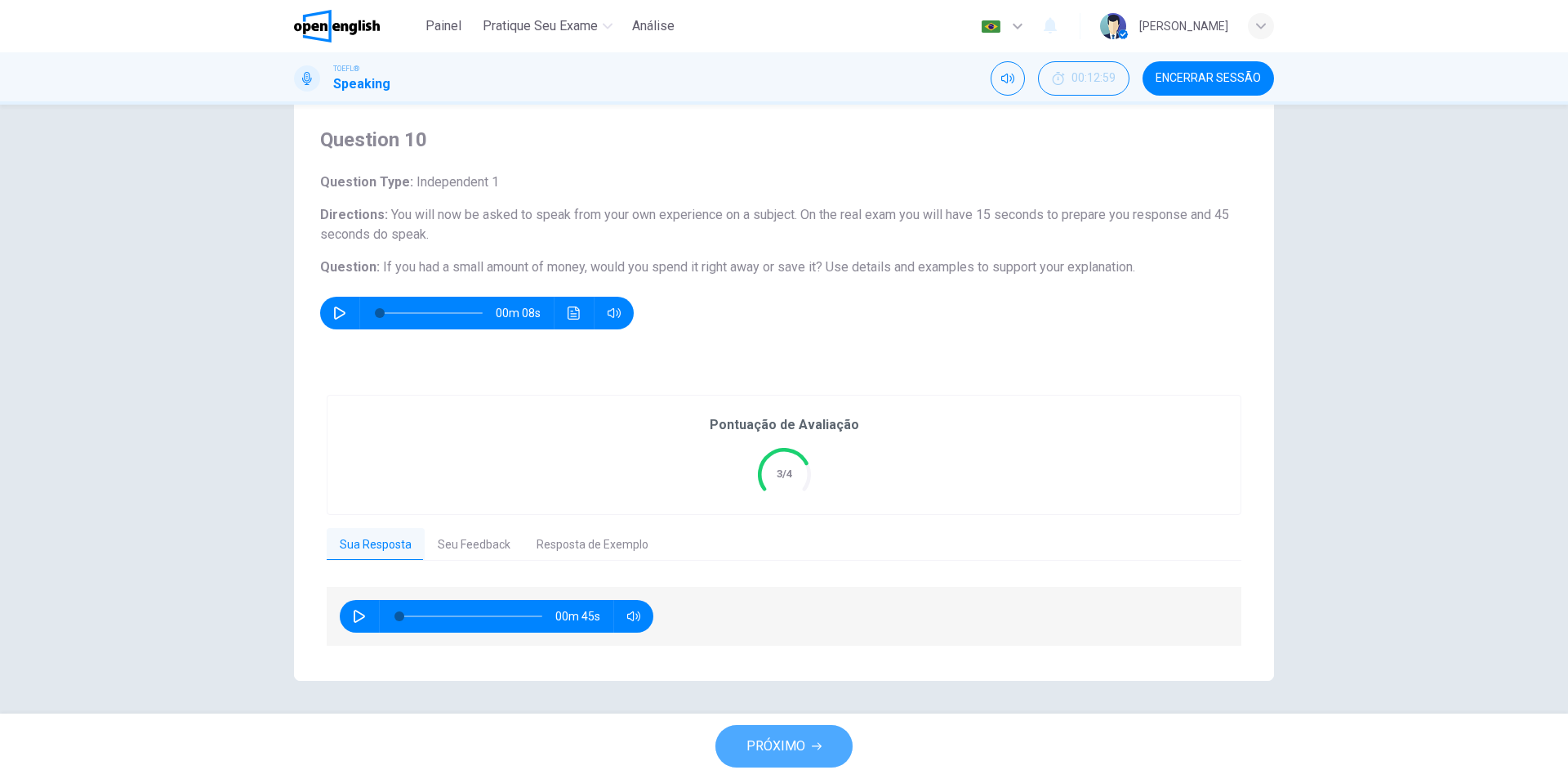
click at [778, 740] on span "PRÓXIMO" at bounding box center [775, 746] width 59 height 23
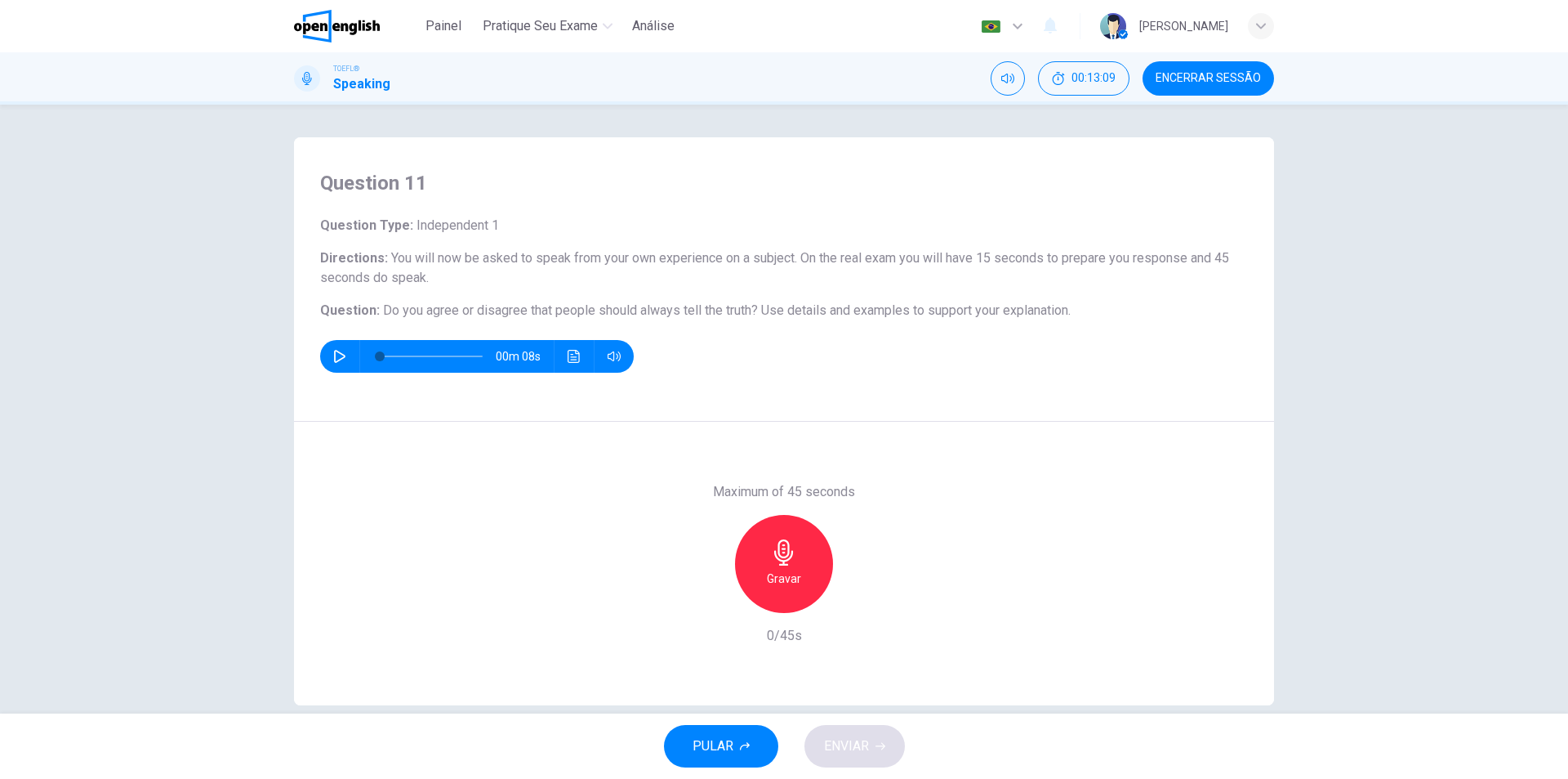
click at [774, 562] on icon "button" at bounding box center [784, 552] width 26 height 26
click at [781, 569] on h6 "Parar" at bounding box center [784, 579] width 29 height 20
click at [873, 727] on button "ENVIAR" at bounding box center [854, 745] width 100 height 42
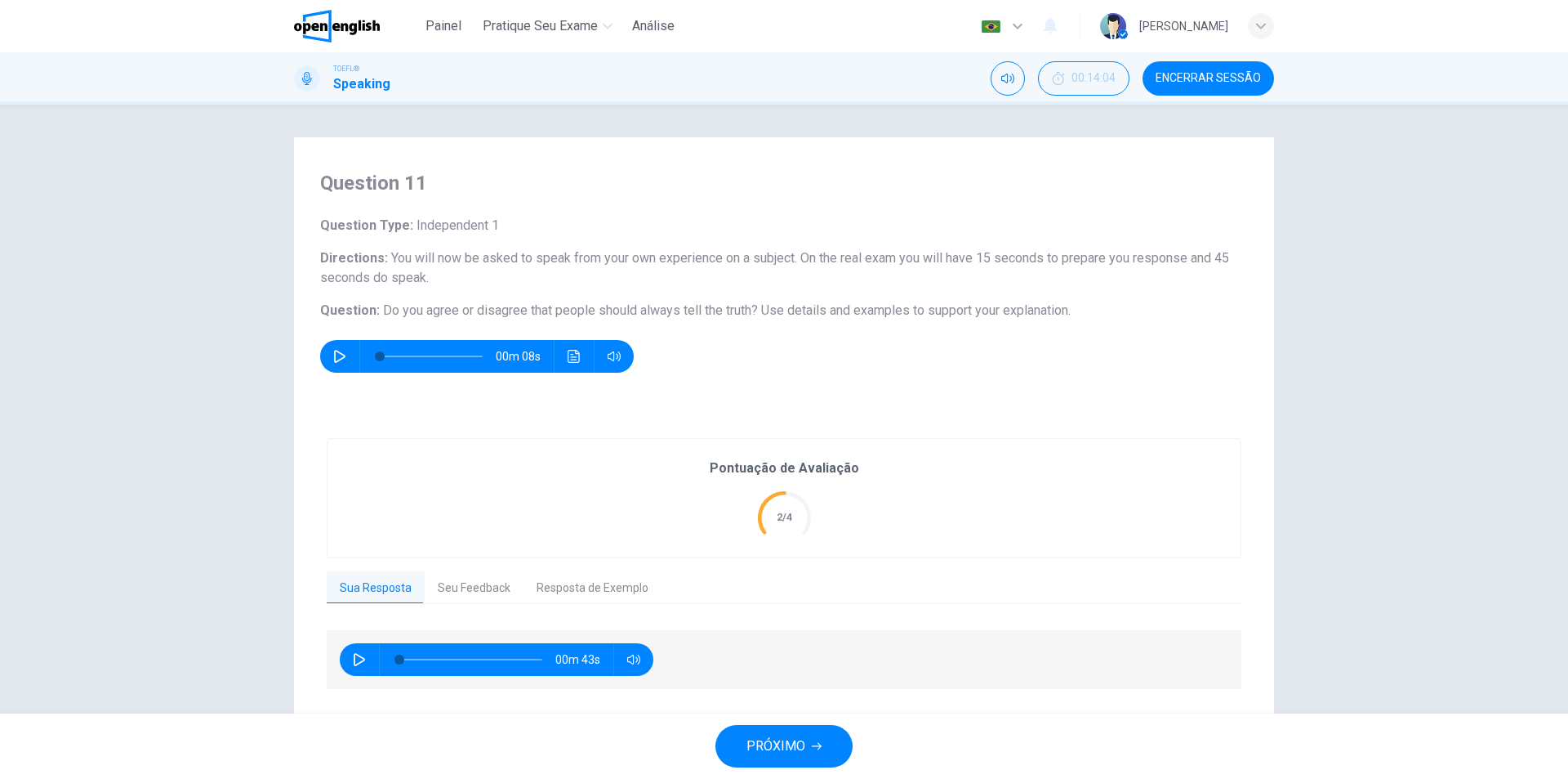
scroll to position [43, 0]
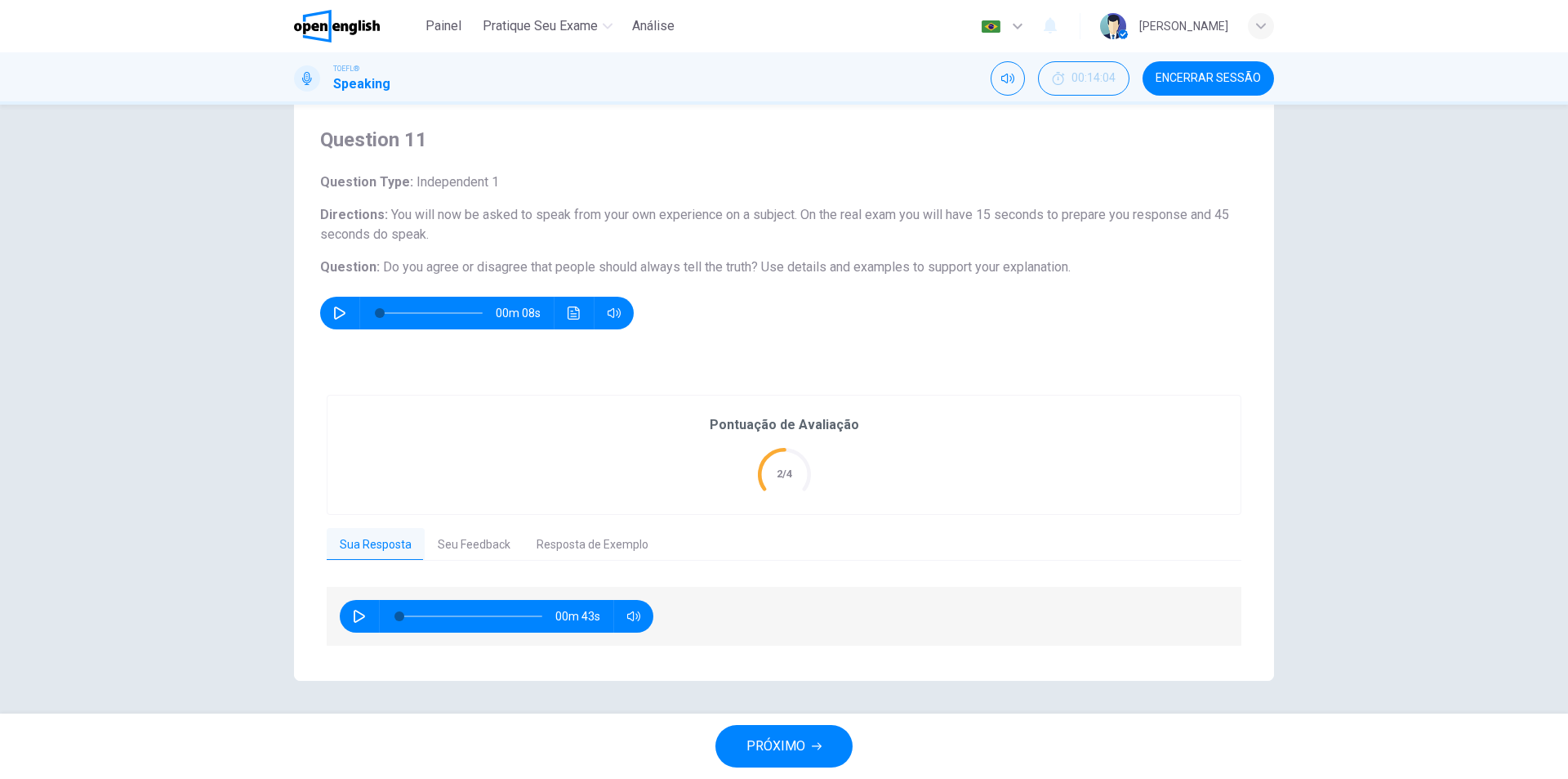
click at [785, 738] on span "PRÓXIMO" at bounding box center [775, 746] width 59 height 23
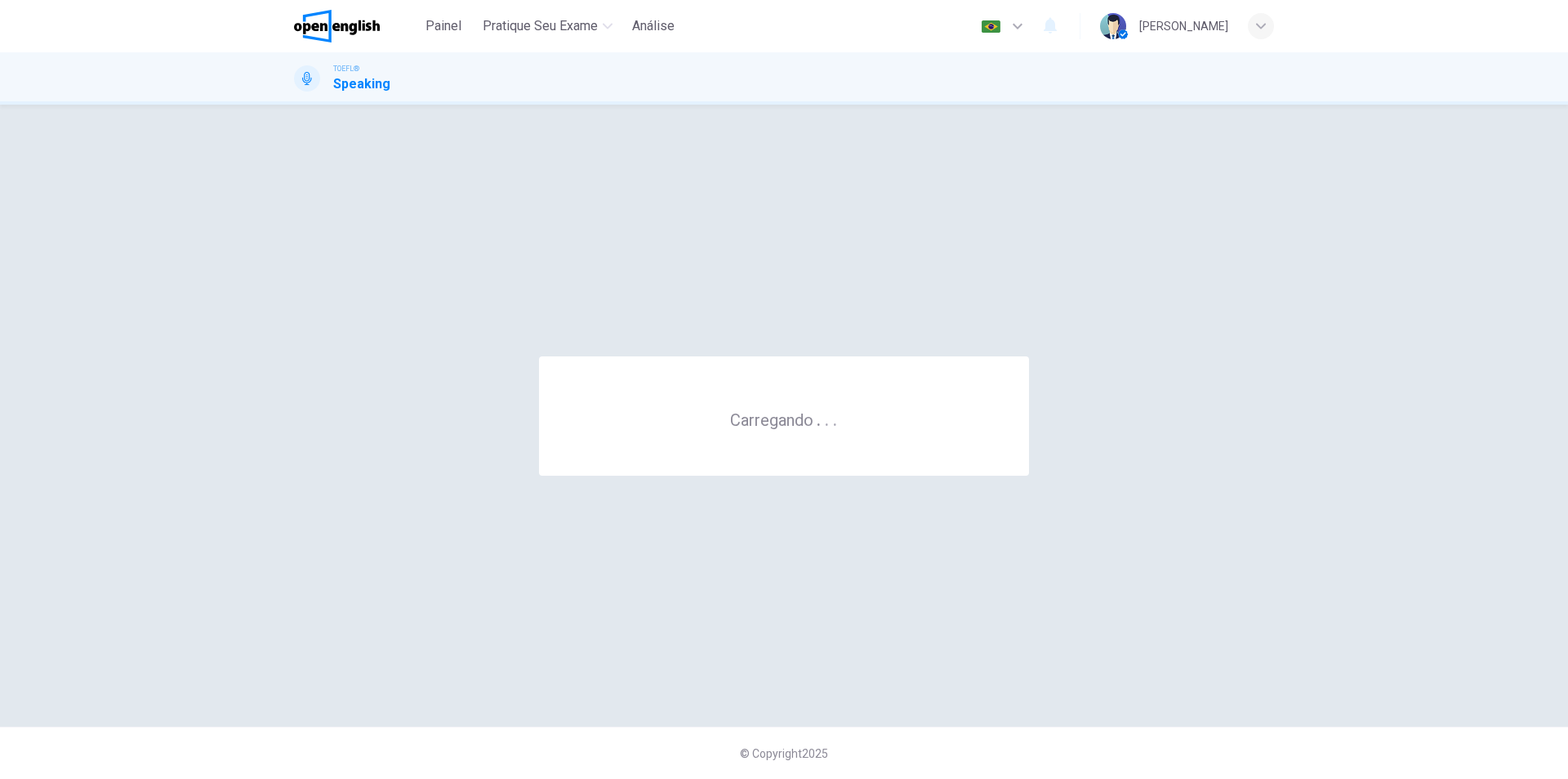
scroll to position [0, 0]
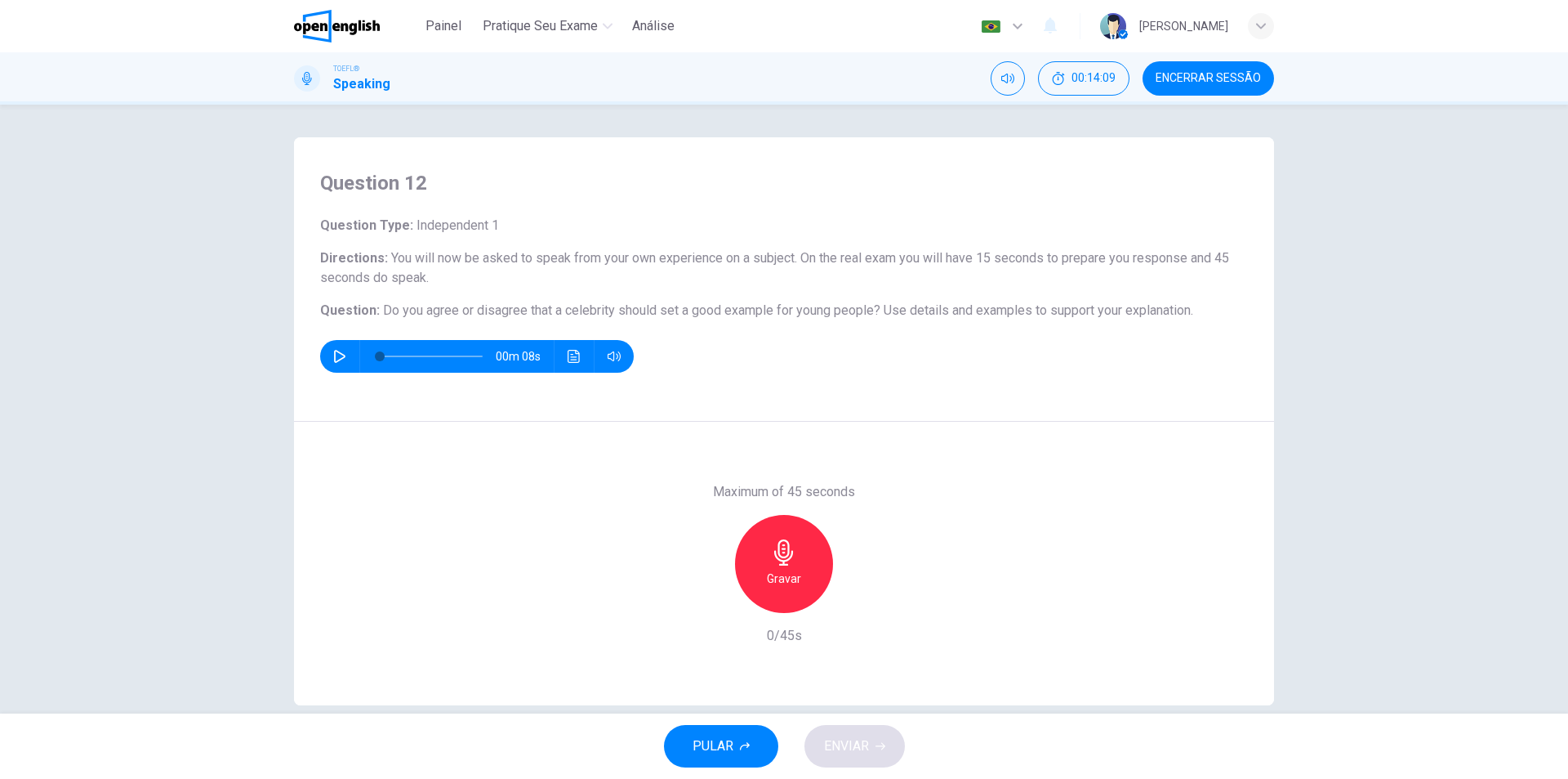
click at [338, 355] on icon "button" at bounding box center [340, 356] width 13 height 13
click at [338, 352] on icon "button" at bounding box center [339, 356] width 9 height 10
click at [802, 574] on div "Gravar" at bounding box center [784, 564] width 98 height 98
click at [802, 574] on div "Parar" at bounding box center [784, 564] width 98 height 98
click at [857, 743] on span "ENVIAR" at bounding box center [846, 746] width 45 height 23
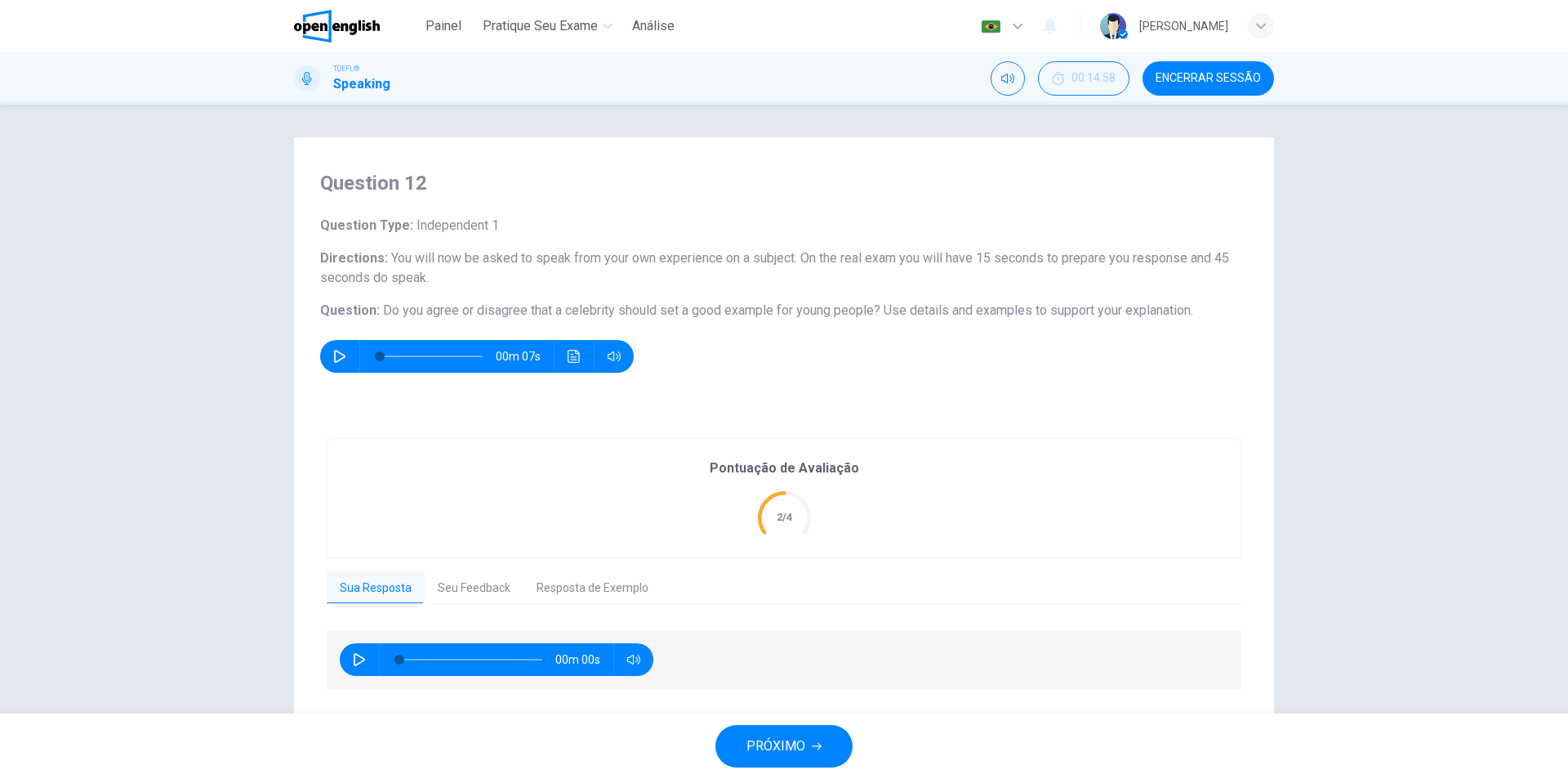
type input "*"
click at [827, 751] on button "PRÓXIMO" at bounding box center [784, 745] width 137 height 42
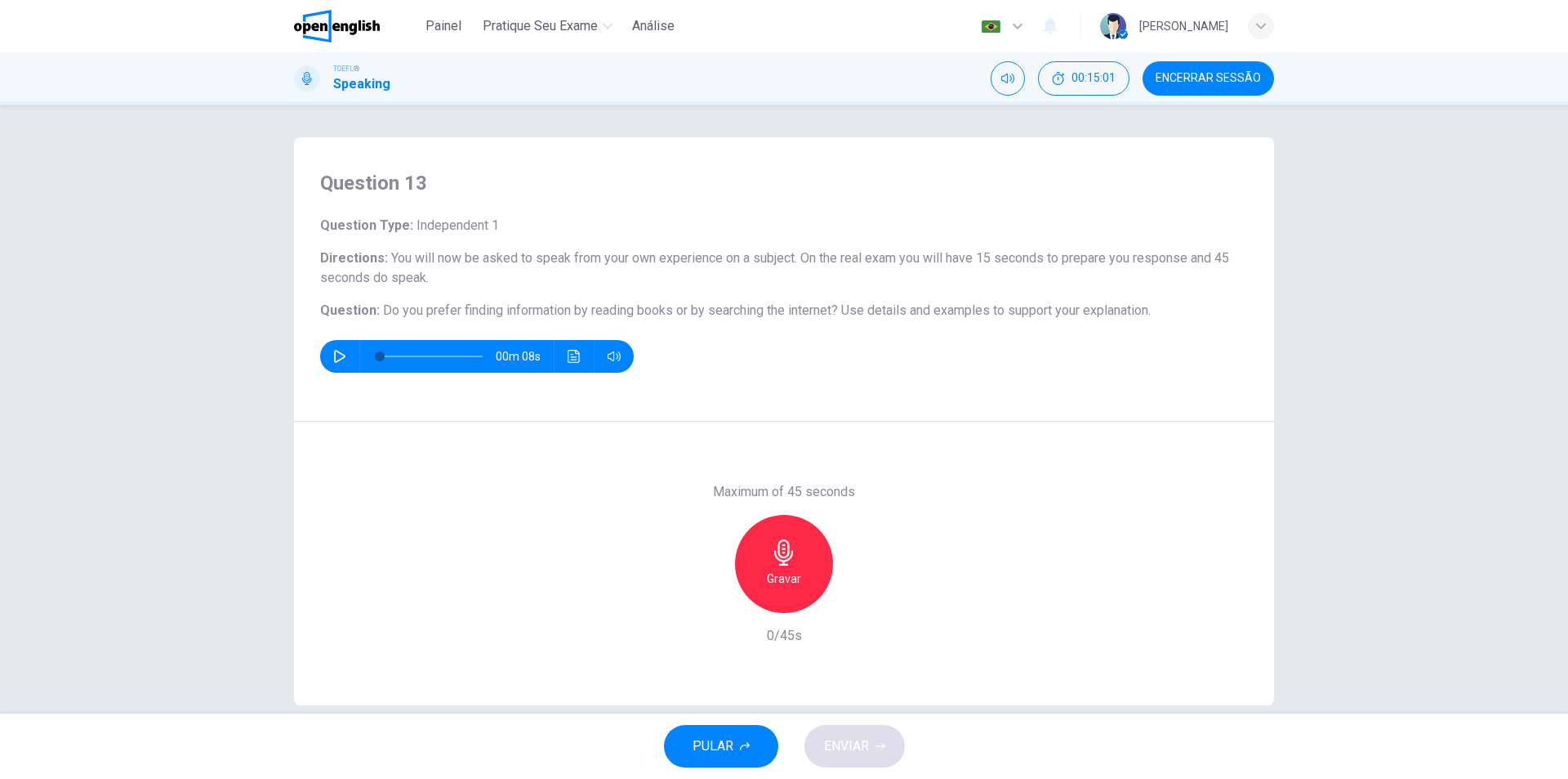
click at [771, 559] on icon "button" at bounding box center [784, 552] width 26 height 26
click at [810, 555] on div "Parar" at bounding box center [784, 564] width 98 height 98
click at [846, 751] on span "ENVIAR" at bounding box center [846, 746] width 45 height 23
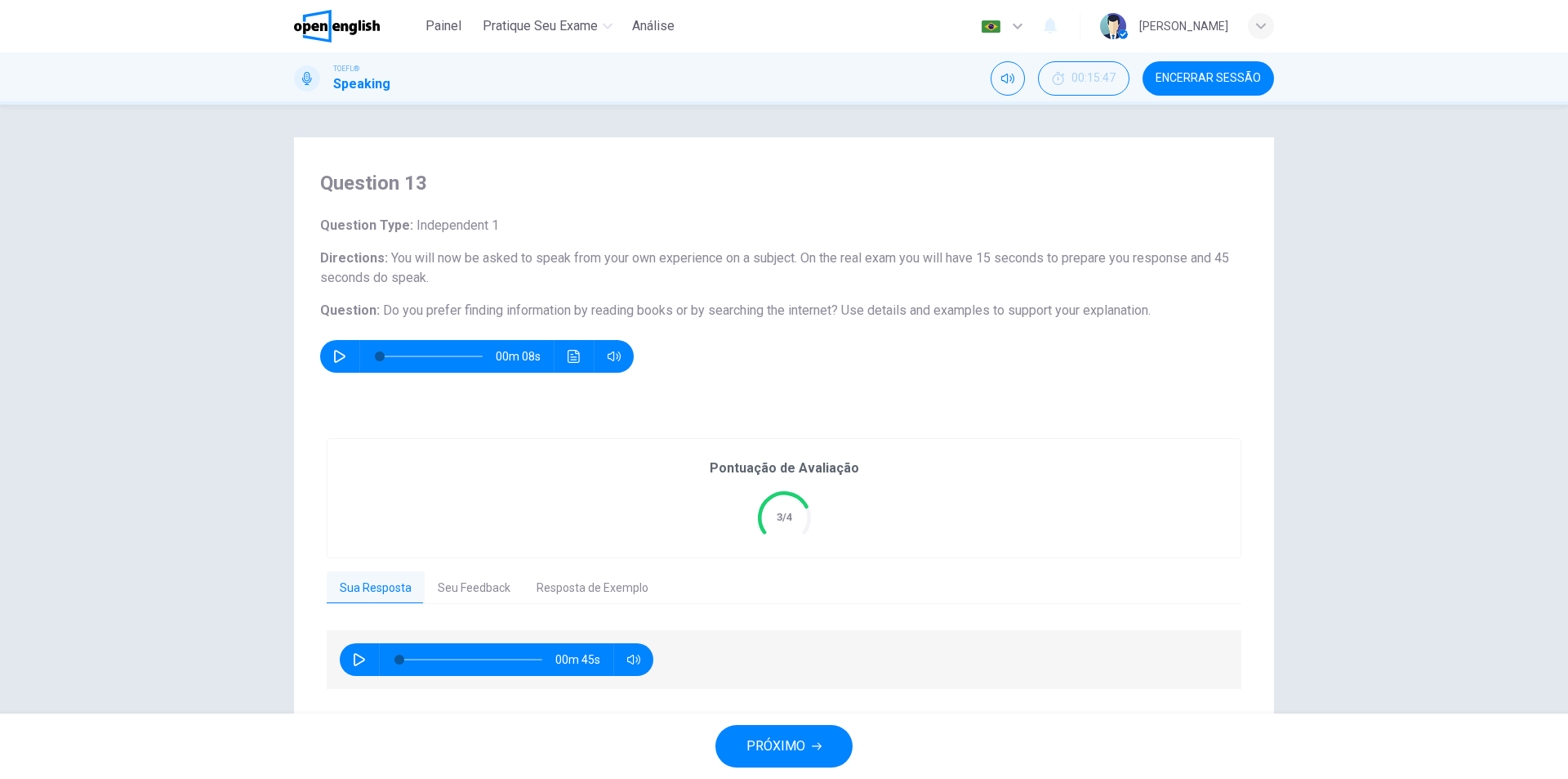
click at [816, 748] on icon "button" at bounding box center [817, 746] width 10 height 10
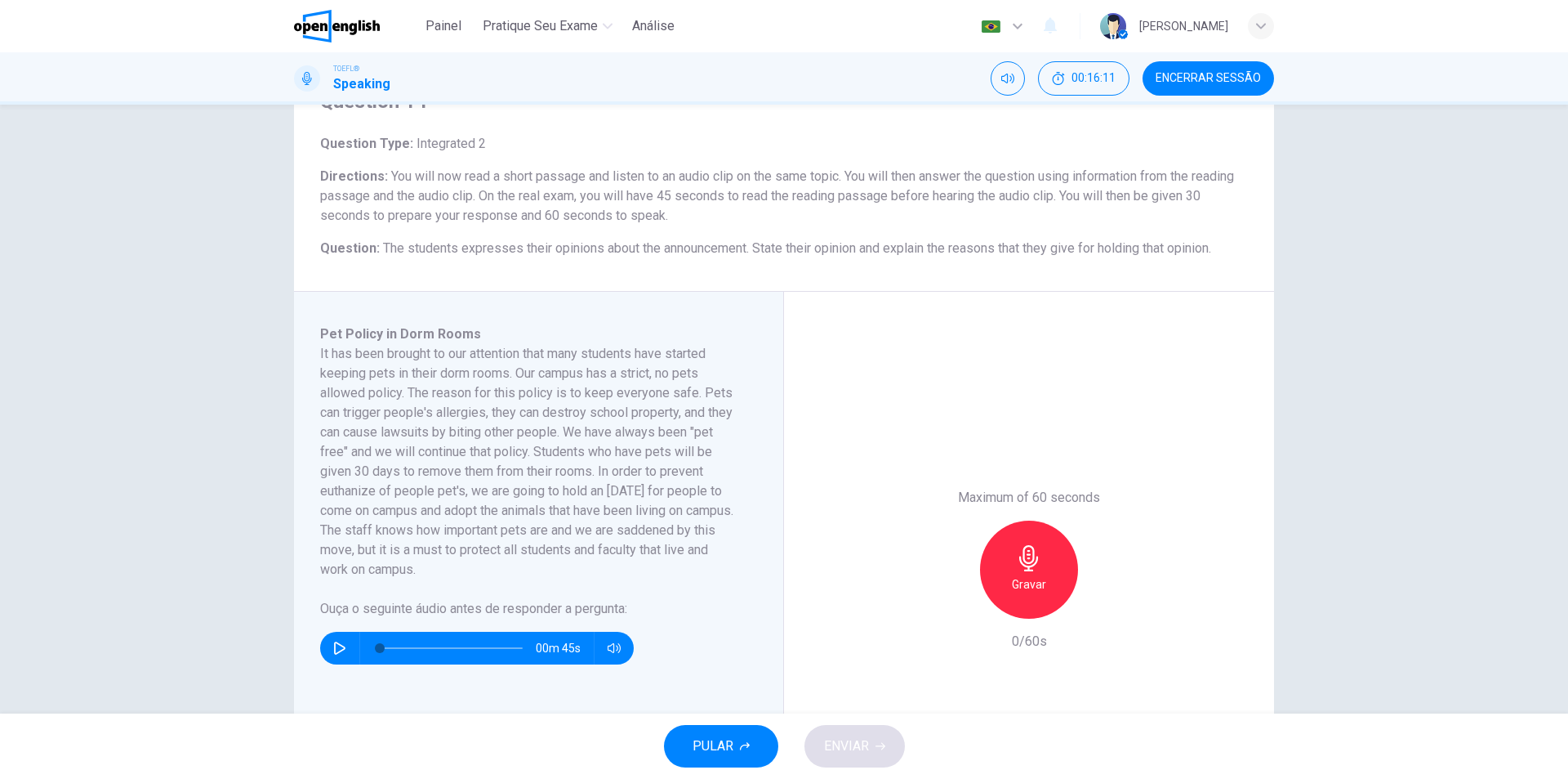
scroll to position [163, 0]
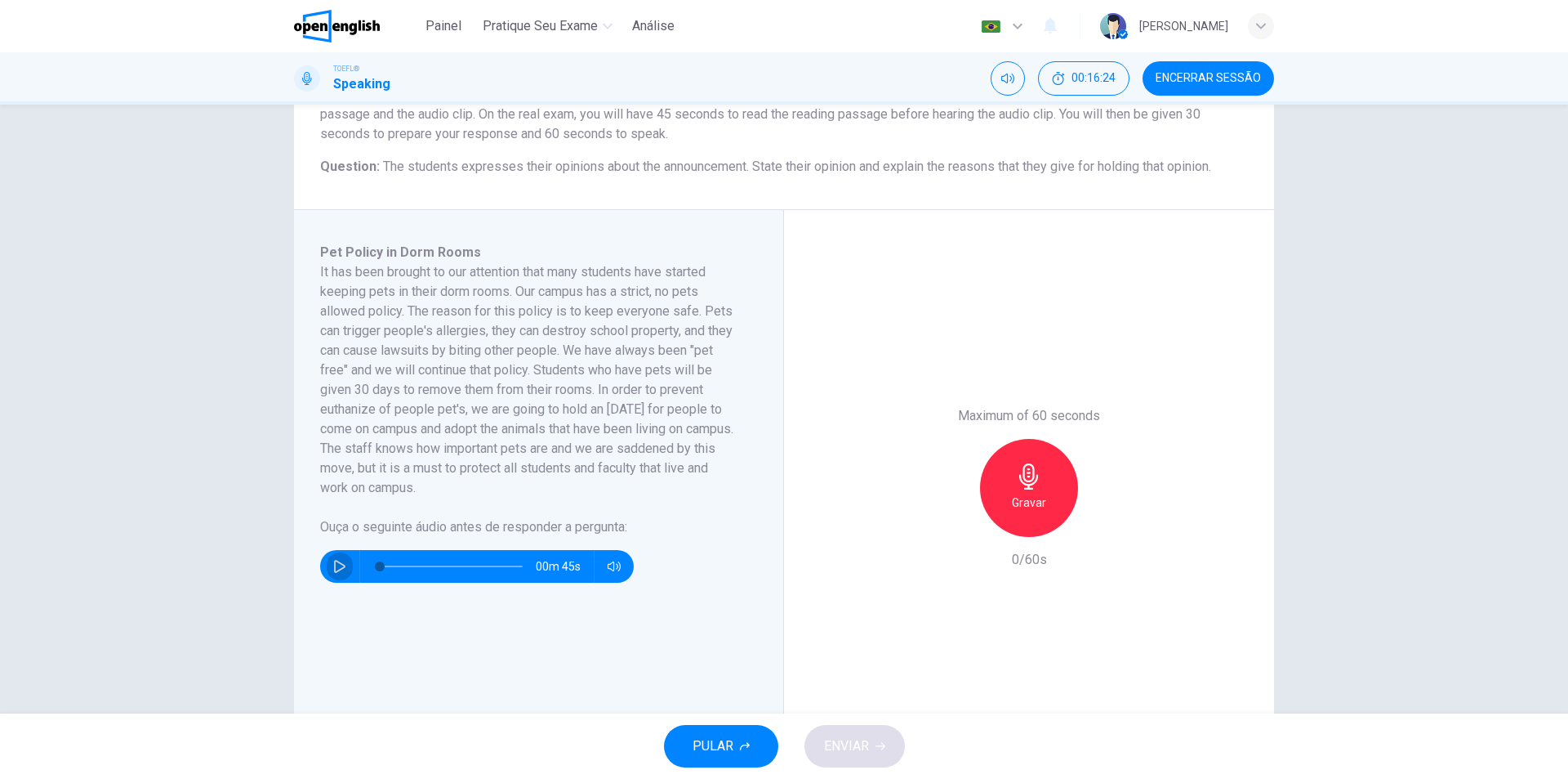
click at [334, 567] on icon "button" at bounding box center [340, 566] width 12 height 13
click at [333, 567] on icon "button" at bounding box center [340, 566] width 13 height 13
click at [328, 570] on button "button" at bounding box center [340, 565] width 26 height 32
type input "*"
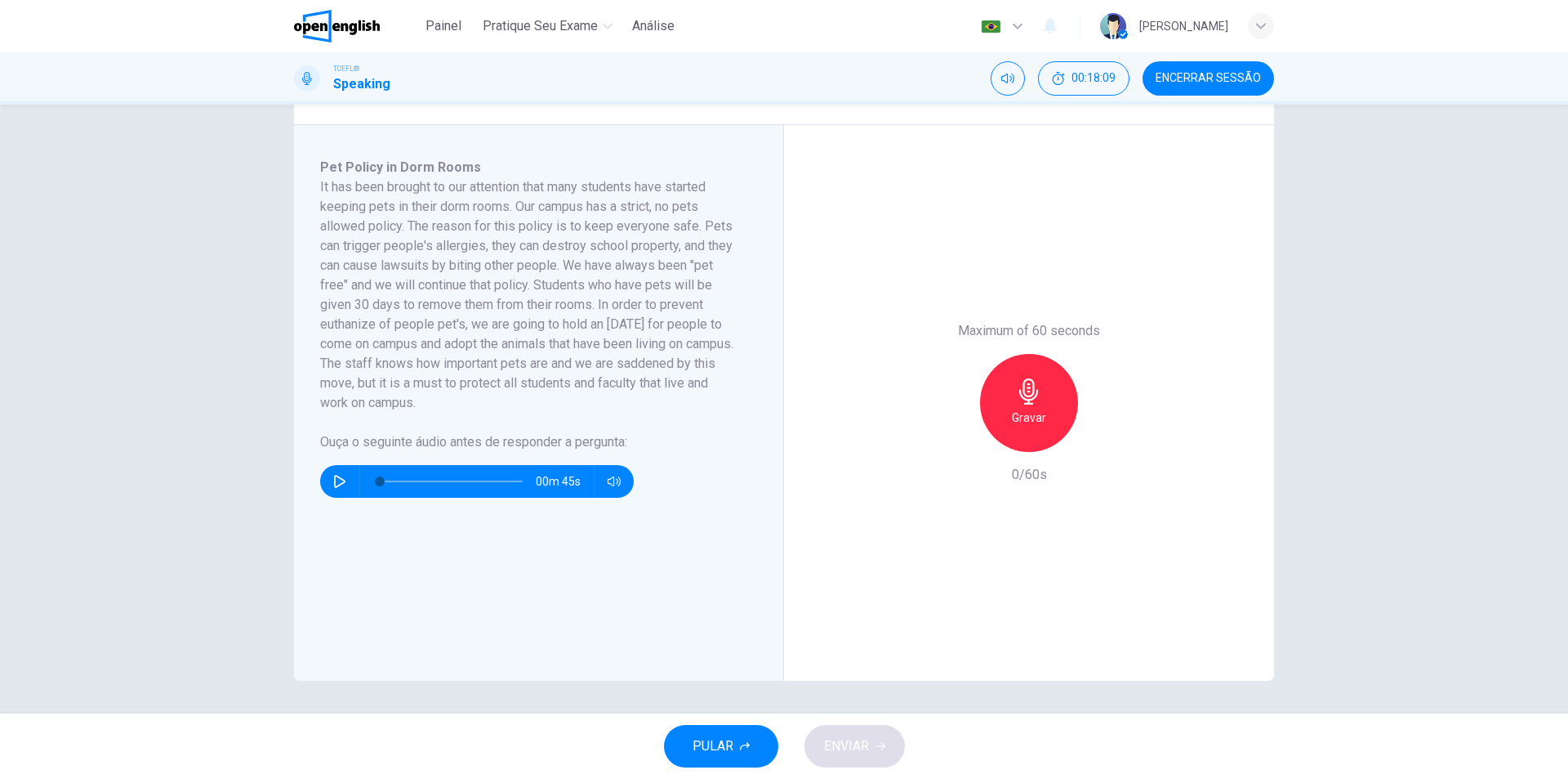
scroll to position [85, 0]
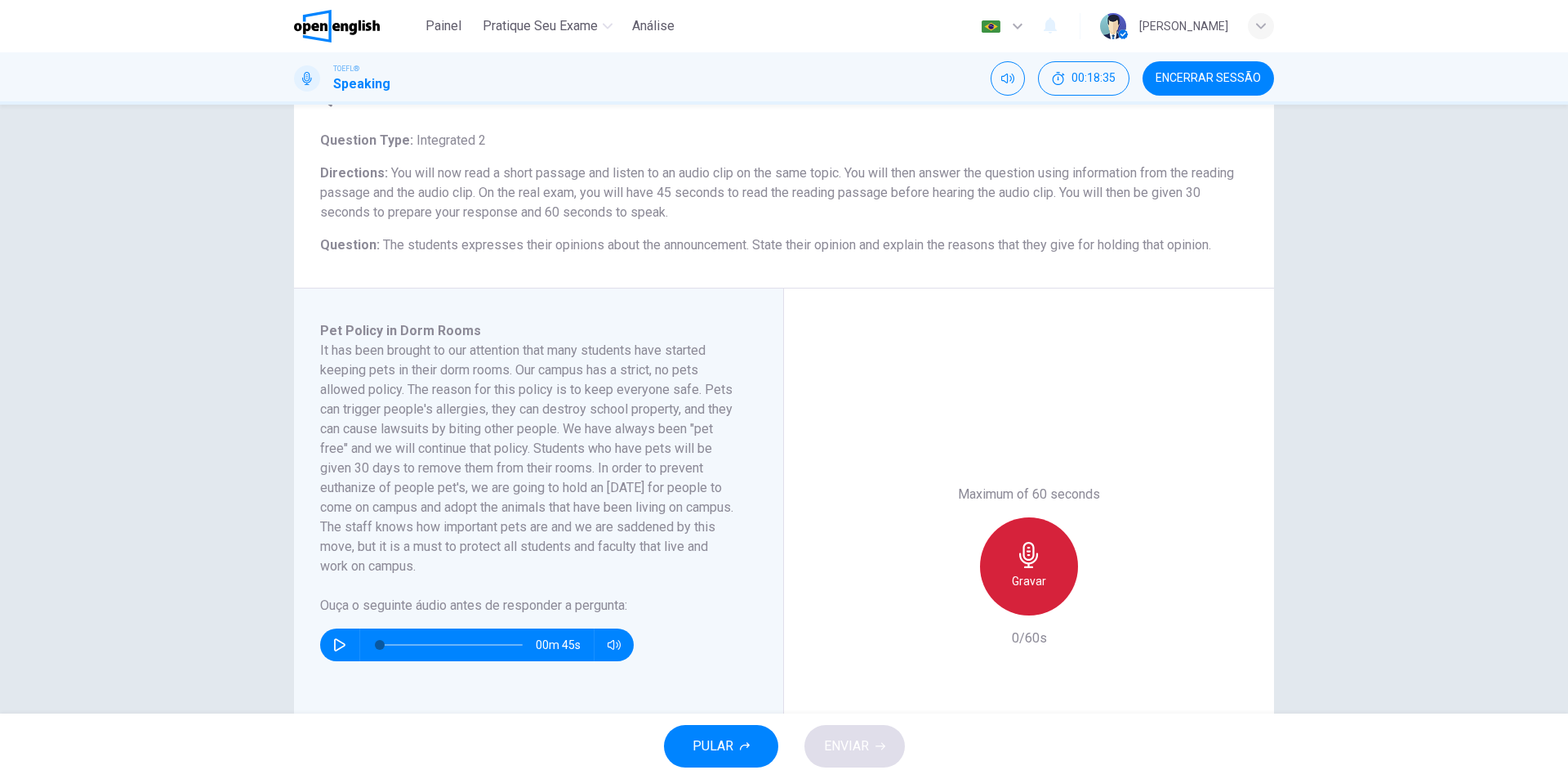
click at [1019, 570] on div "Gravar" at bounding box center [1029, 566] width 98 height 98
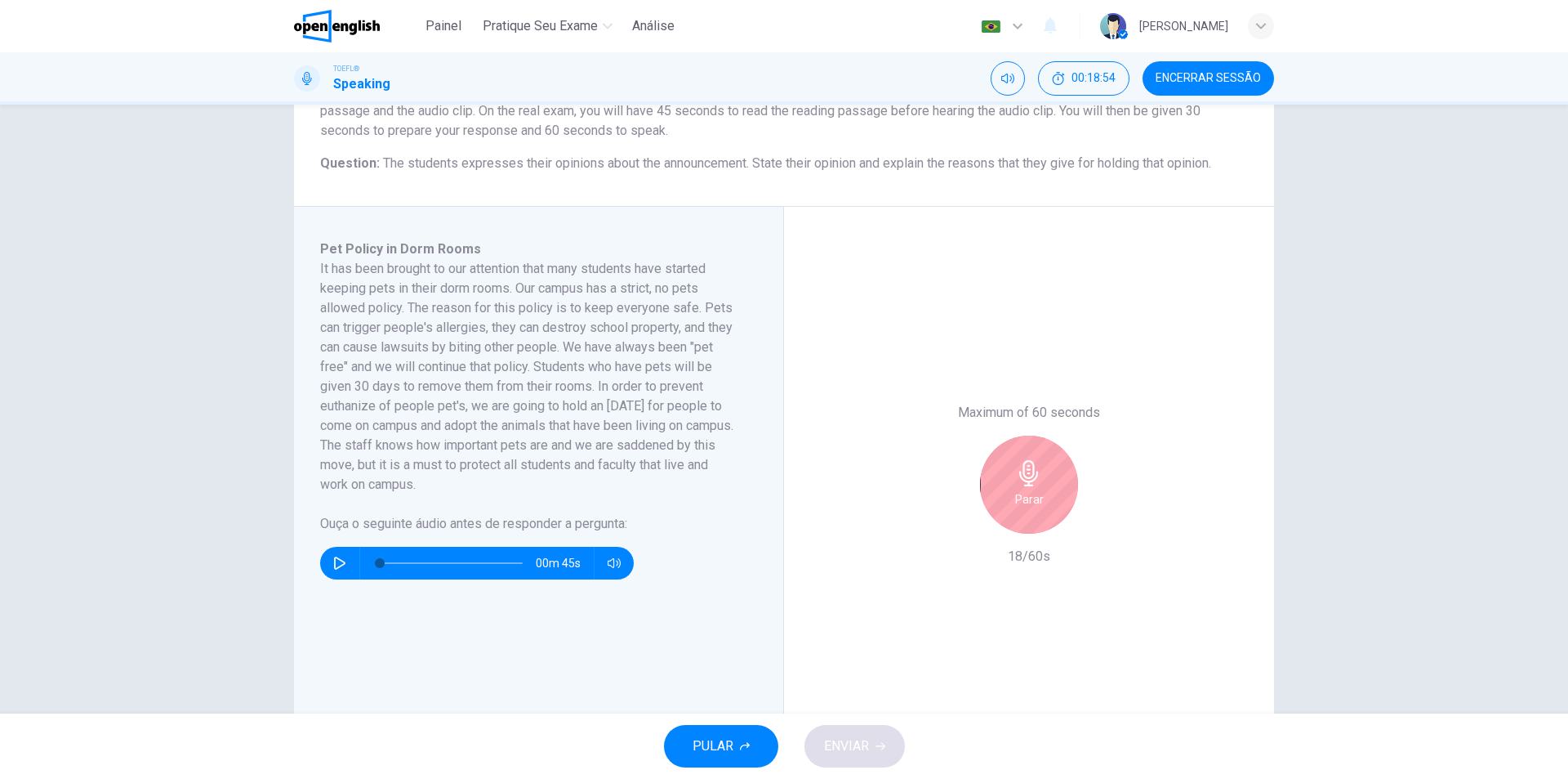
click at [1031, 495] on h6 "Parar" at bounding box center [1029, 499] width 29 height 20
click at [946, 530] on div "button" at bounding box center [954, 521] width 26 height 26
click at [1022, 458] on div "Gravar" at bounding box center [1029, 484] width 98 height 98
click at [1029, 481] on icon "button" at bounding box center [1029, 474] width 19 height 26
click at [856, 756] on span "ENVIAR" at bounding box center [846, 746] width 45 height 23
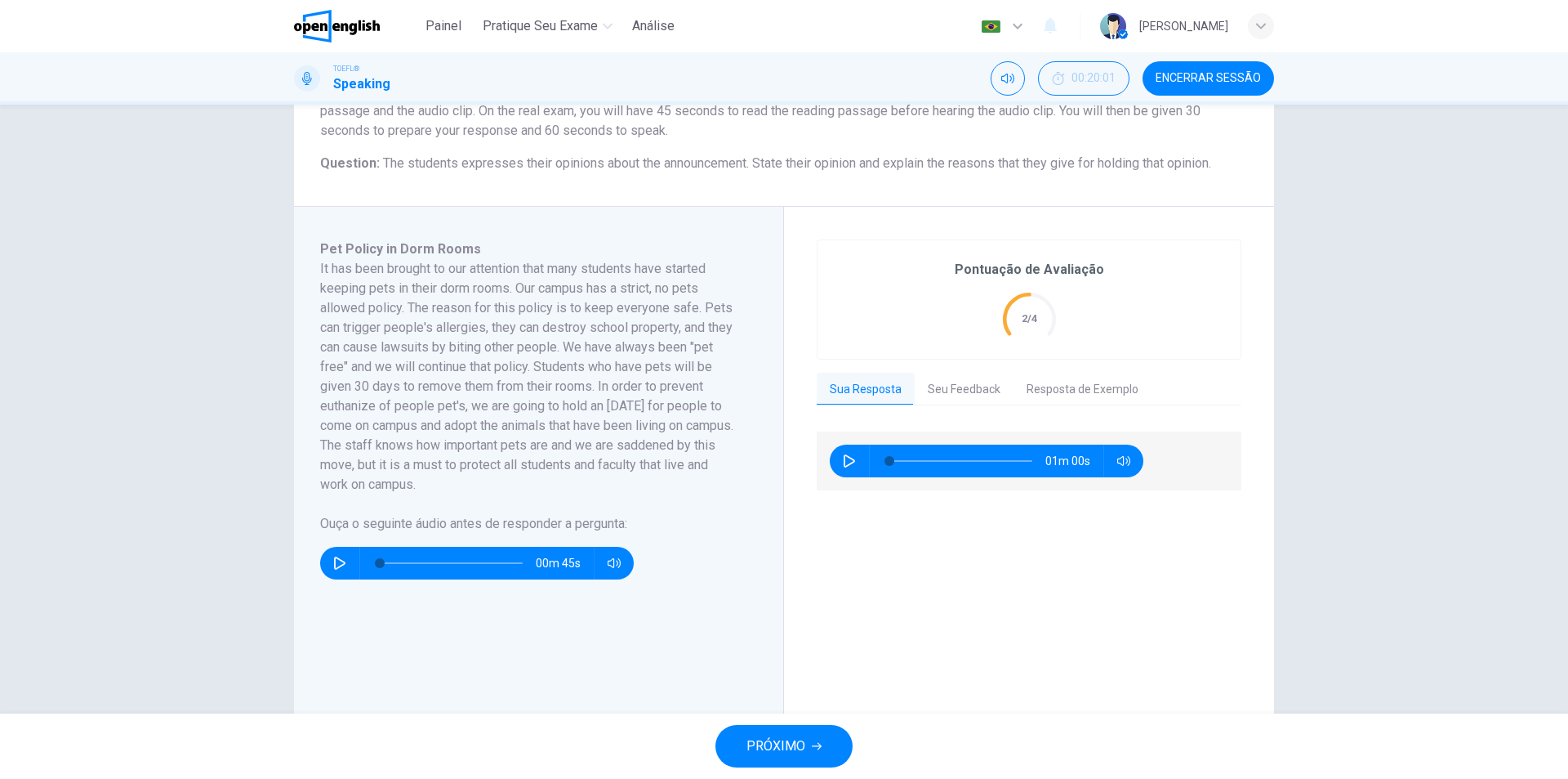
click at [803, 753] on span "PRÓXIMO" at bounding box center [775, 746] width 59 height 23
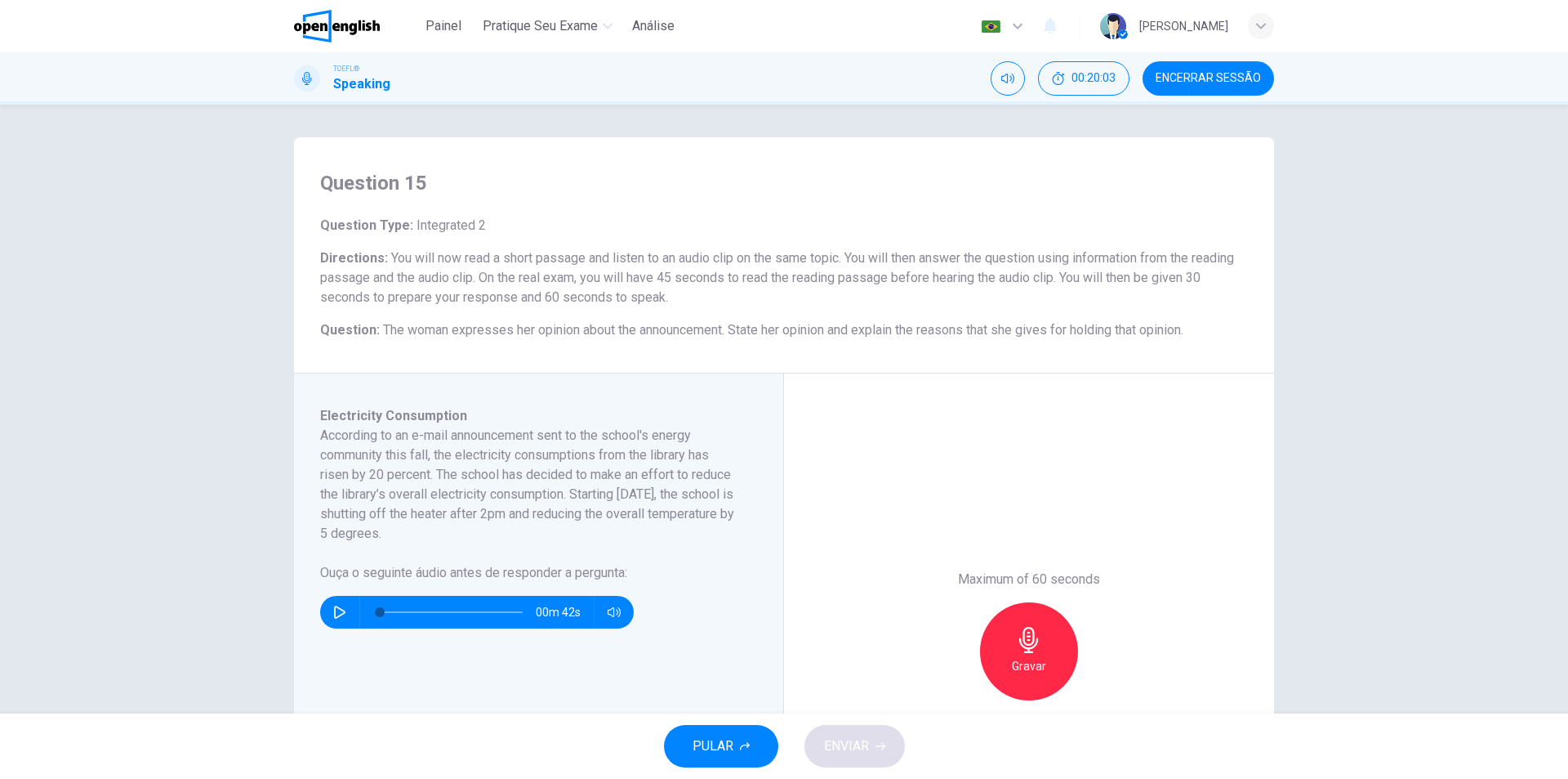
scroll to position [82, 0]
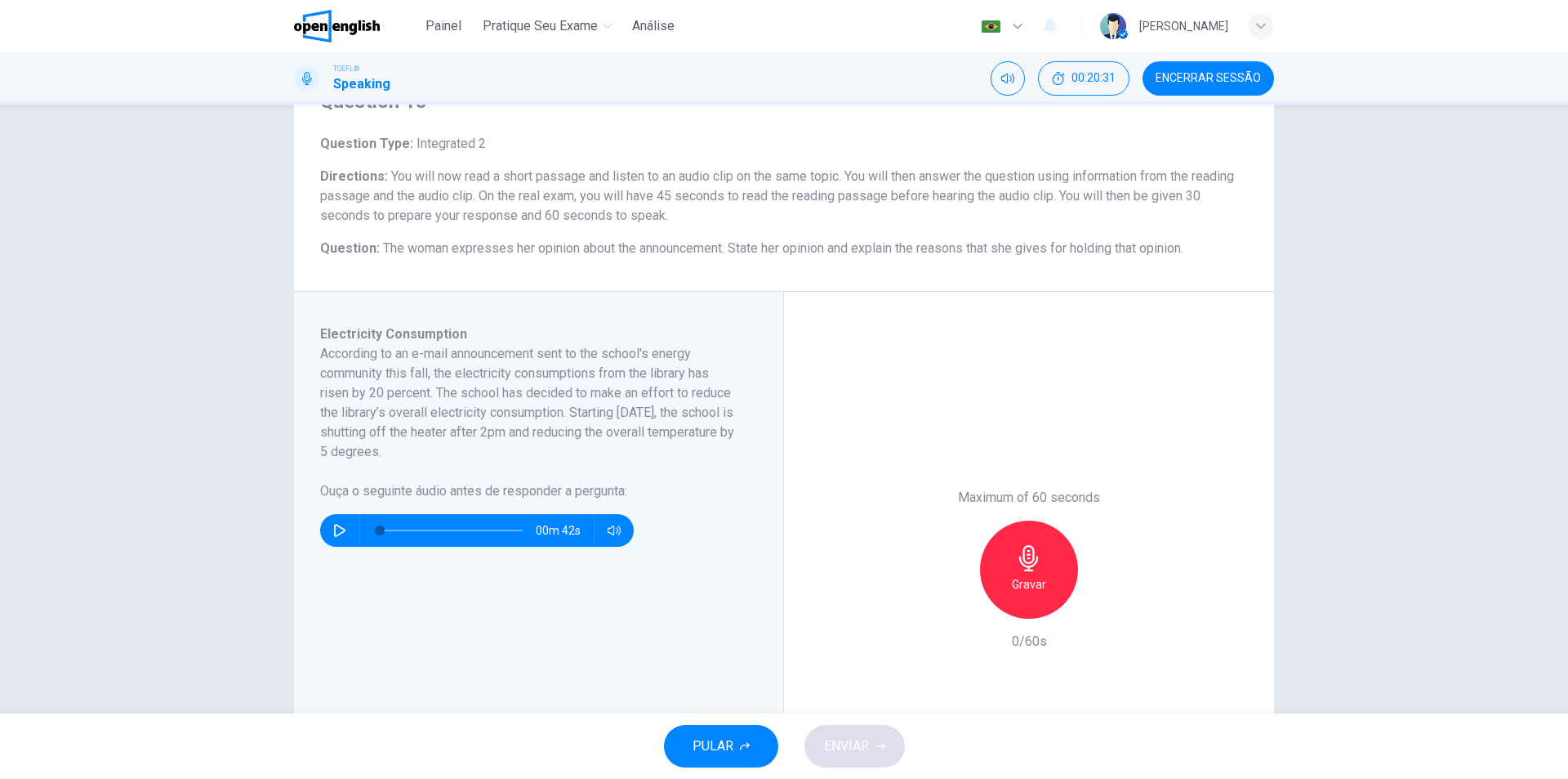
click at [327, 522] on button "button" at bounding box center [340, 530] width 26 height 32
click at [458, 530] on span at bounding box center [451, 531] width 143 height 23
click at [456, 531] on span at bounding box center [451, 531] width 143 height 23
click at [436, 531] on span at bounding box center [451, 531] width 143 height 23
type input "*"
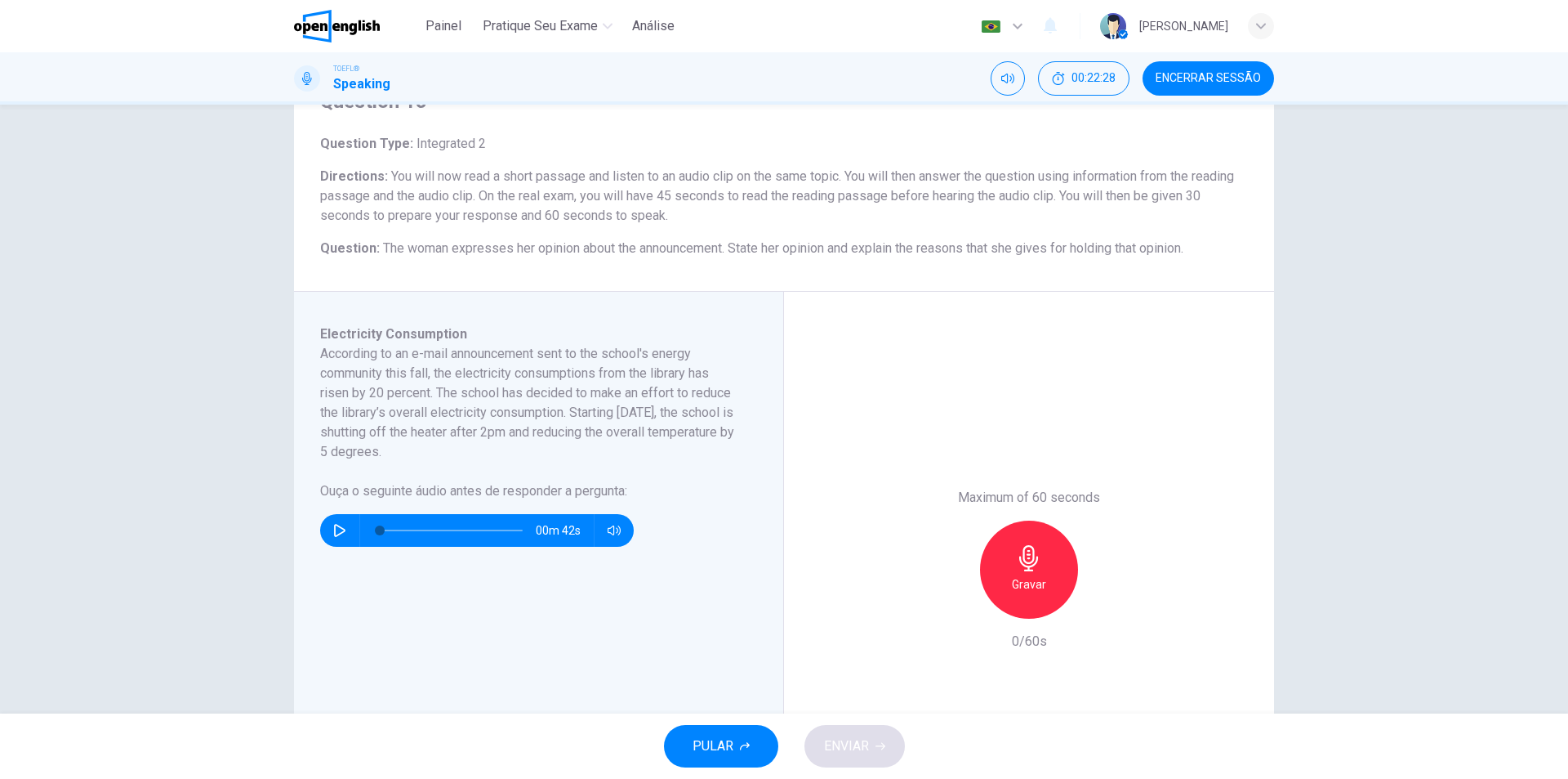
scroll to position [163, 0]
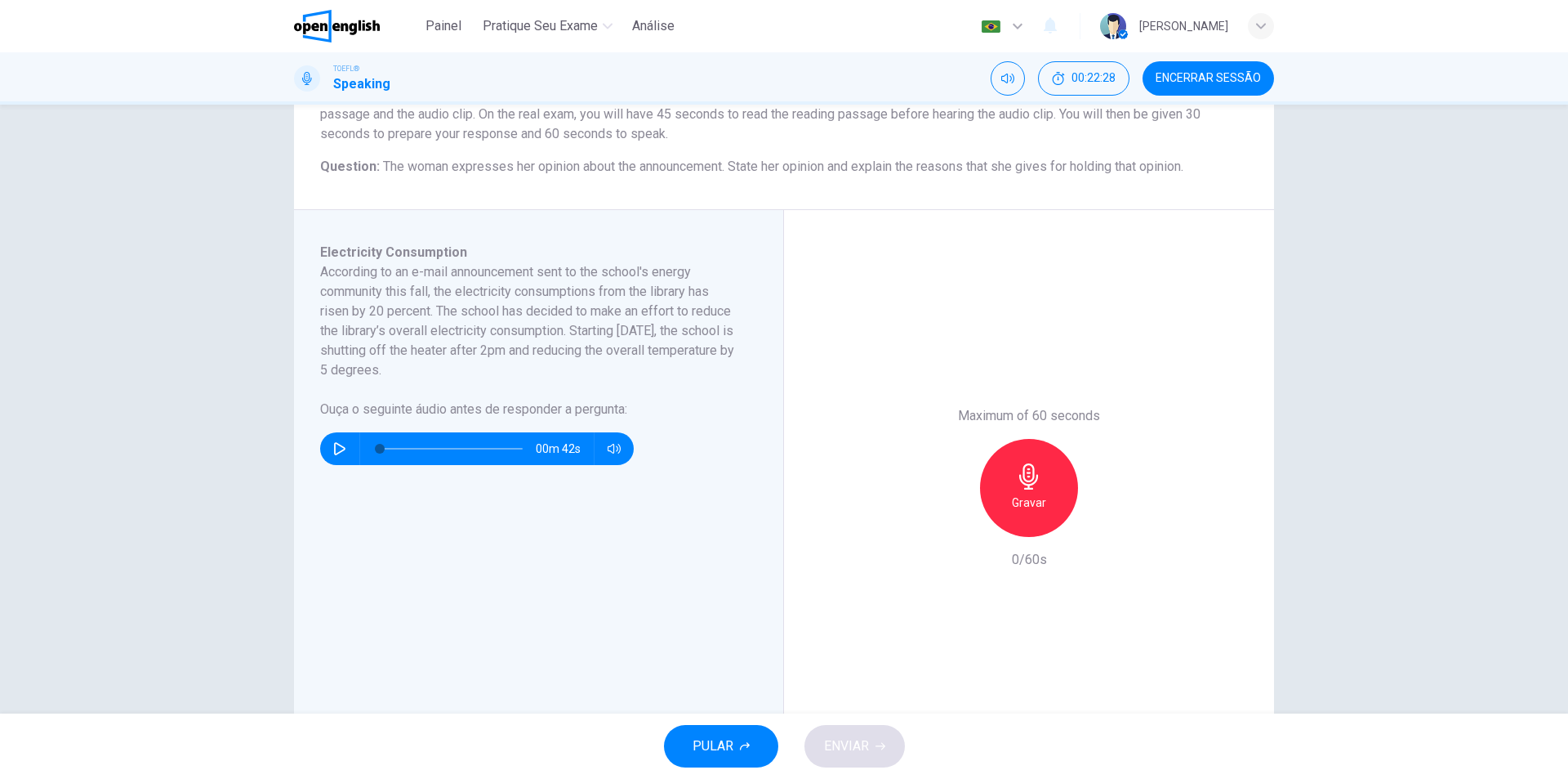
drag, startPoint x: 1032, startPoint y: 473, endPoint x: 1130, endPoint y: 407, distance: 118.2
click at [1032, 473] on icon "button" at bounding box center [1029, 477] width 26 height 26
click at [1055, 466] on div "Parar" at bounding box center [1029, 488] width 98 height 98
click at [851, 760] on button "ENVIAR" at bounding box center [854, 745] width 100 height 42
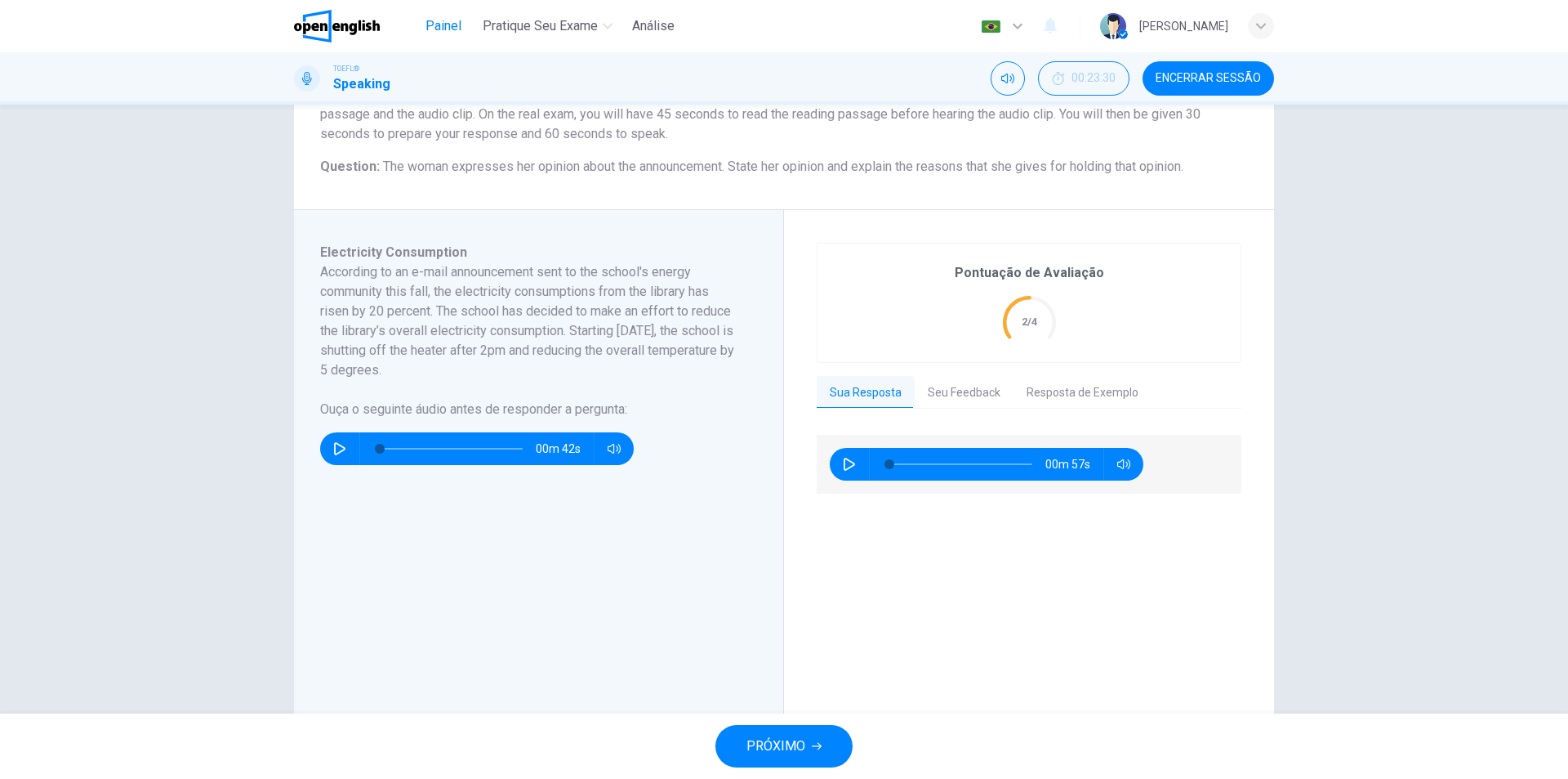
click at [427, 31] on span "Painel" at bounding box center [443, 26] width 36 height 20
click at [779, 748] on span "PRÓXIMO" at bounding box center [775, 746] width 59 height 23
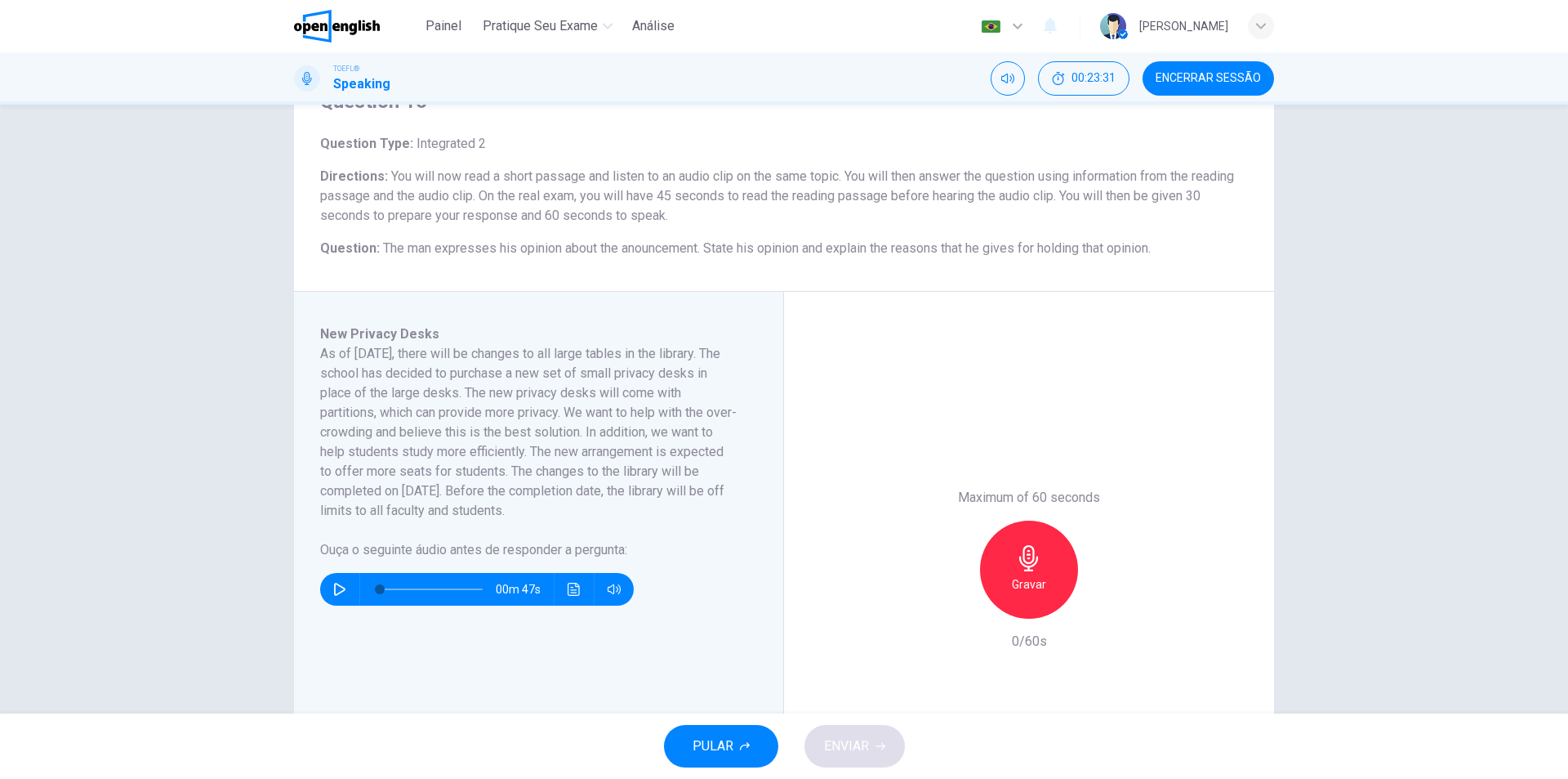
scroll to position [0, 0]
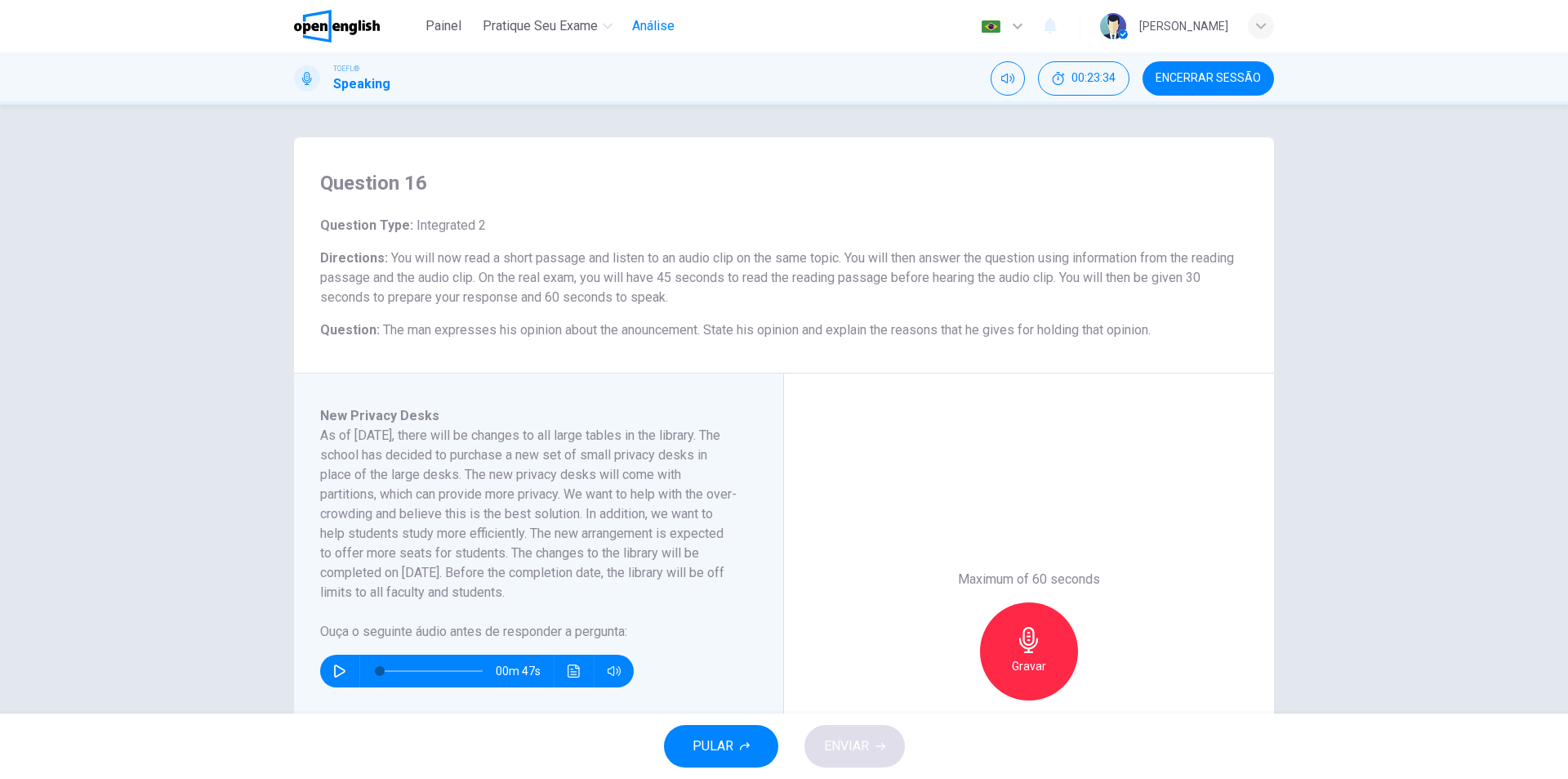
click at [654, 23] on span "Análise" at bounding box center [653, 26] width 42 height 20
